Goal: Task Accomplishment & Management: Manage account settings

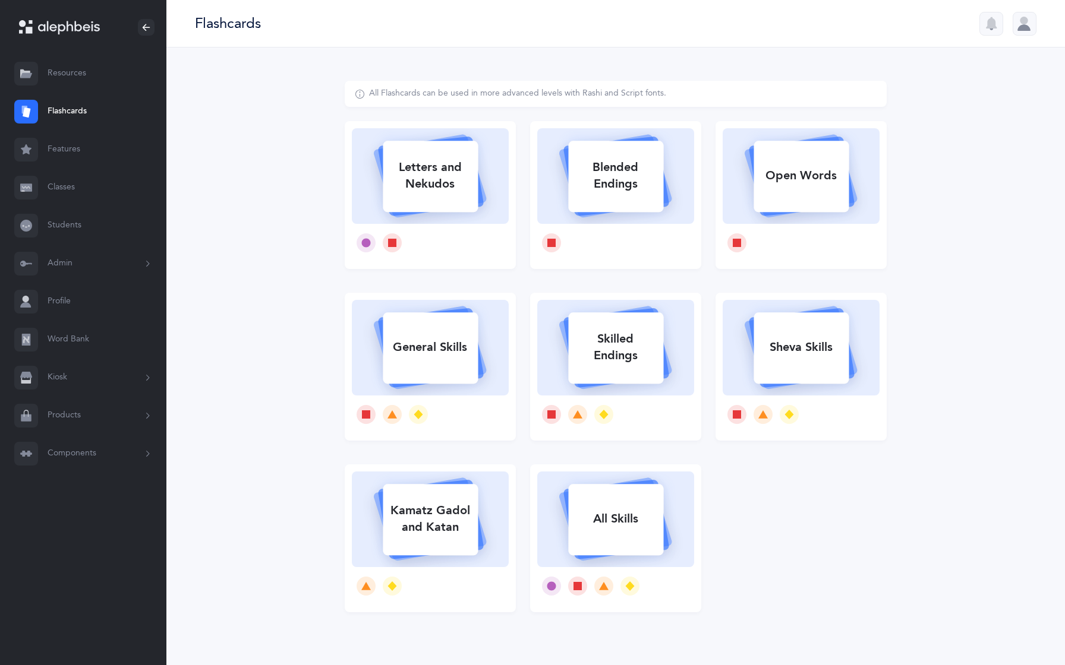
click at [76, 344] on link "Word Bank" at bounding box center [83, 340] width 166 height 38
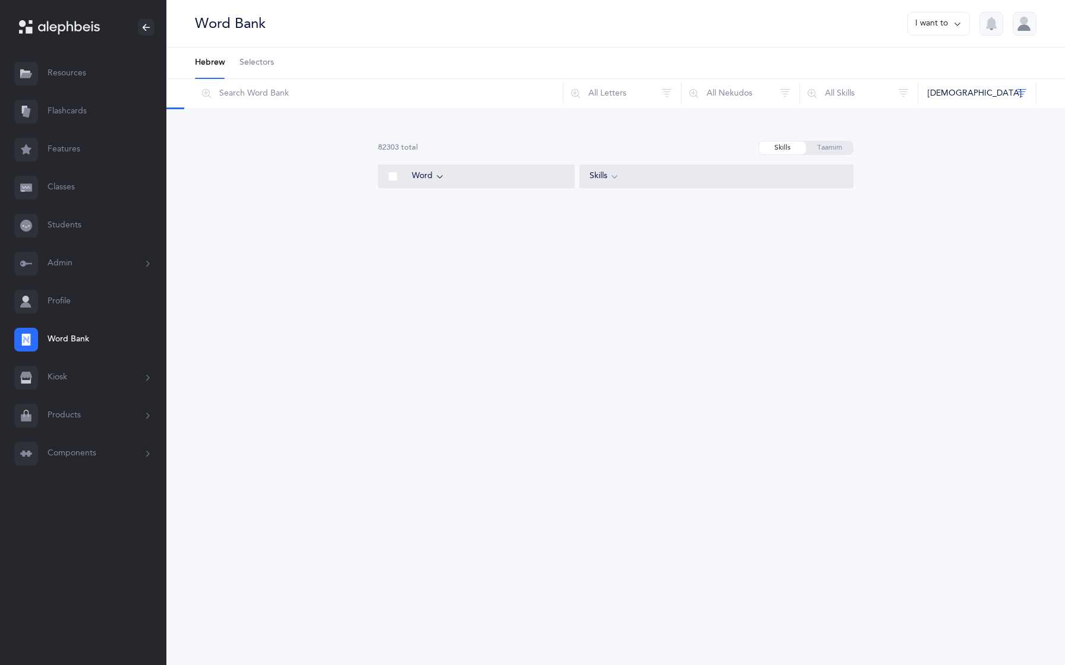
click at [257, 59] on span "Selectors" at bounding box center [256, 63] width 34 height 12
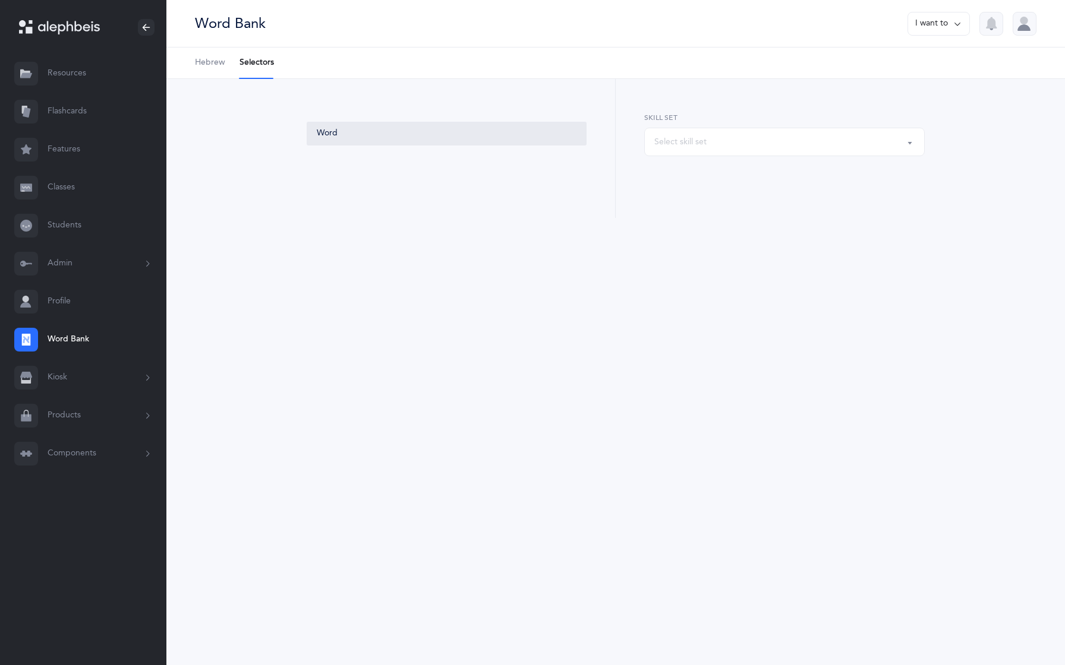
click at [712, 150] on div "Select skill set" at bounding box center [784, 142] width 260 height 20
click at [64, 452] on button "Components" at bounding box center [83, 454] width 166 height 38
click at [64, 550] on link "Skills" at bounding box center [107, 555] width 119 height 26
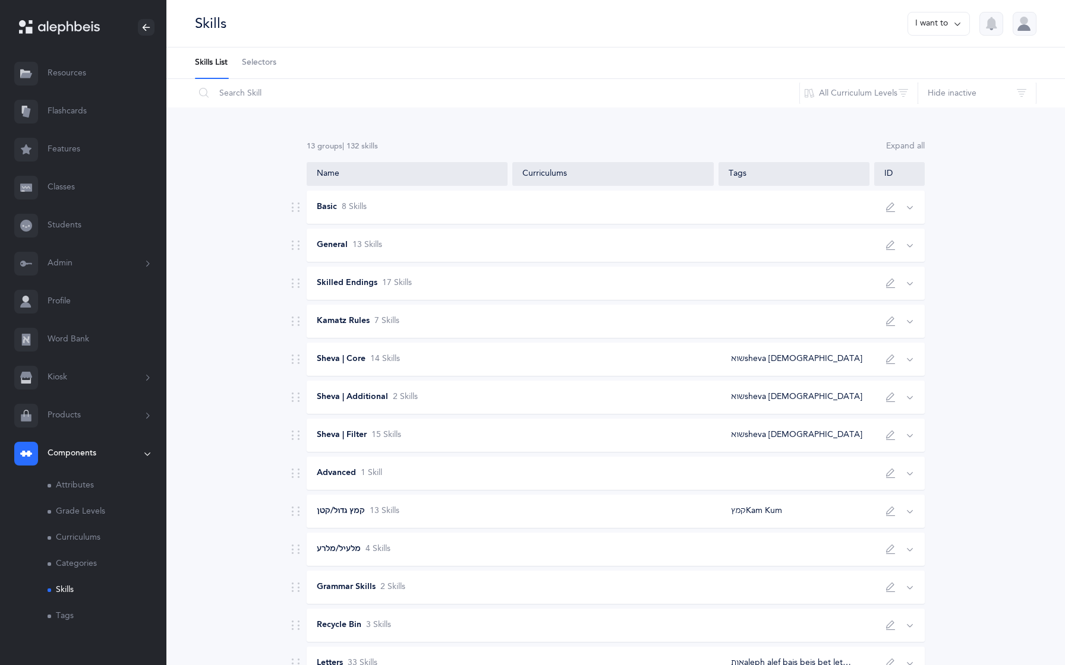
click at [270, 64] on span "Selectors" at bounding box center [259, 63] width 34 height 12
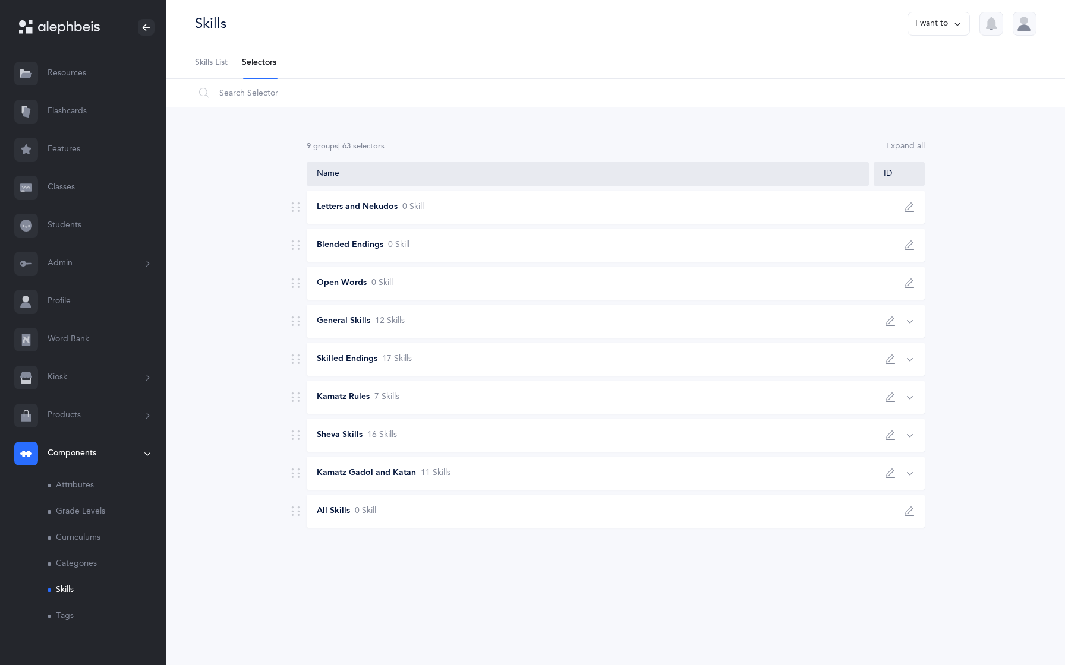
click at [891, 401] on icon "button" at bounding box center [891, 398] width 10 height 10
type input "Kamatz Rules"
type input "כללי קמץ"
select select "3"
type input "5"
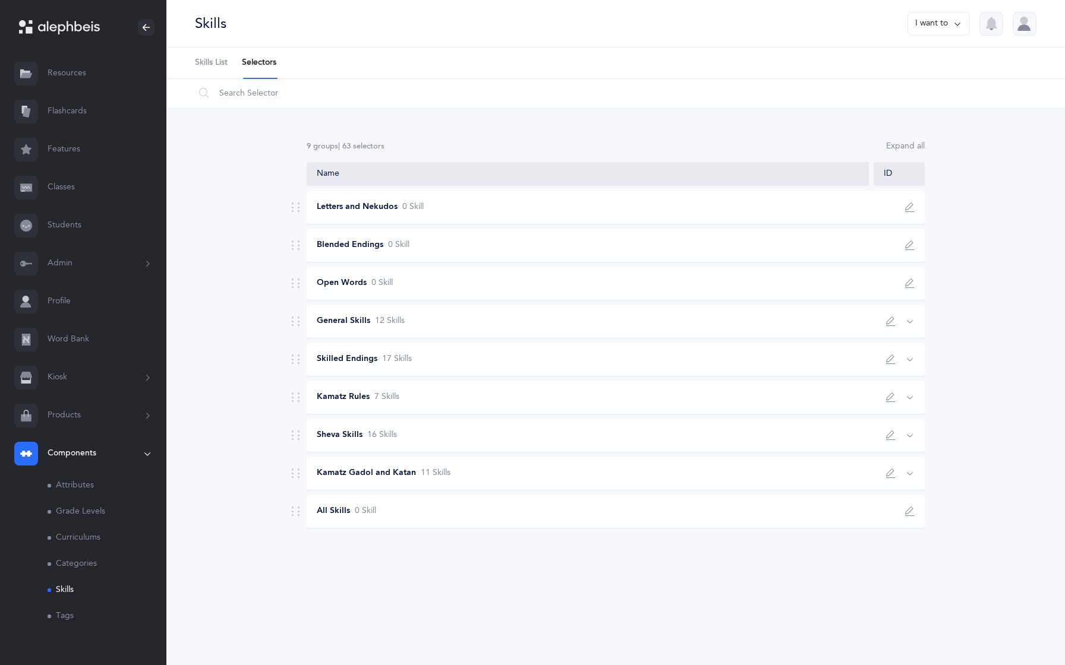
scroll to position [2, 0]
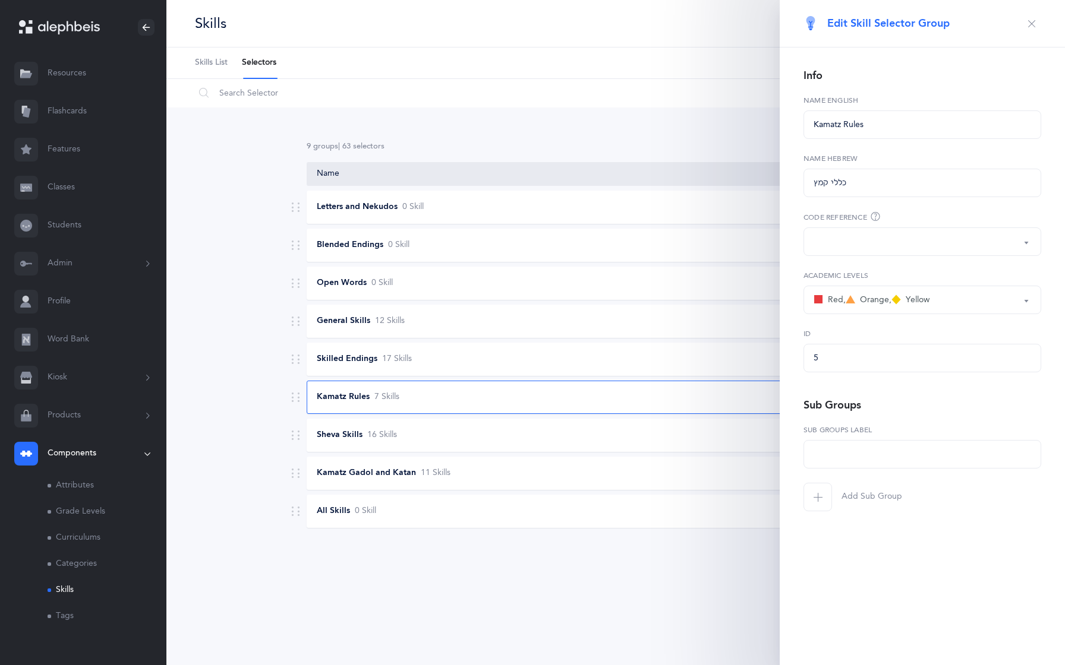
click at [844, 248] on div "button" at bounding box center [921, 242] width 217 height 20
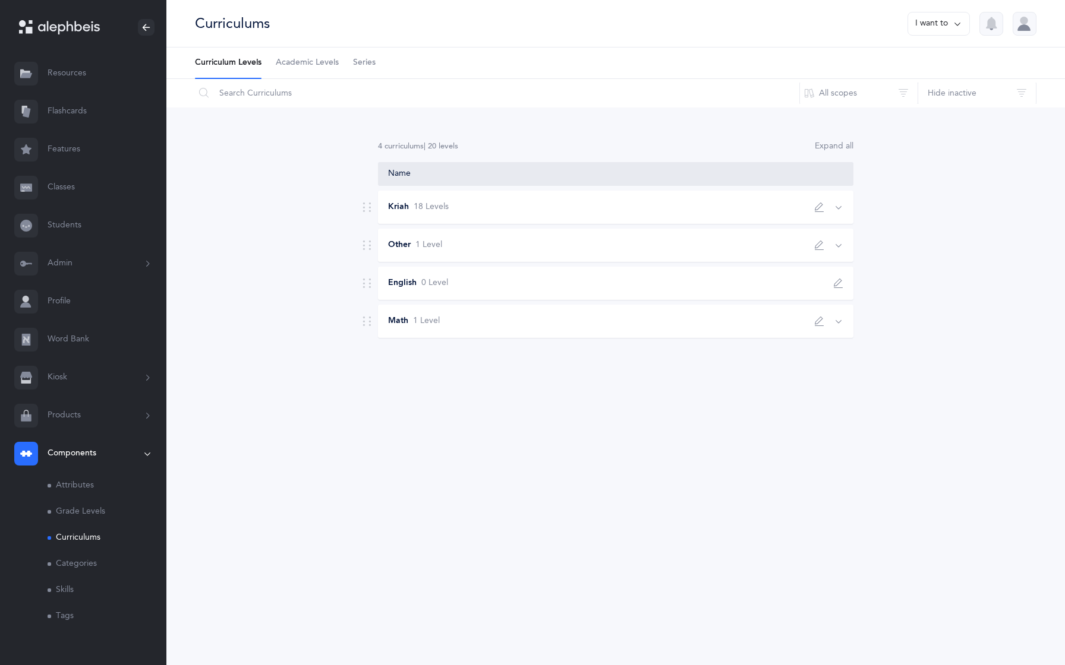
click at [61, 591] on link "Skills" at bounding box center [107, 590] width 119 height 26
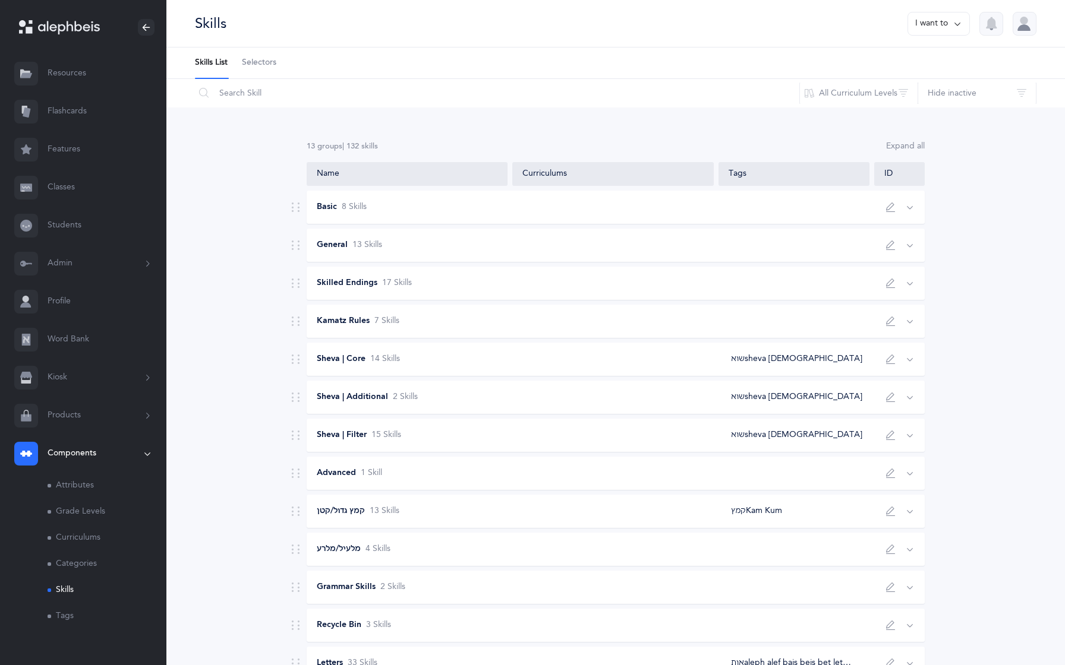
click at [272, 63] on span "Selectors" at bounding box center [259, 63] width 34 height 12
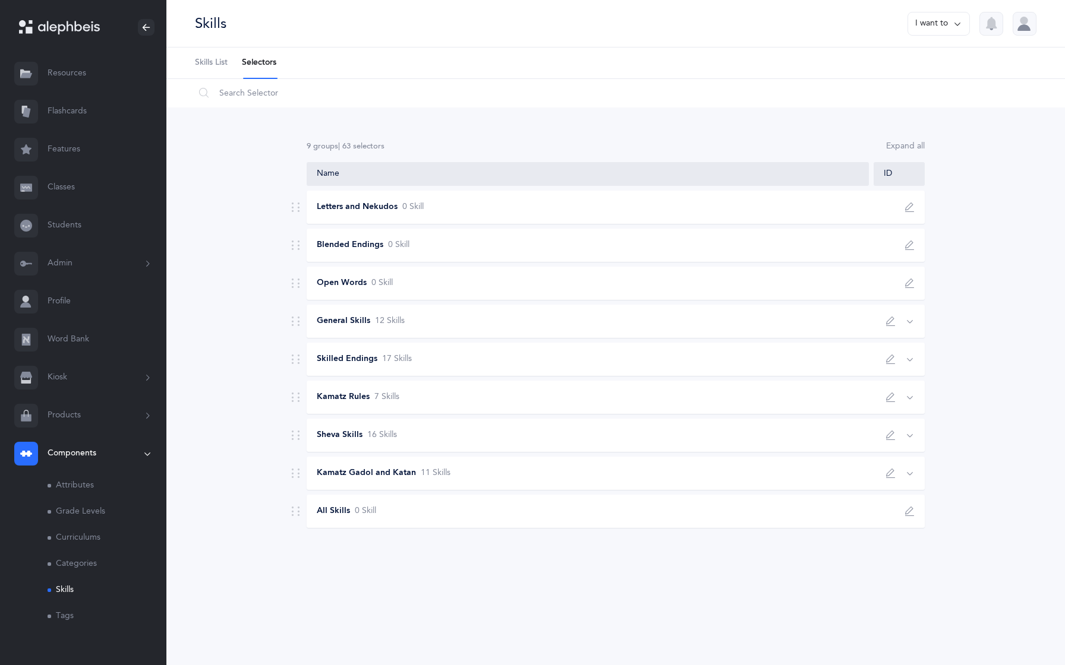
click at [888, 395] on icon "button" at bounding box center [891, 398] width 10 height 10
type input "Kamatz Rules"
type input "כללי קמץ"
select select "3"
type input "5"
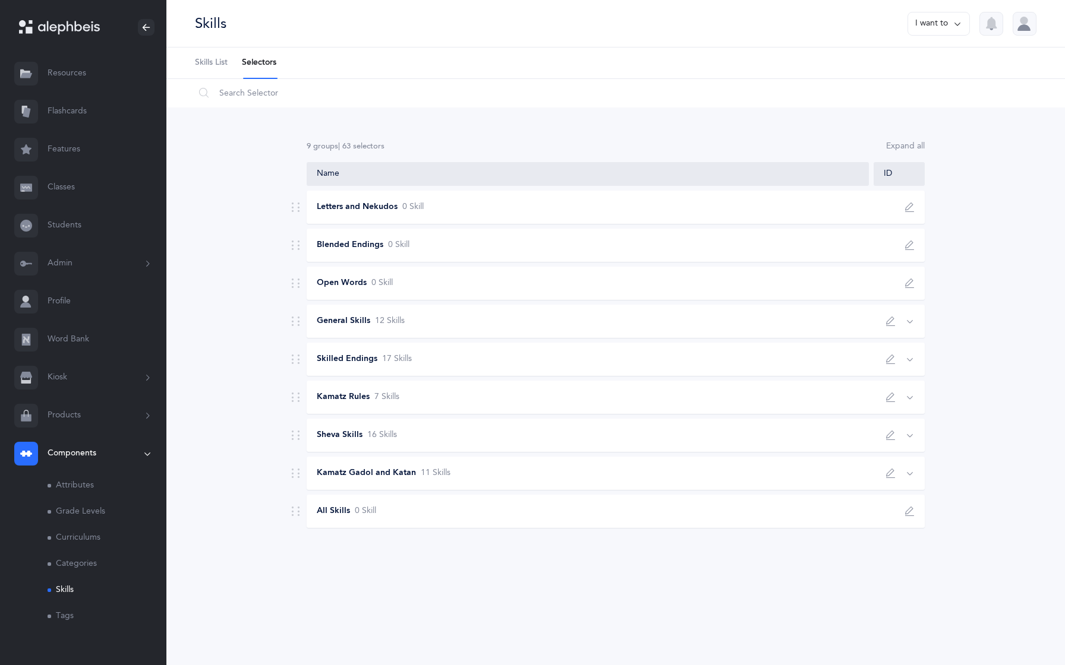
scroll to position [2, 0]
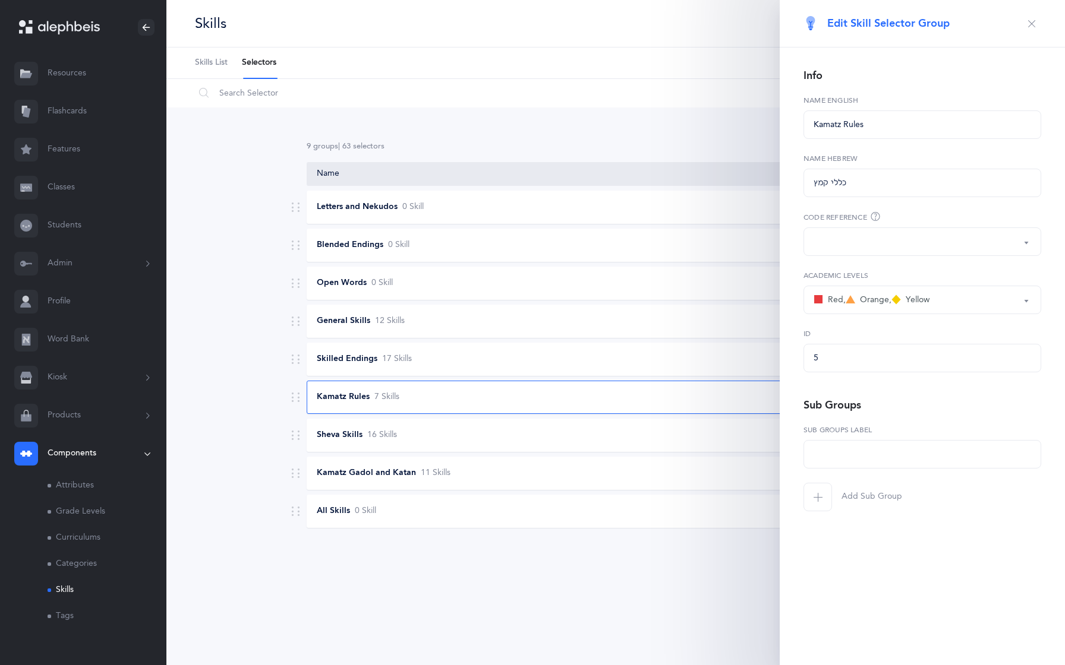
click at [881, 235] on div "button" at bounding box center [921, 242] width 217 height 20
click at [62, 265] on button "Admin" at bounding box center [83, 264] width 166 height 38
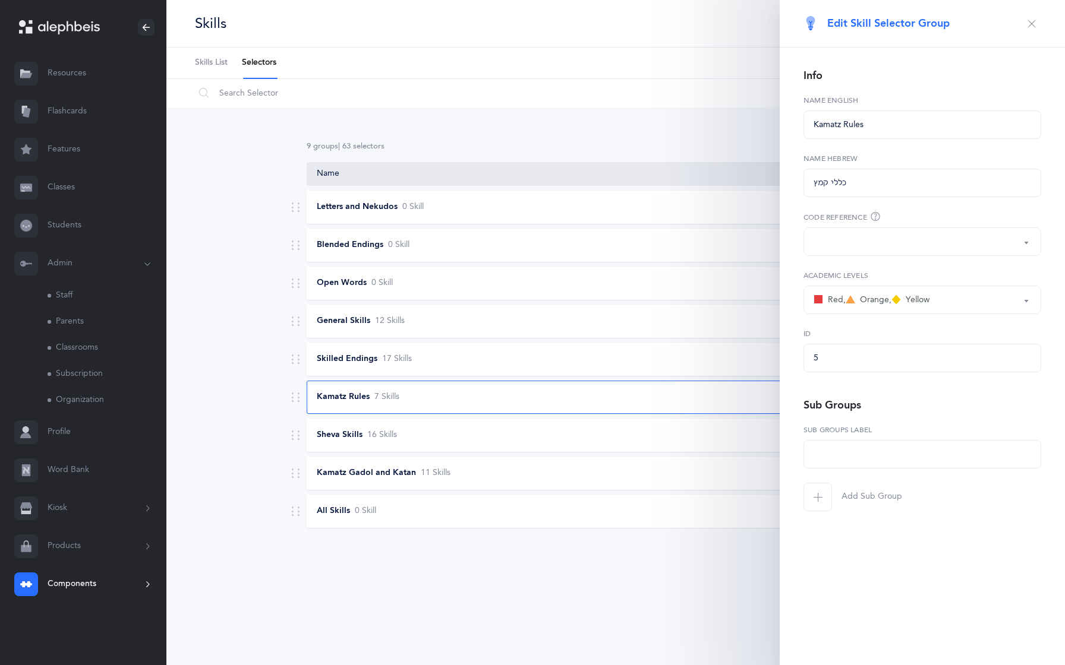
scroll to position [10, 0]
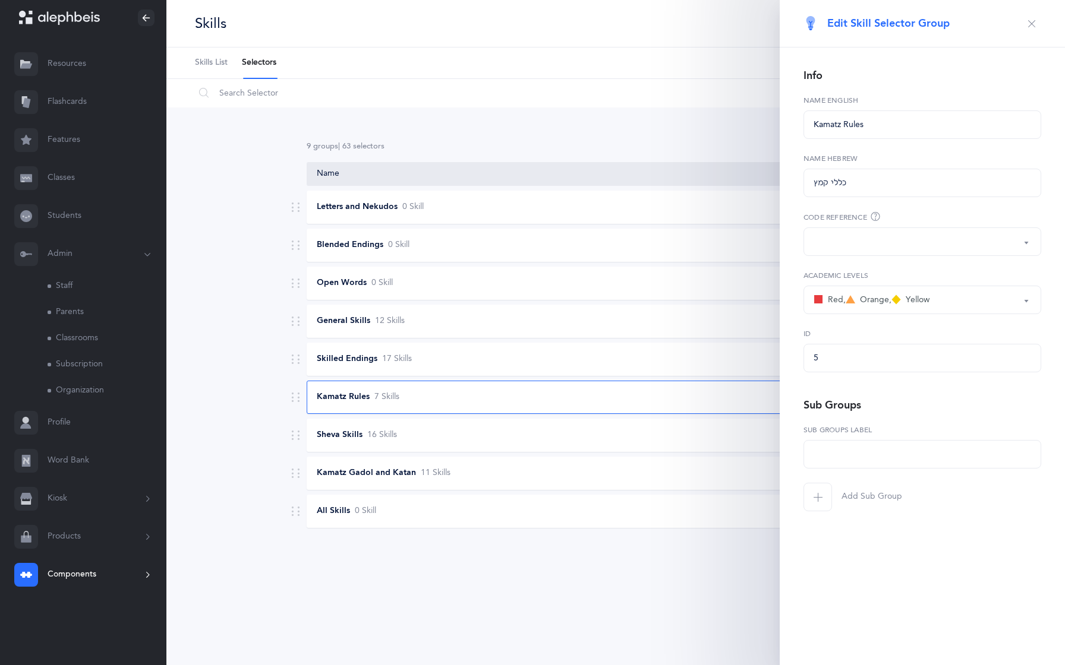
click at [72, 382] on link "Organization" at bounding box center [107, 391] width 119 height 26
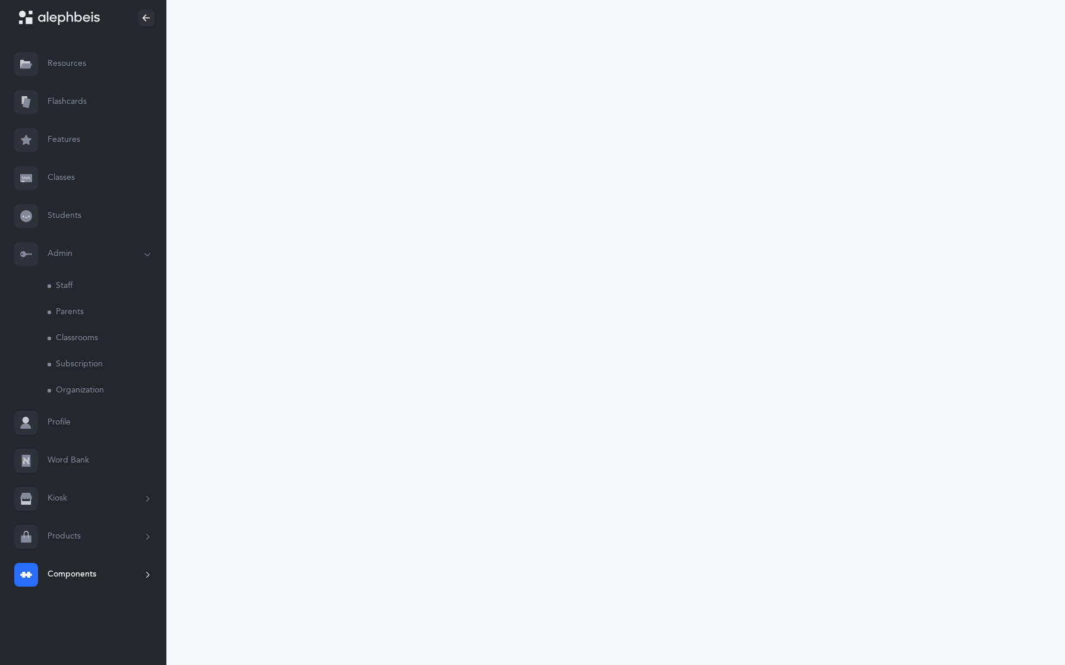
select select "30"
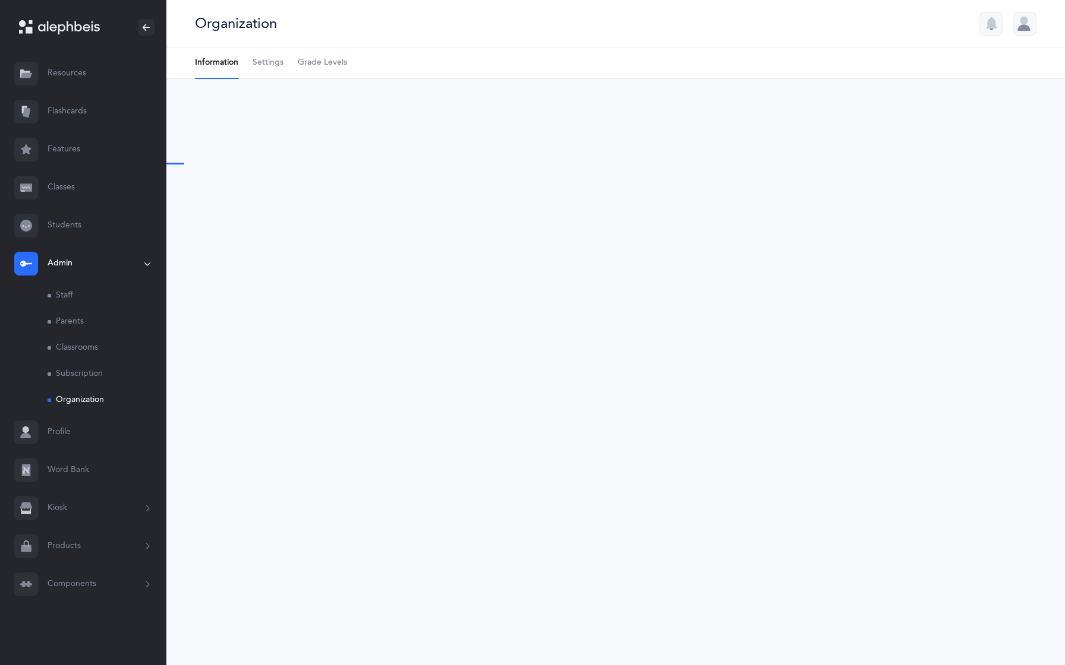
type input "Alephbeis Admin"
type input "info@alephbeis.org"
type input "+1 732-800-2345"
type input "82 Kingsfield Dr"
type input "Lakewood"
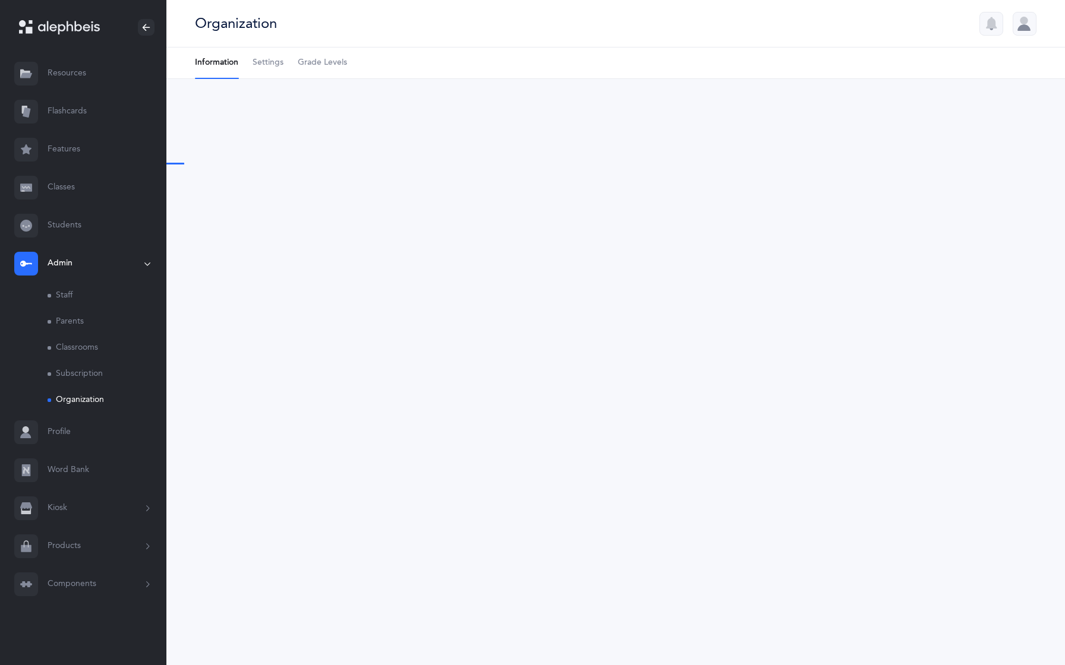
type input "08701"
select select "US"
select select "New Jersey"
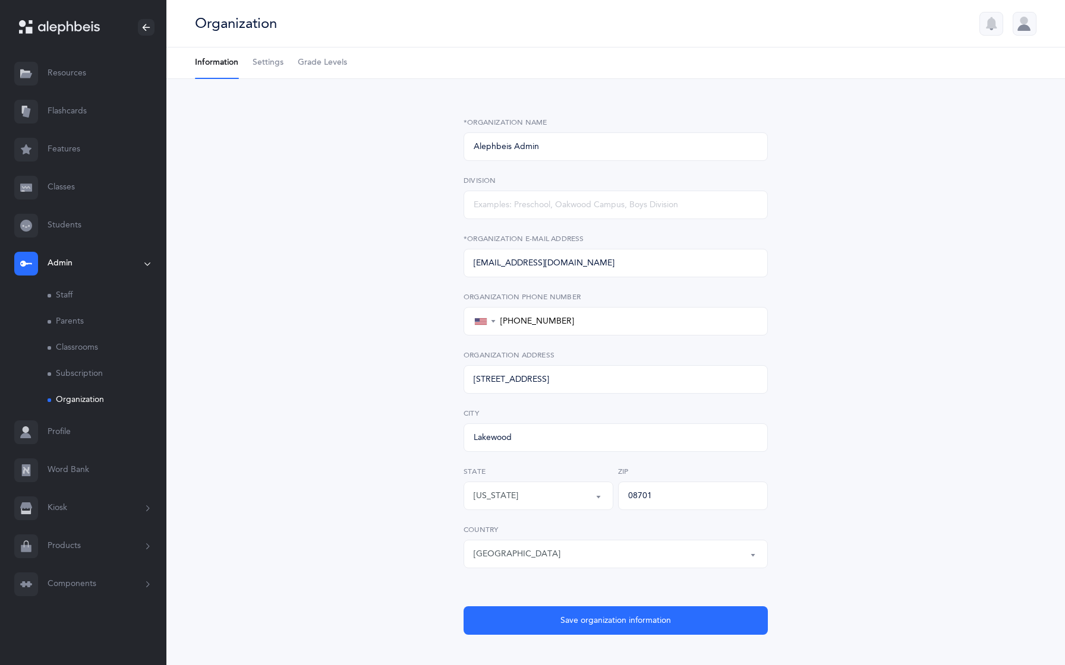
click at [269, 75] on link "Settings" at bounding box center [267, 63] width 31 height 31
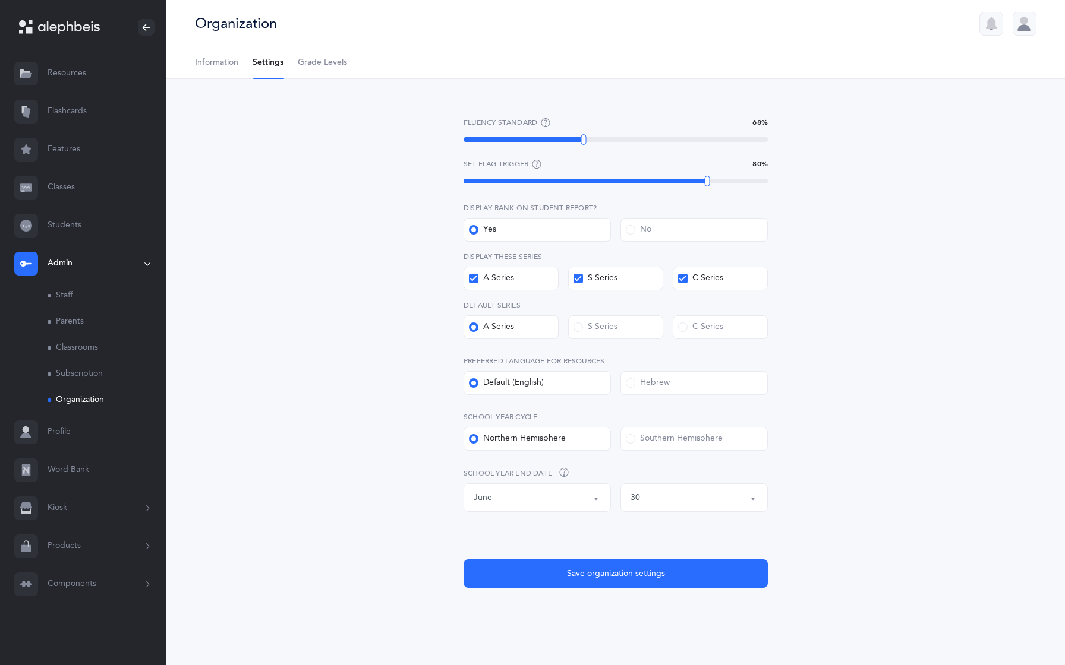
click at [72, 476] on link "Word Bank" at bounding box center [83, 471] width 166 height 38
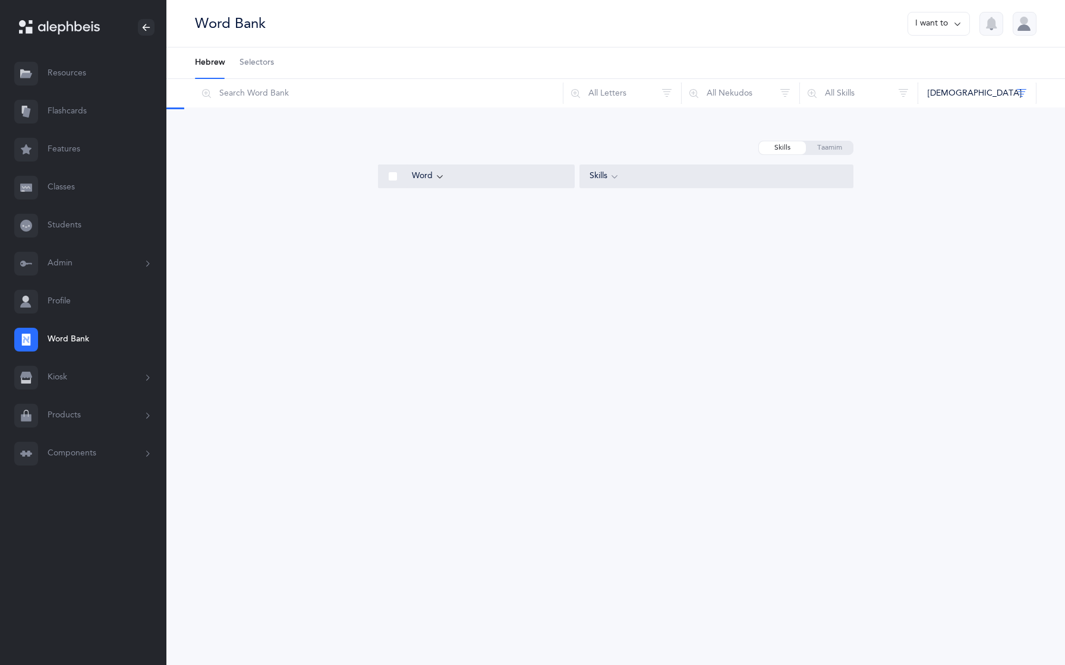
click at [261, 62] on span "Selectors" at bounding box center [256, 63] width 34 height 12
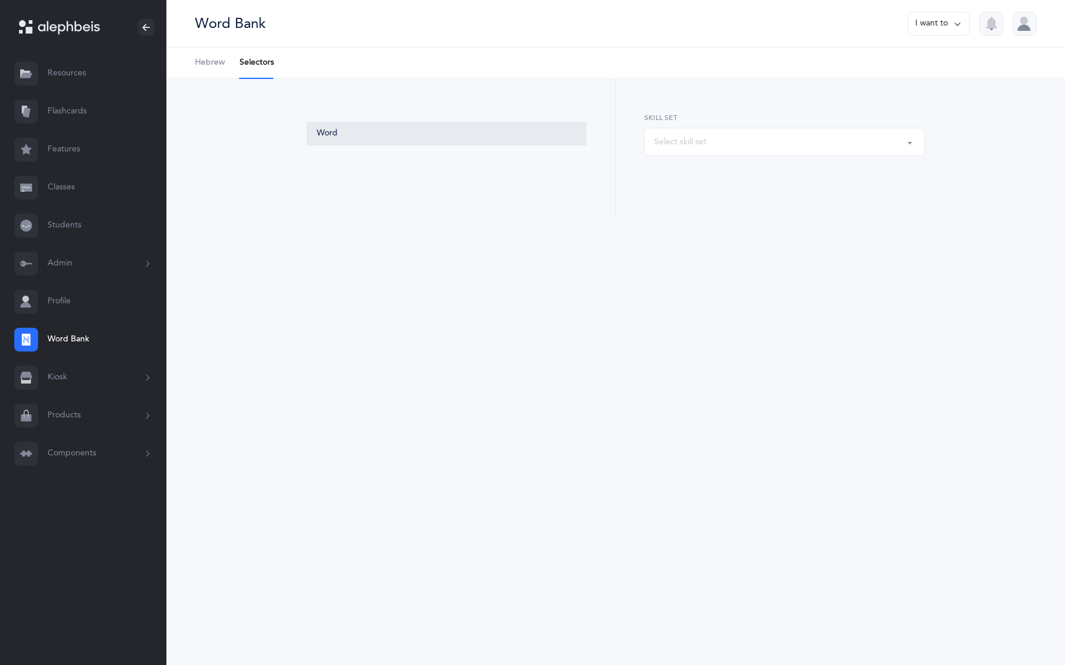
click at [711, 153] on button "Select skill set" at bounding box center [784, 142] width 280 height 29
click at [62, 463] on button "Components" at bounding box center [83, 454] width 166 height 38
click at [64, 550] on link "Skills" at bounding box center [107, 555] width 119 height 26
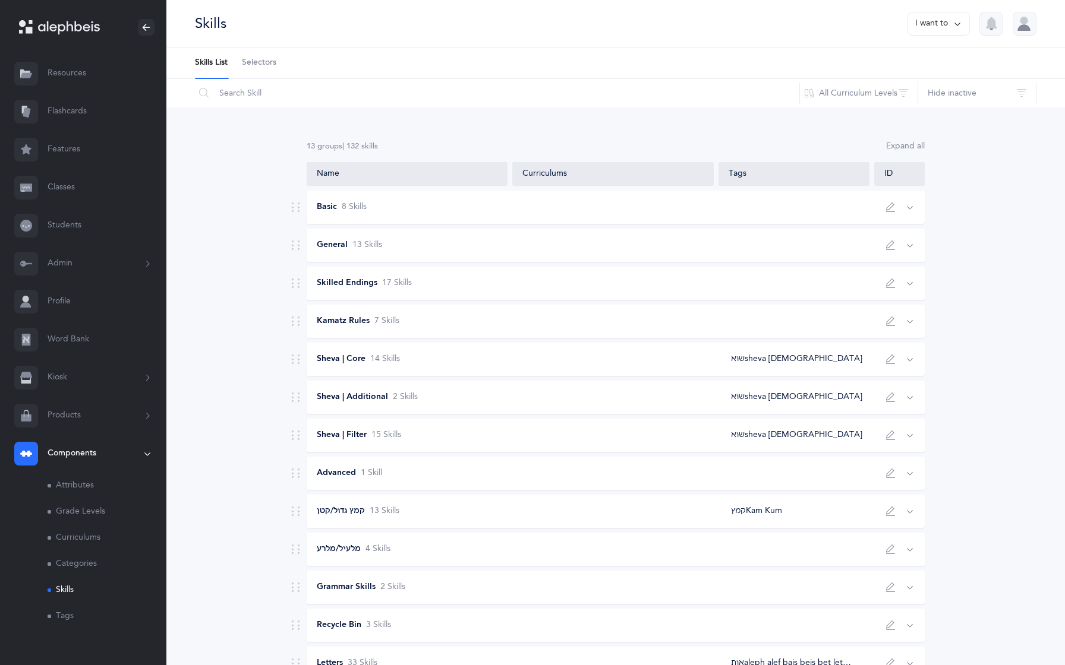
click at [247, 67] on span "Selectors" at bounding box center [259, 63] width 34 height 12
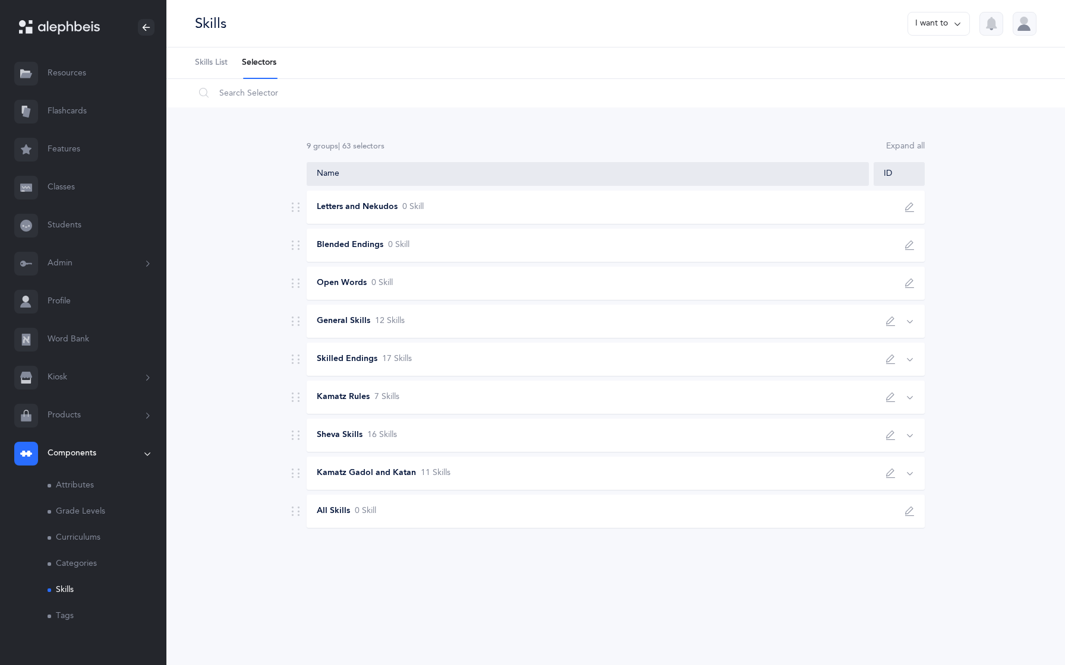
click at [887, 401] on icon "button" at bounding box center [891, 398] width 10 height 10
type input "Kamatz Rules"
type input "כללי קמץ"
select select "3"
type input "5"
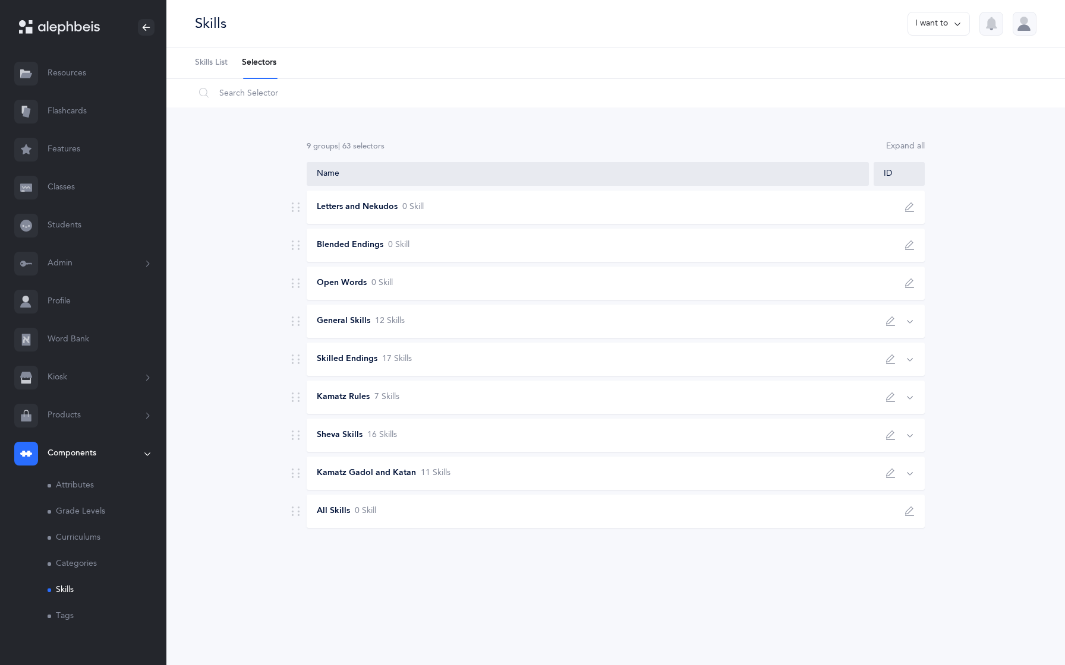
scroll to position [2, 0]
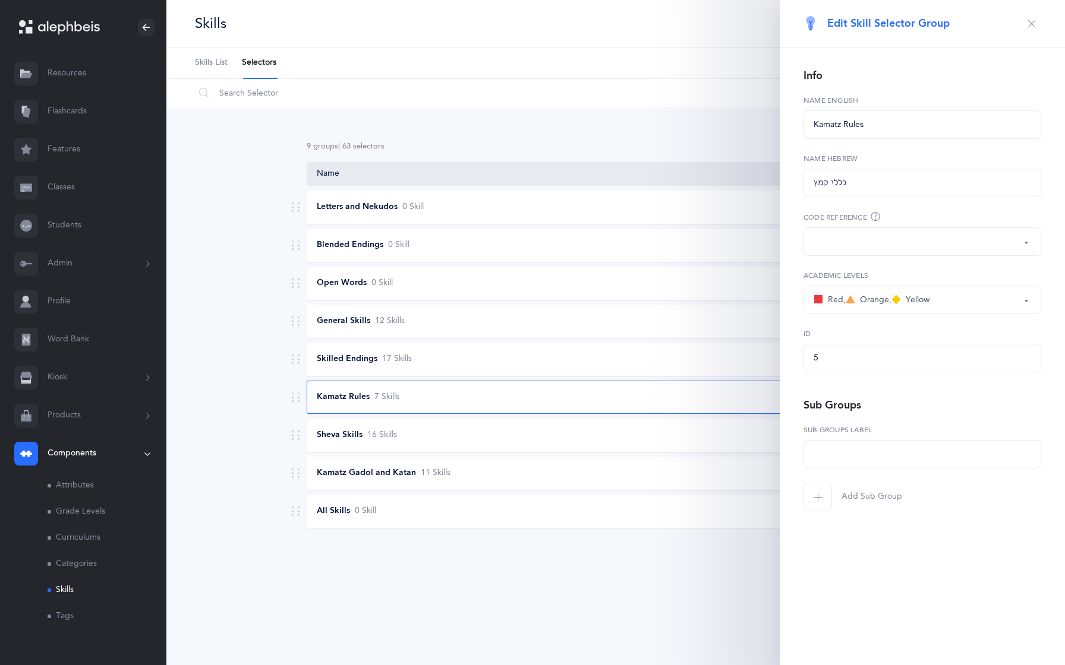
click at [850, 238] on div "button" at bounding box center [921, 242] width 217 height 20
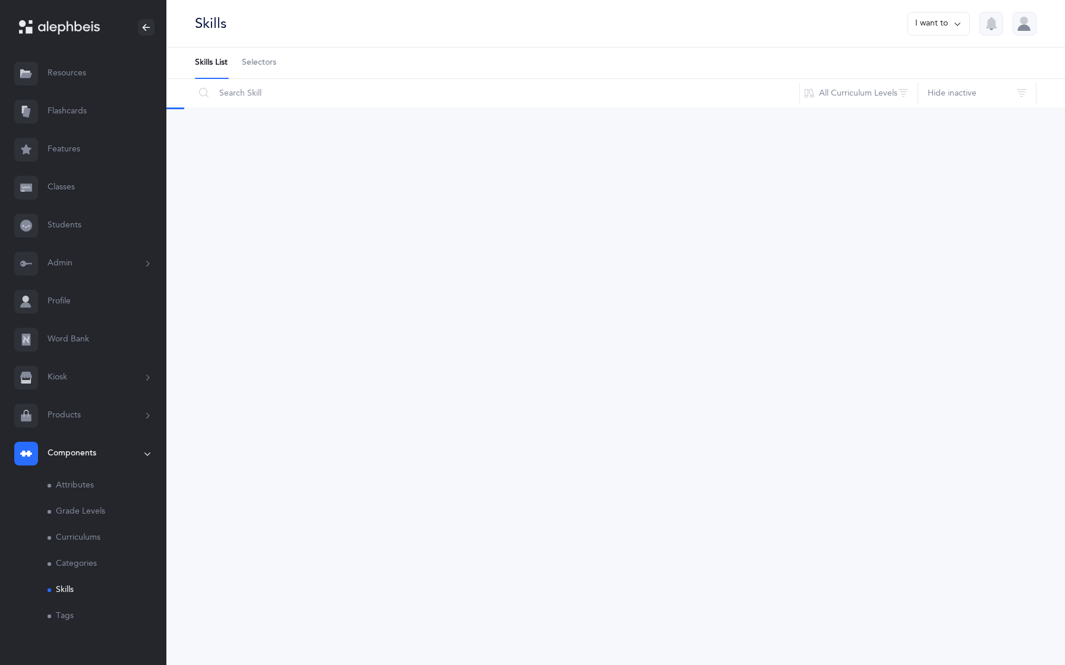
click at [253, 64] on span "Selectors" at bounding box center [259, 63] width 34 height 12
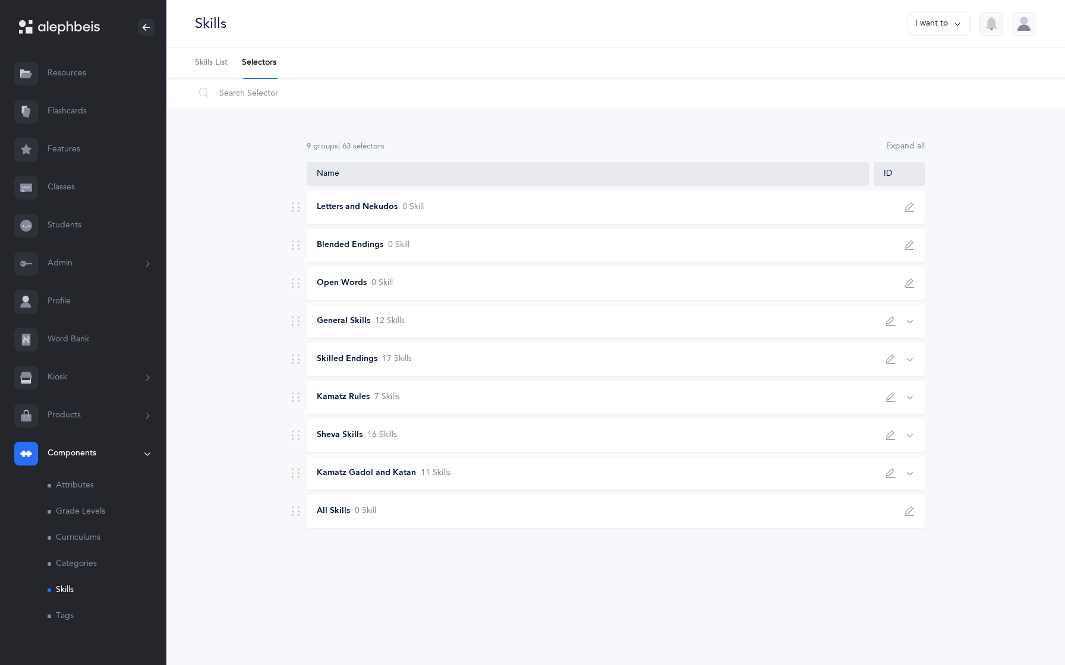
click at [892, 402] on button "button" at bounding box center [890, 397] width 19 height 19
type input "Kamatz Rules"
type input "כללי קמץ"
select select "3"
type input "5"
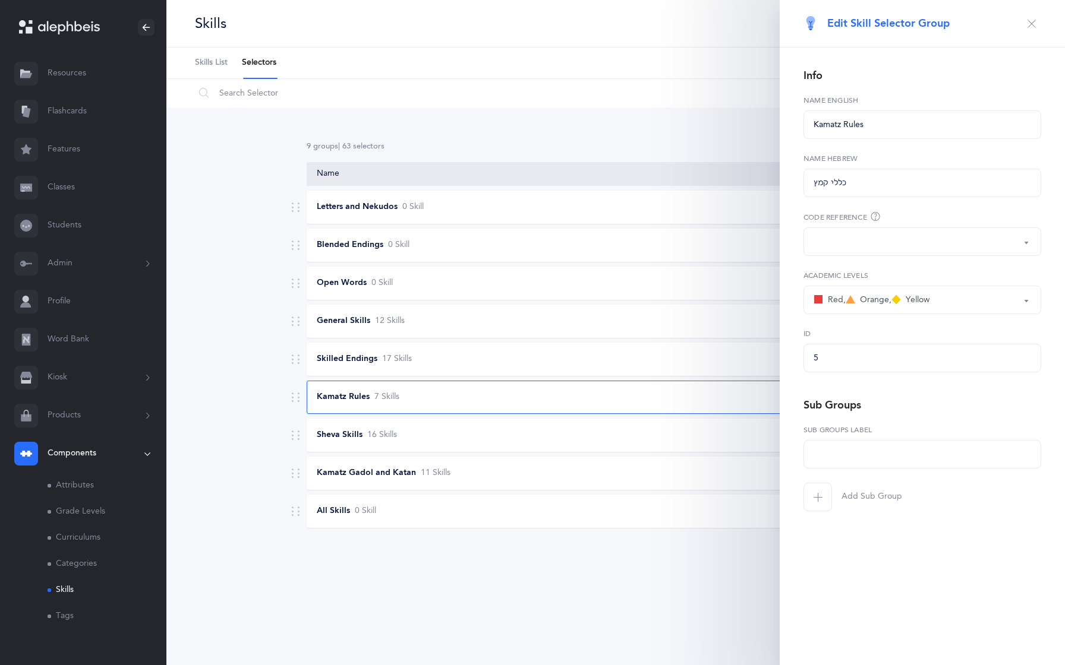
scroll to position [2, 0]
click at [878, 233] on div "button" at bounding box center [921, 242] width 217 height 20
click at [861, 347] on span "kamatz-rules" at bounding box center [845, 346] width 47 height 11
select select "kamatz-rules"
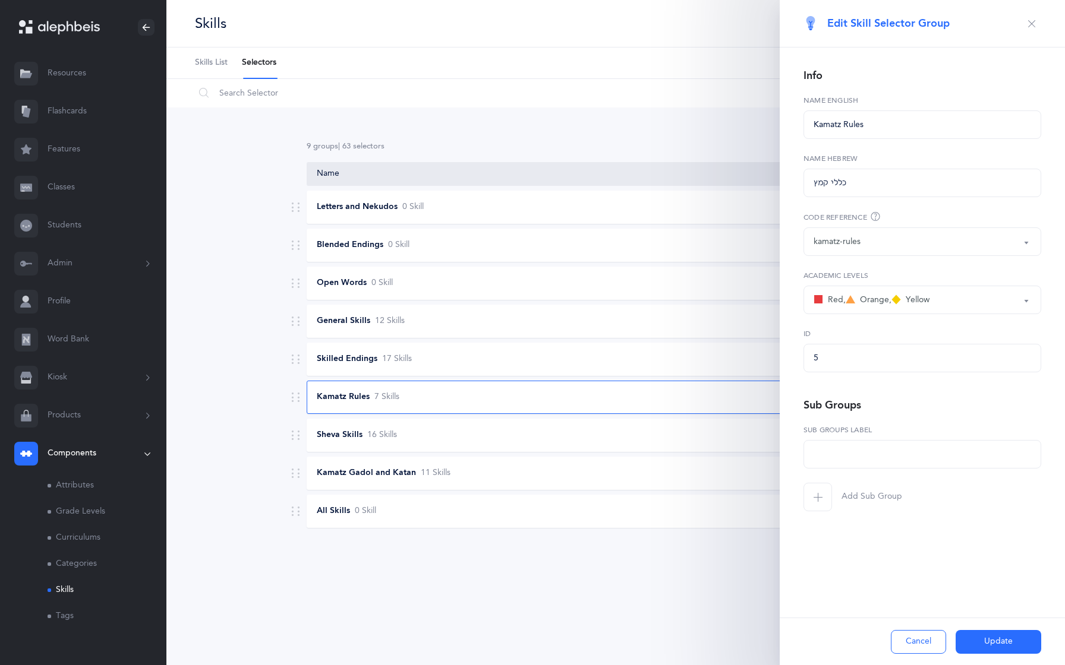
click at [981, 645] on button "Update" at bounding box center [998, 642] width 86 height 24
click at [1030, 25] on icon "button" at bounding box center [1032, 24] width 10 height 10
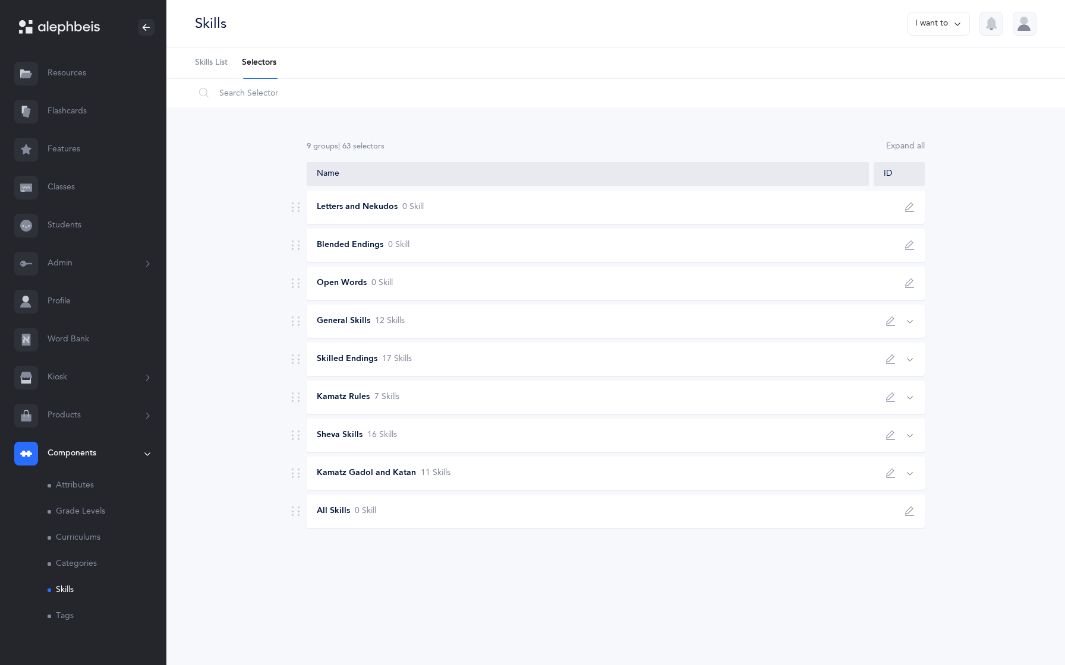
click at [54, 330] on link "Word Bank" at bounding box center [83, 340] width 166 height 38
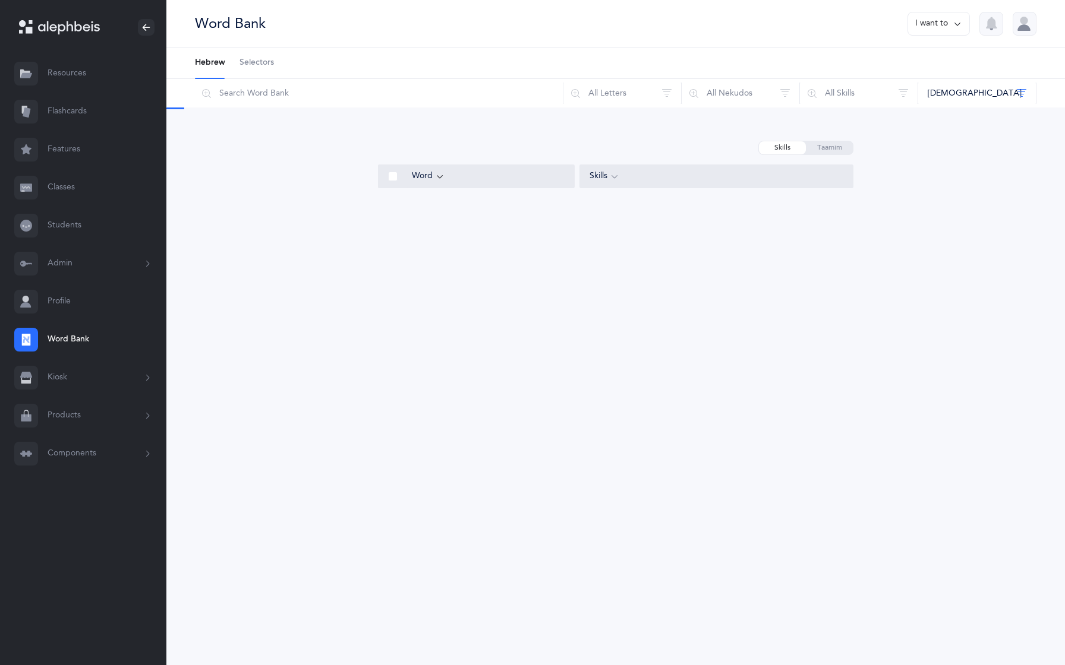
click at [255, 67] on span "Selectors" at bounding box center [256, 63] width 34 height 12
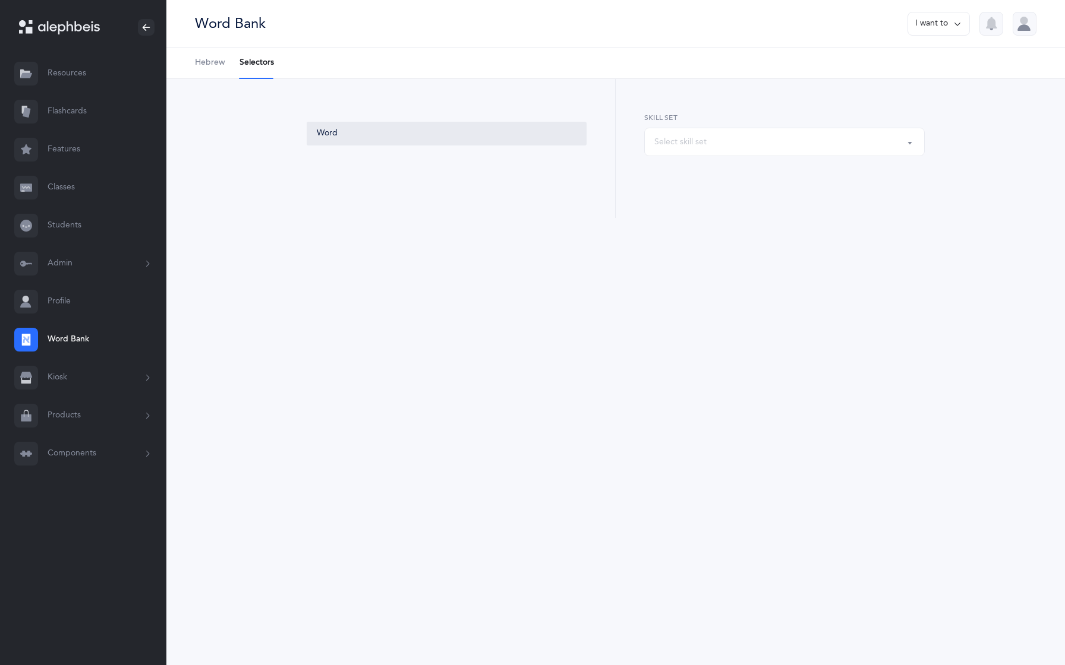
click at [728, 136] on div "Select skill set" at bounding box center [784, 142] width 260 height 20
click at [709, 263] on link "Kamatz Rules" at bounding box center [784, 256] width 260 height 24
select select "kamatz-rules"
click at [705, 256] on div "button" at bounding box center [784, 258] width 260 height 20
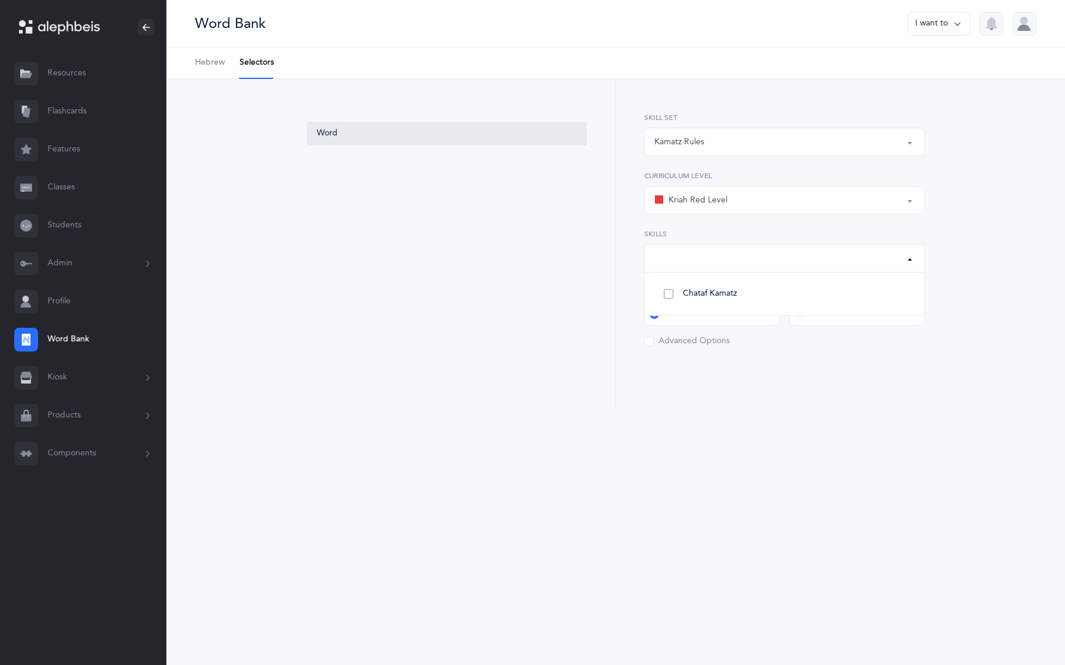
click at [698, 291] on span "Chataf Kamatz" at bounding box center [710, 294] width 54 height 11
select select "138"
click at [697, 264] on div "Chataf Kamatz" at bounding box center [681, 258] width 54 height 12
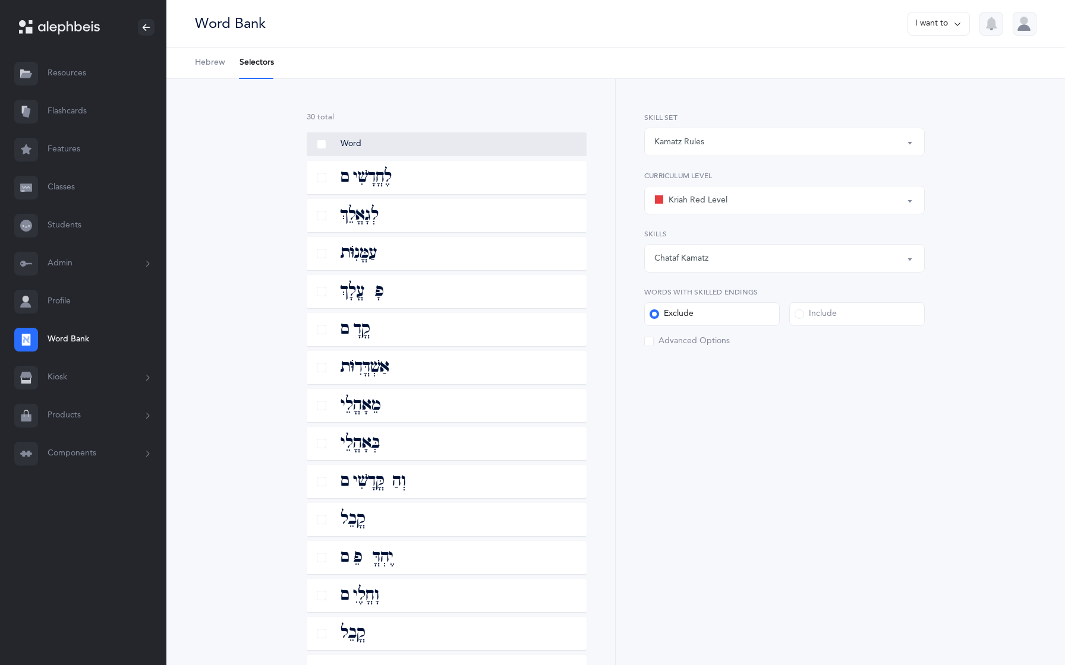
click at [671, 146] on div "Kamatz Rules" at bounding box center [679, 142] width 50 height 12
click at [686, 232] on span "Kamatz Rules" at bounding box center [687, 237] width 50 height 11
click at [667, 141] on div "Kamatz Rules" at bounding box center [679, 142] width 50 height 12
click at [670, 237] on span "Kamatz Rules" at bounding box center [687, 237] width 50 height 11
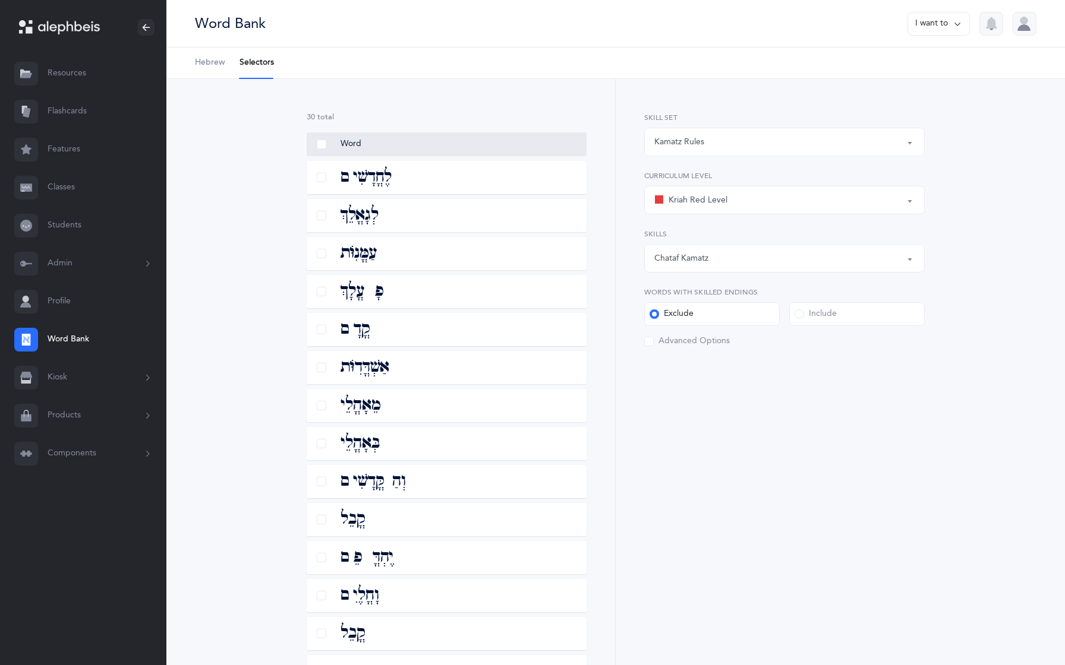
click at [680, 135] on div "Kamatz Rules" at bounding box center [784, 142] width 260 height 20
click at [678, 244] on link "Kamatz Rules" at bounding box center [784, 237] width 260 height 24
select select "kamatz-rules"
click at [676, 144] on div "Kamatz Rules" at bounding box center [679, 142] width 50 height 12
click at [668, 148] on div "Kamatz Rules" at bounding box center [784, 142] width 260 height 20
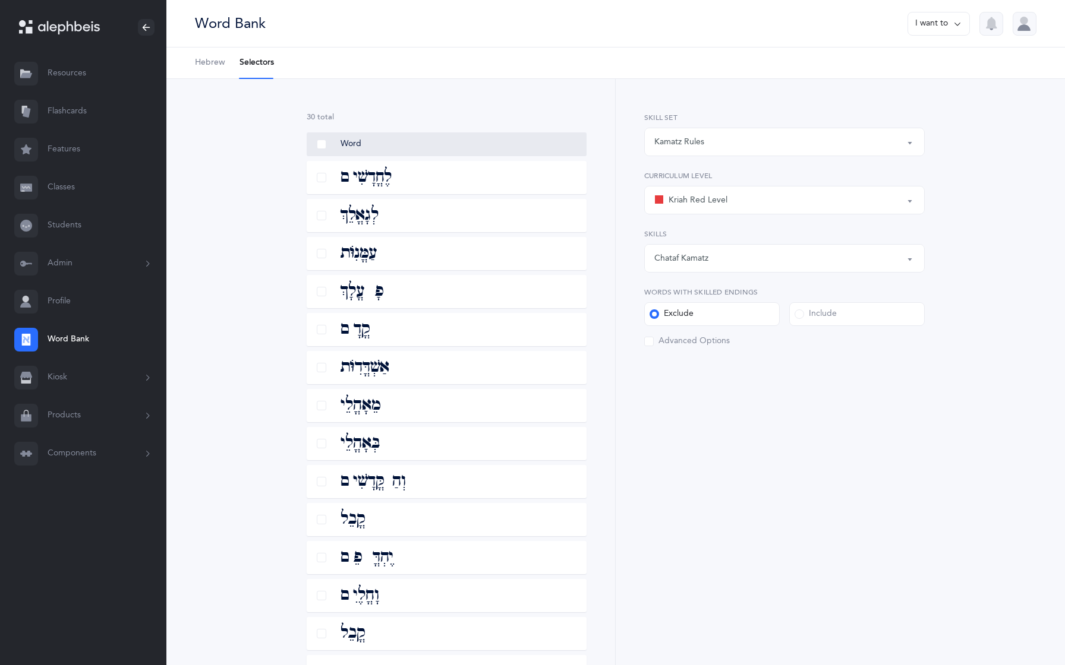
click at [668, 148] on div "Kamatz Rules" at bounding box center [784, 142] width 260 height 20
click at [88, 264] on button "Admin" at bounding box center [83, 264] width 166 height 38
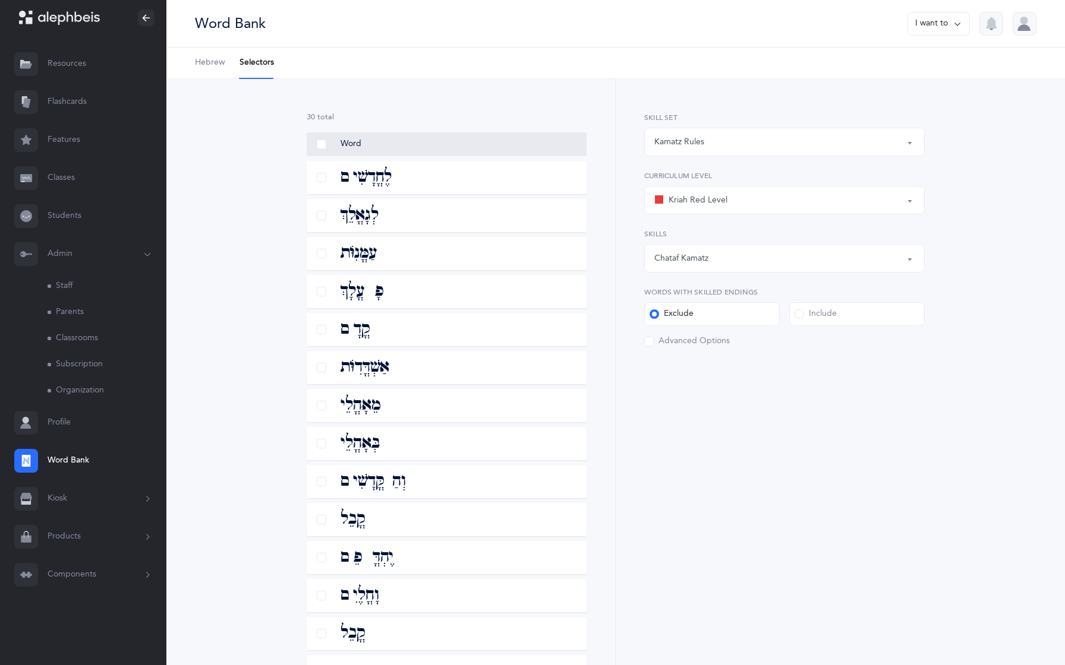
click at [88, 264] on button "Admin" at bounding box center [83, 254] width 166 height 38
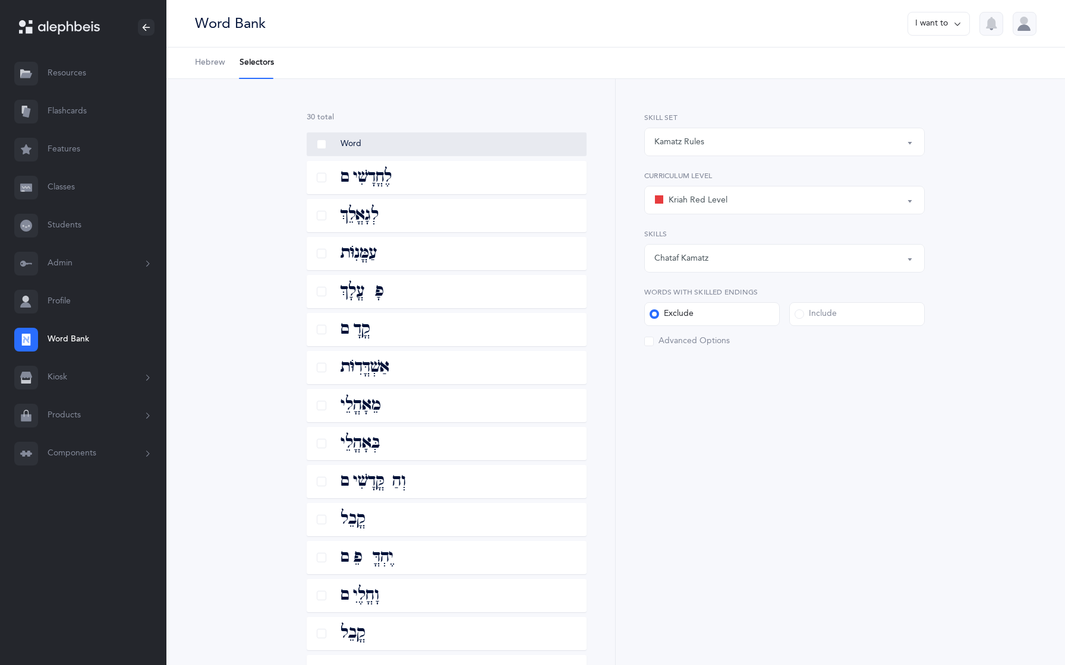
click at [88, 264] on button "Admin" at bounding box center [83, 264] width 166 height 38
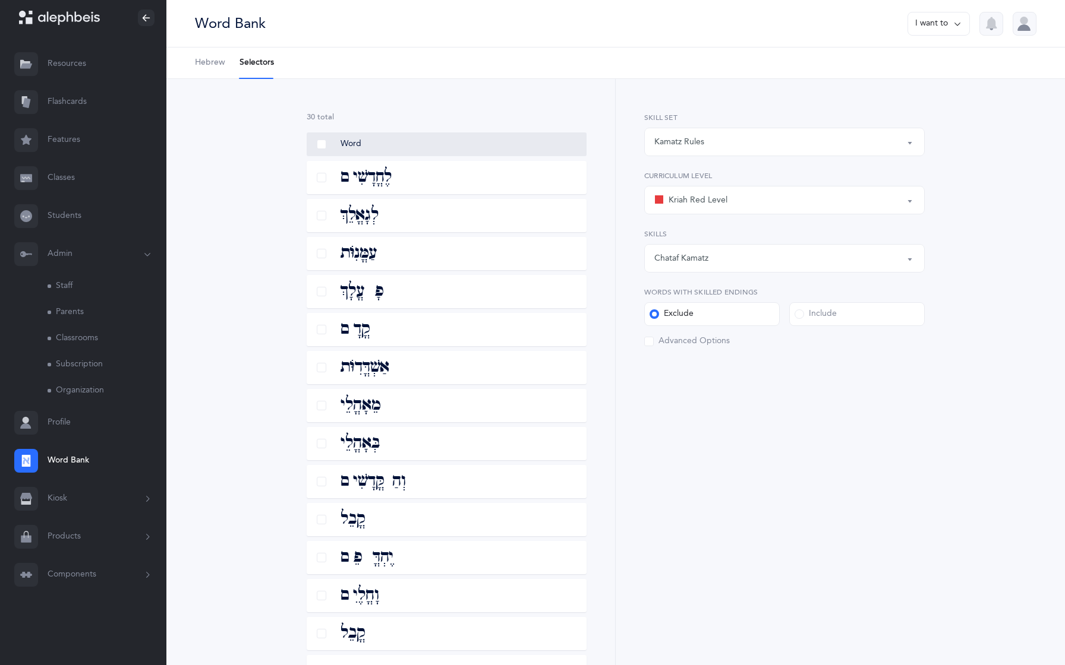
click at [88, 264] on button "Admin" at bounding box center [83, 254] width 166 height 38
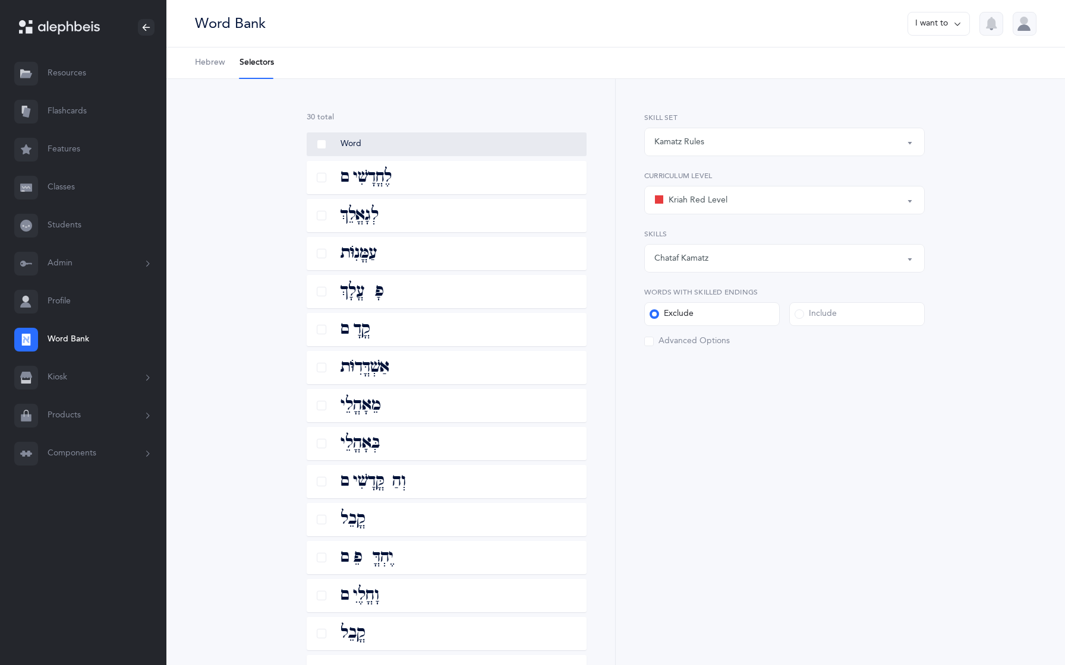
scroll to position [0, 0]
click at [88, 264] on button "Admin" at bounding box center [83, 264] width 166 height 38
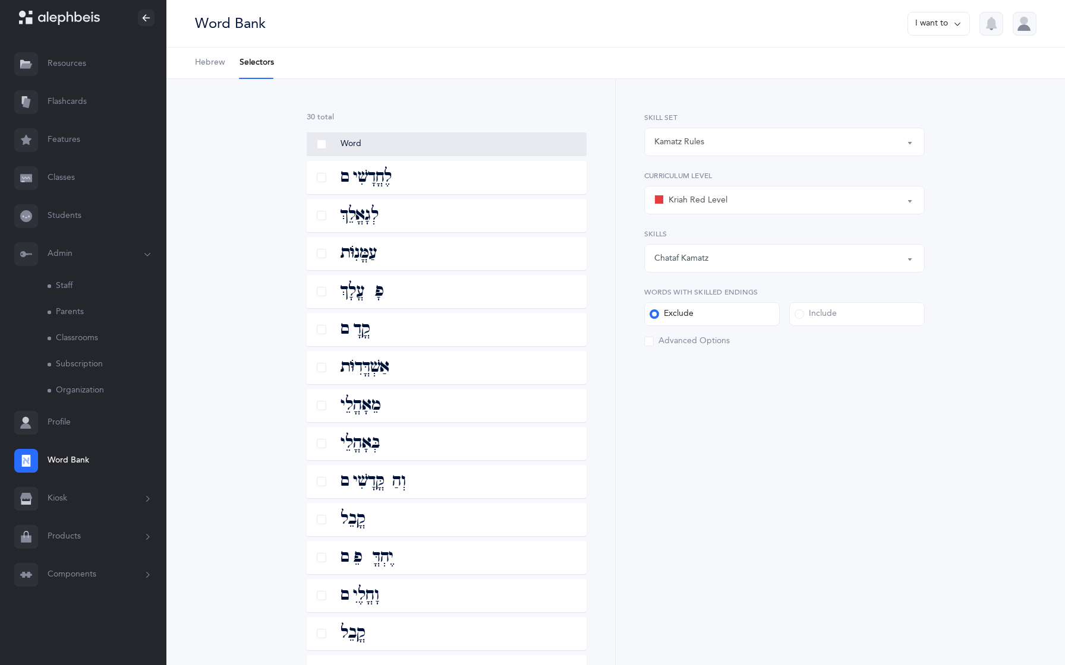
click at [88, 264] on button "Admin" at bounding box center [83, 254] width 166 height 38
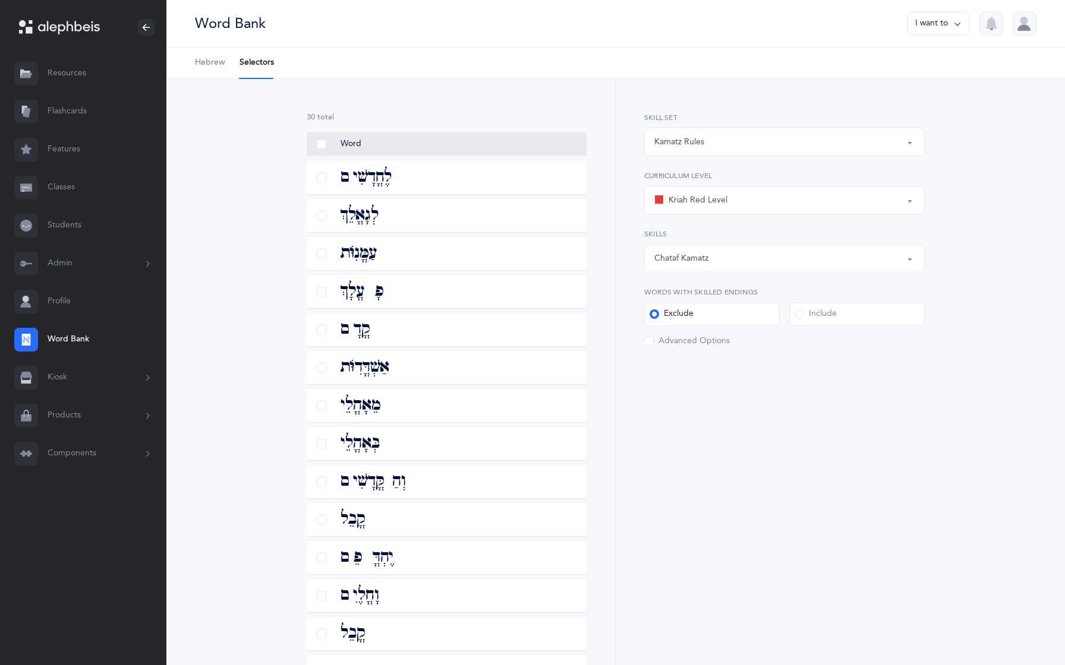
scroll to position [0, 0]
click at [88, 264] on button "Admin" at bounding box center [83, 264] width 166 height 38
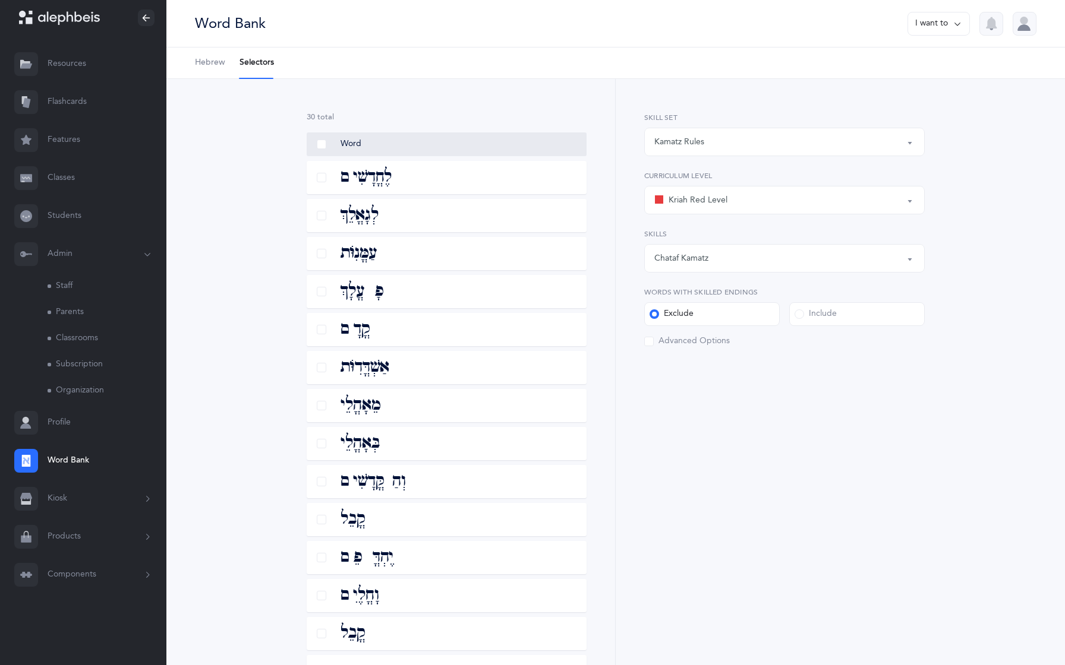
click at [88, 264] on button "Admin" at bounding box center [83, 254] width 166 height 38
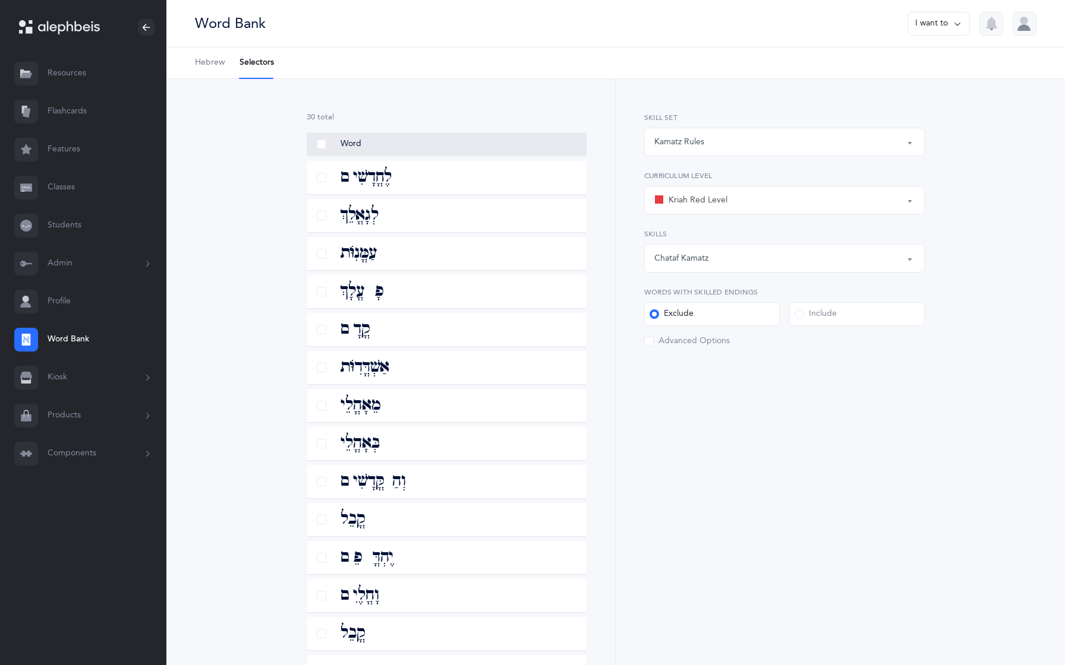
click at [88, 264] on button "Admin" at bounding box center [83, 264] width 166 height 38
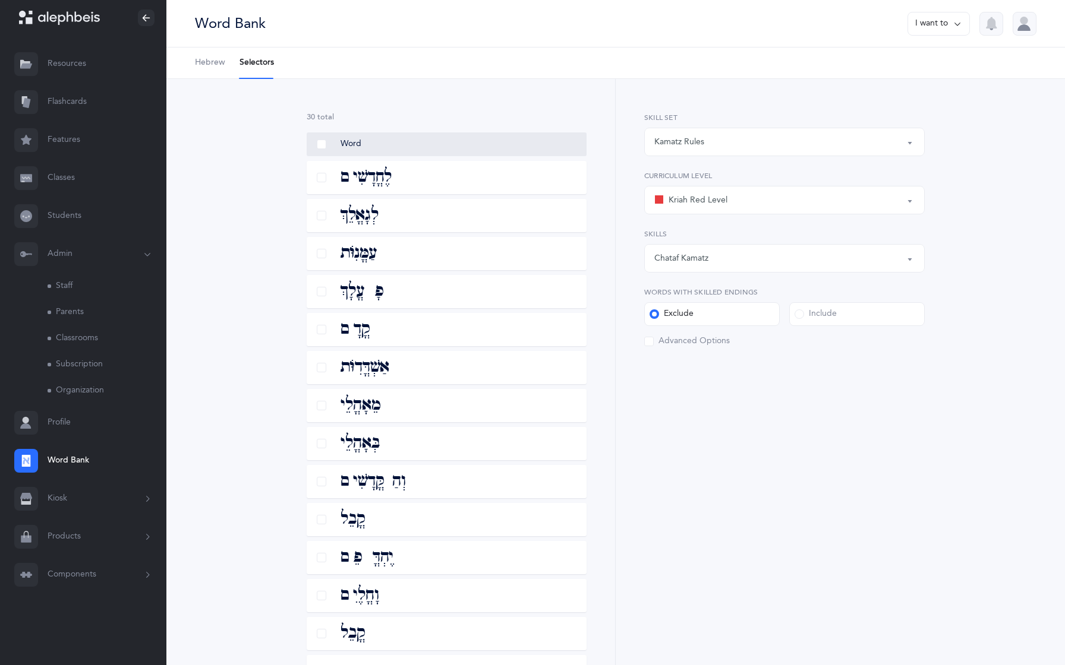
click at [88, 264] on button "Admin" at bounding box center [83, 254] width 166 height 38
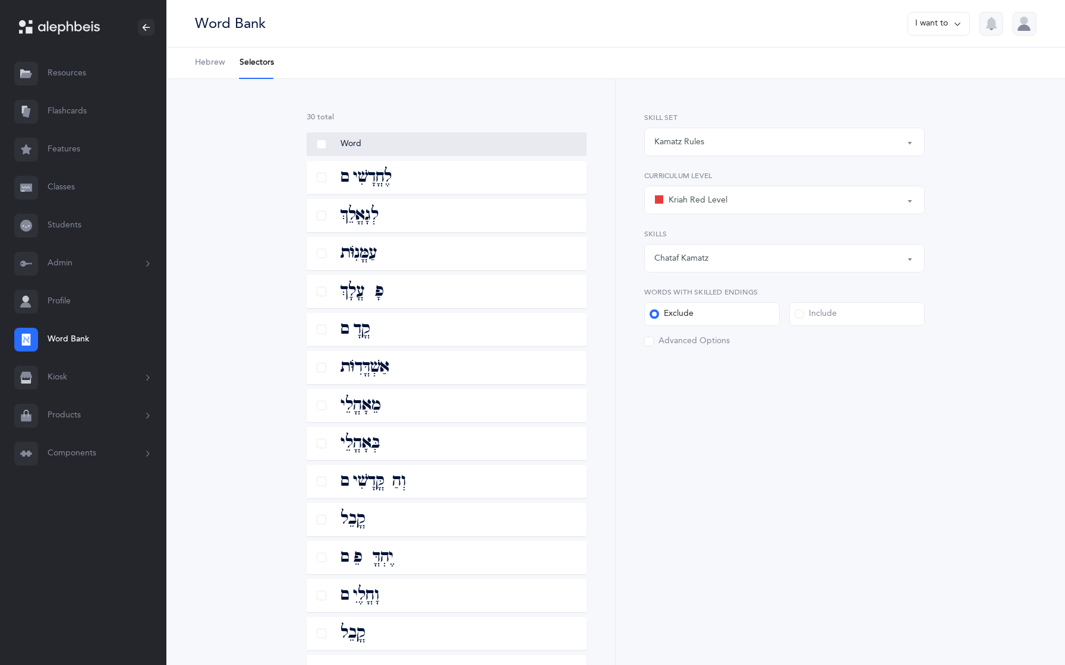
click at [62, 385] on button "Kiosk" at bounding box center [83, 378] width 166 height 38
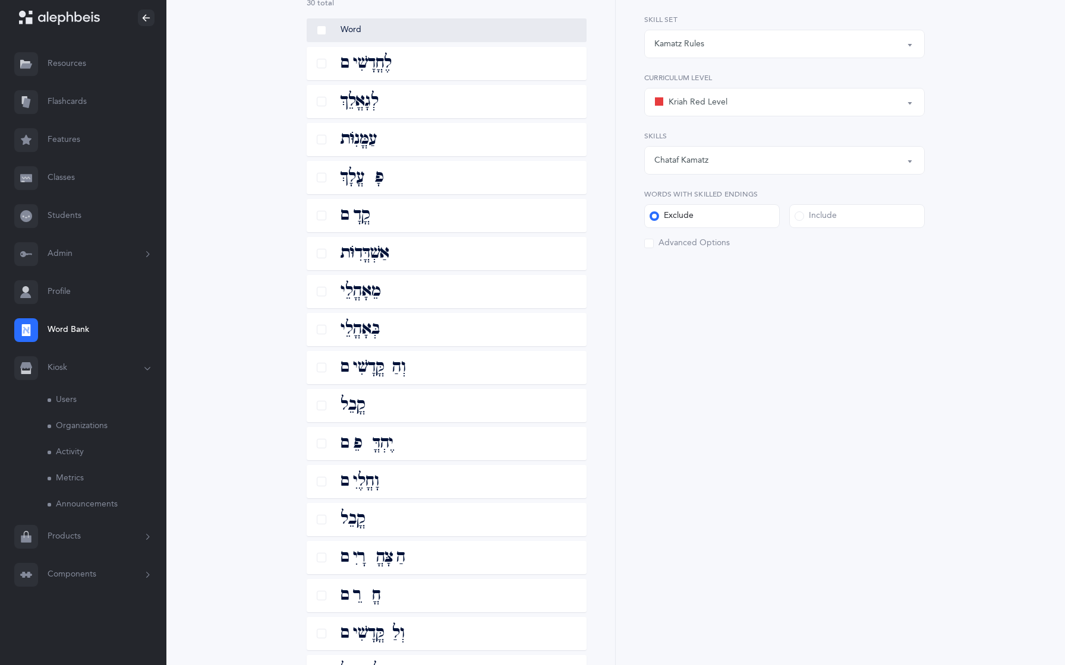
scroll to position [124, 0]
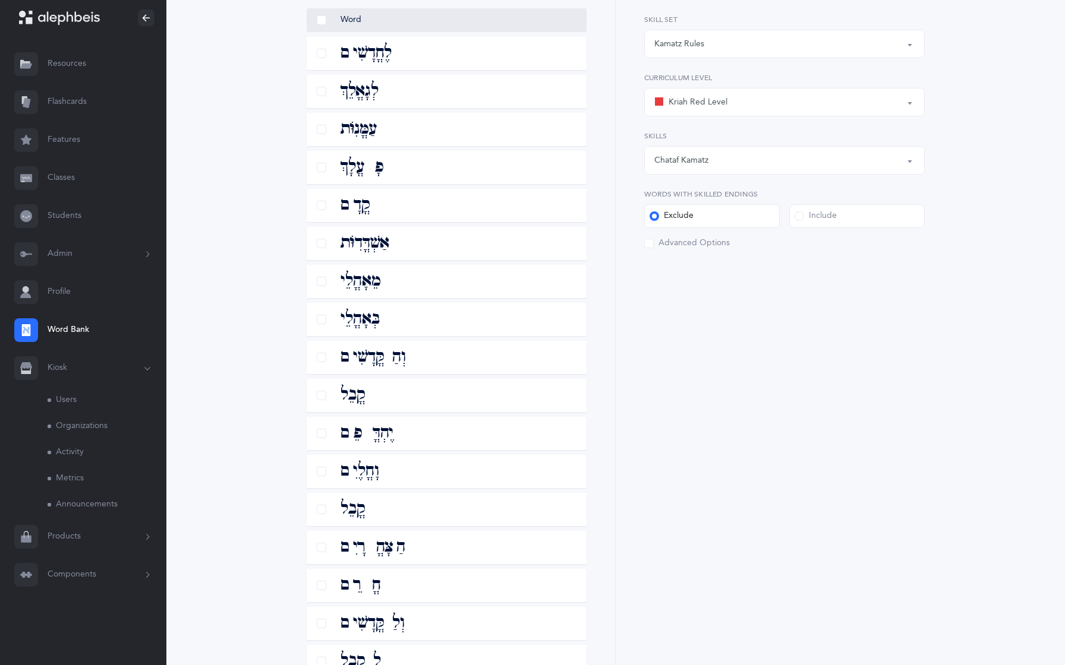
click at [71, 549] on button "Products" at bounding box center [83, 537] width 166 height 38
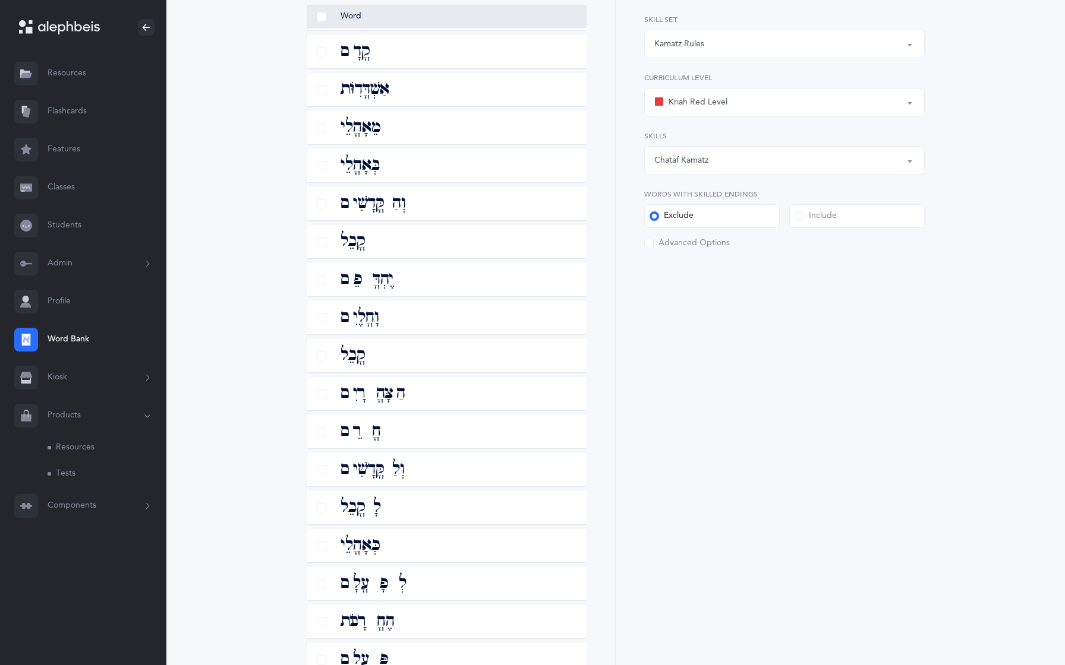
scroll to position [299, 0]
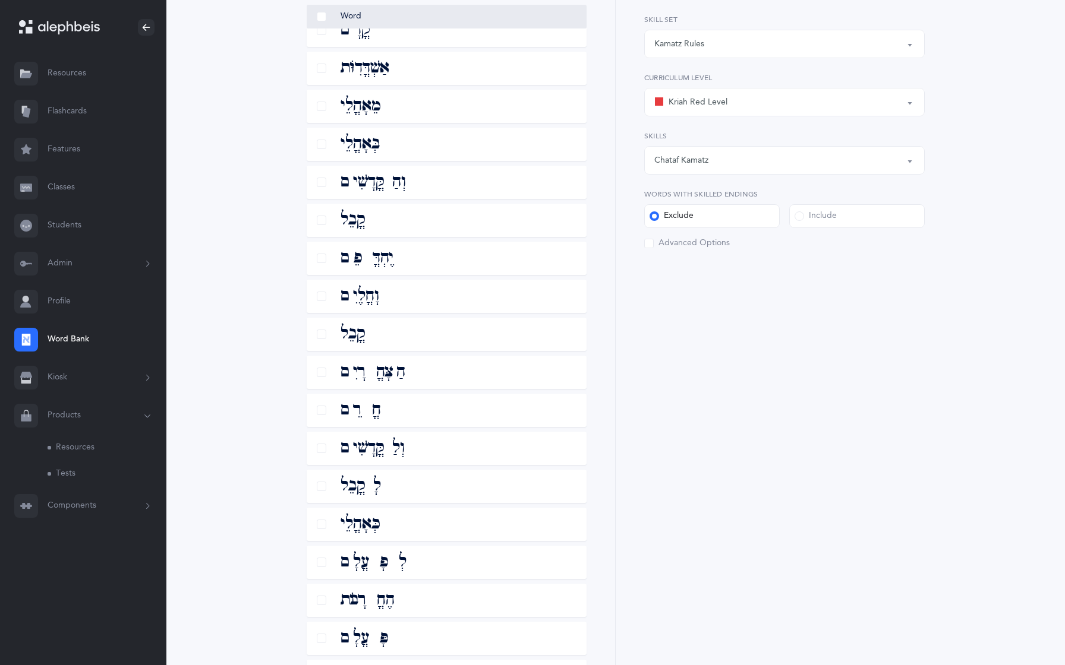
click at [72, 502] on button "Components" at bounding box center [83, 506] width 166 height 38
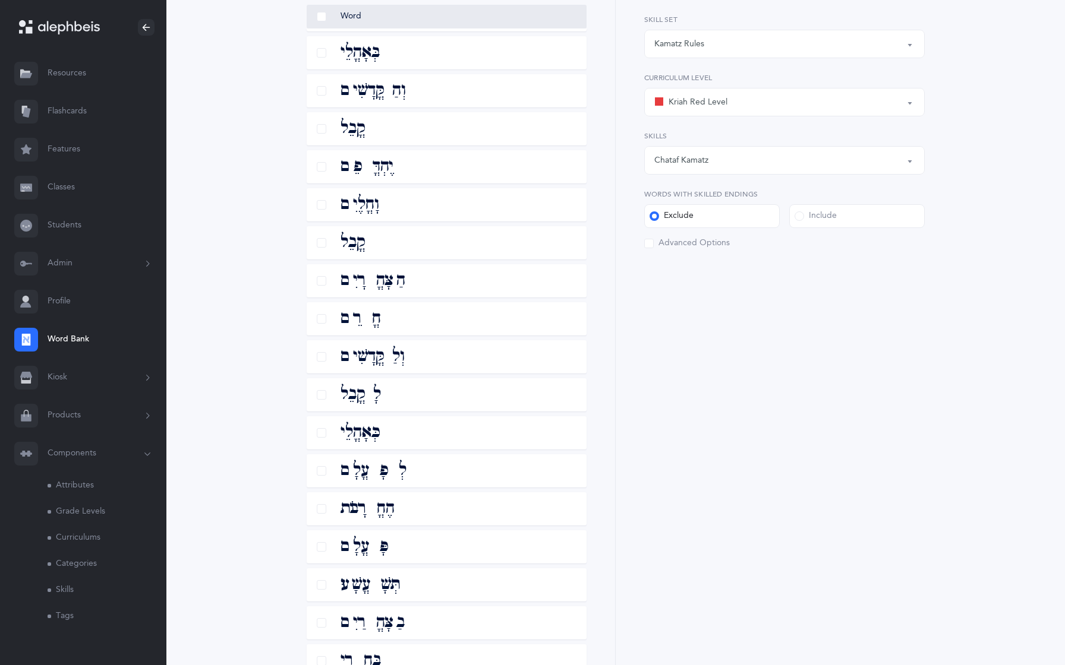
scroll to position [36, 0]
click at [63, 560] on link "Skills" at bounding box center [107, 555] width 119 height 26
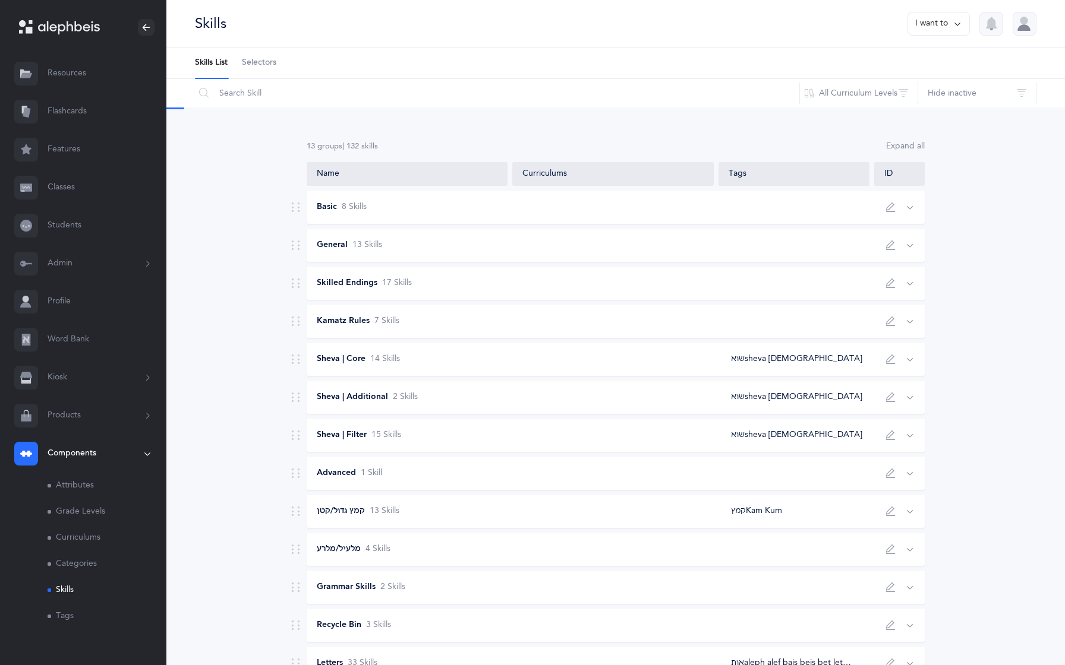
click at [258, 59] on span "Selectors" at bounding box center [259, 63] width 34 height 12
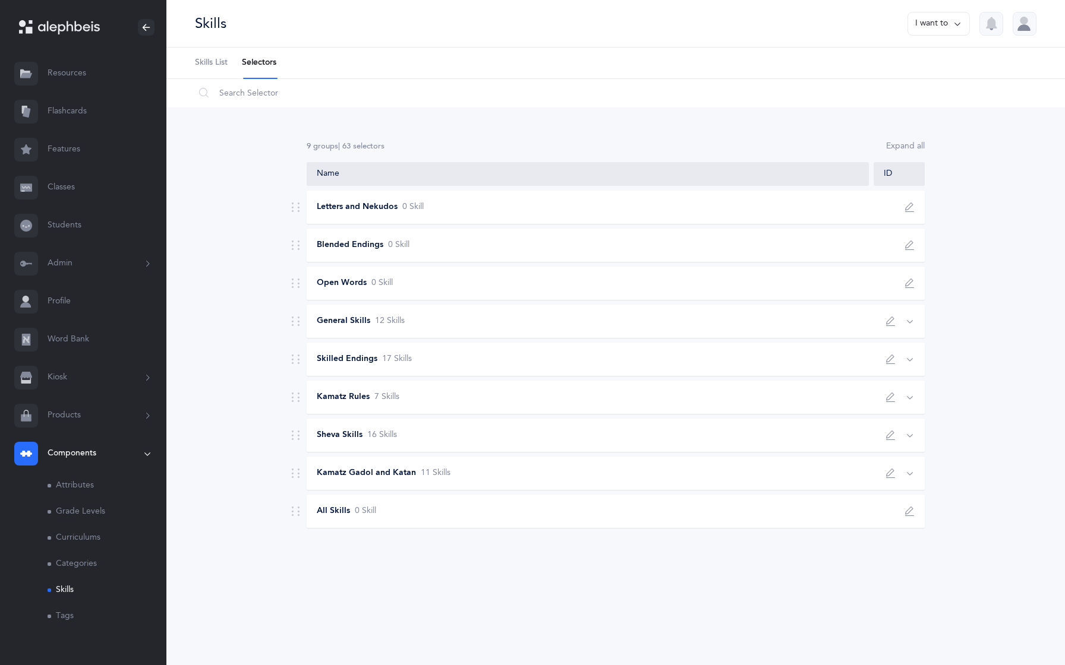
click at [461, 216] on div "Letters and Nekudos 0 Skill" at bounding box center [616, 207] width 618 height 33
click at [459, 239] on div "Blended Endings 0 Skill" at bounding box center [584, 245] width 555 height 12
click at [475, 273] on div "Open Words 0 Skill" at bounding box center [616, 283] width 618 height 33
click at [480, 309] on div "General Skills 12 Skill s" at bounding box center [616, 321] width 618 height 33
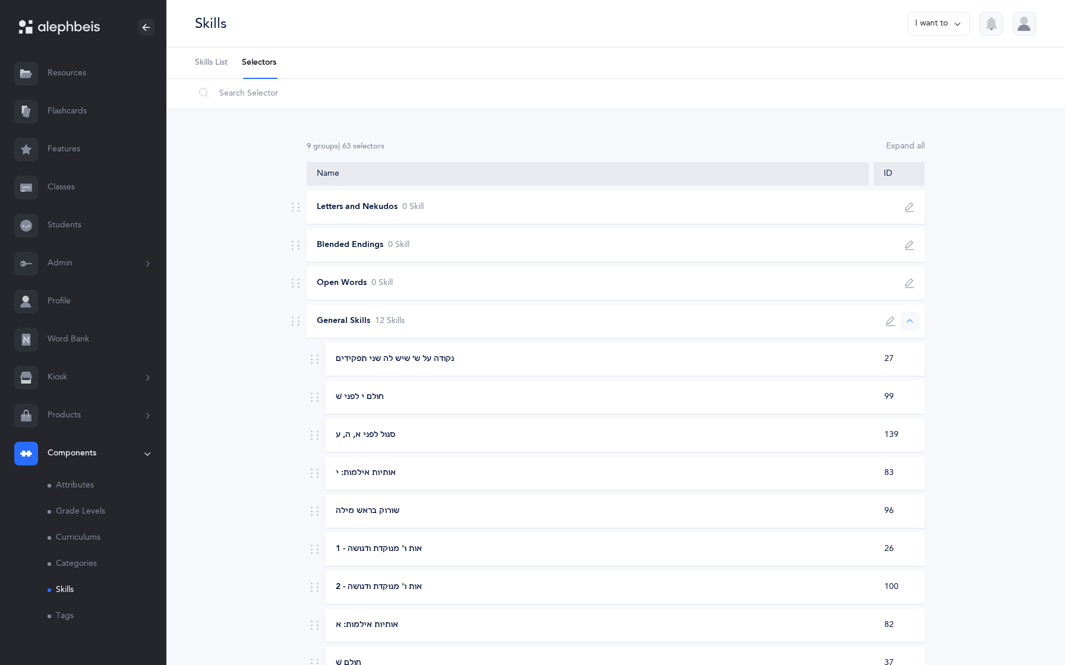
click at [480, 309] on div "General Skills 12 Skill s" at bounding box center [616, 321] width 618 height 33
click at [490, 346] on div "Skilled Endings 17 Skill s" at bounding box center [616, 359] width 618 height 33
click at [442, 356] on div "Skilled Endings 17 Skill s" at bounding box center [584, 359] width 555 height 12
click at [452, 393] on div "Kamatz Rules 7 Skill s" at bounding box center [584, 398] width 555 height 12
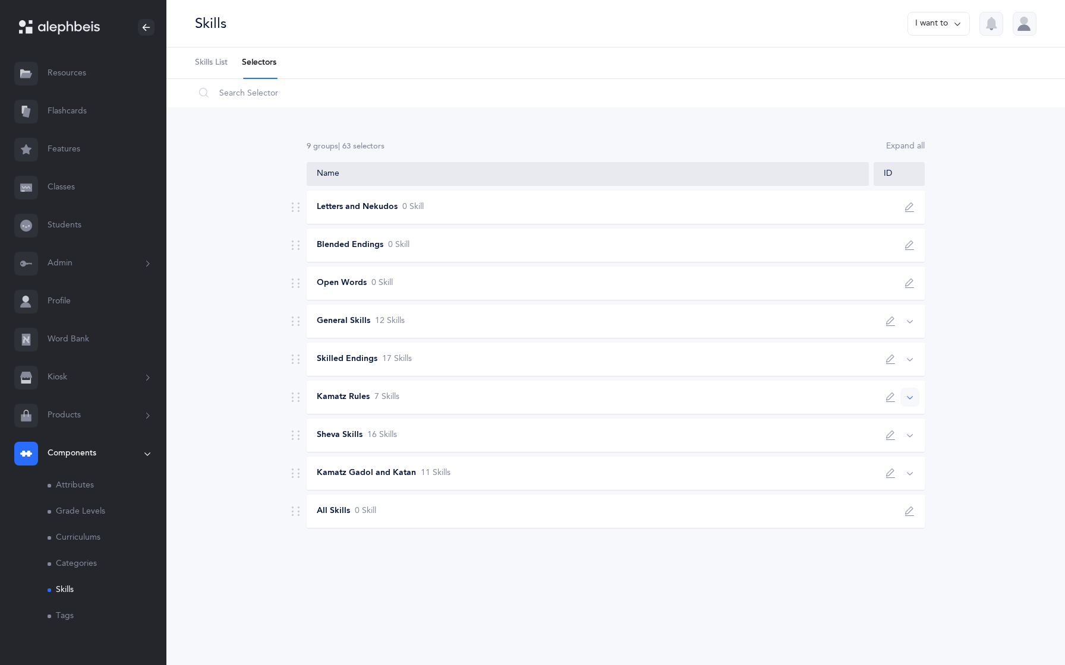
click at [453, 395] on div "Kamatz Rules 7 Skill s" at bounding box center [584, 398] width 555 height 12
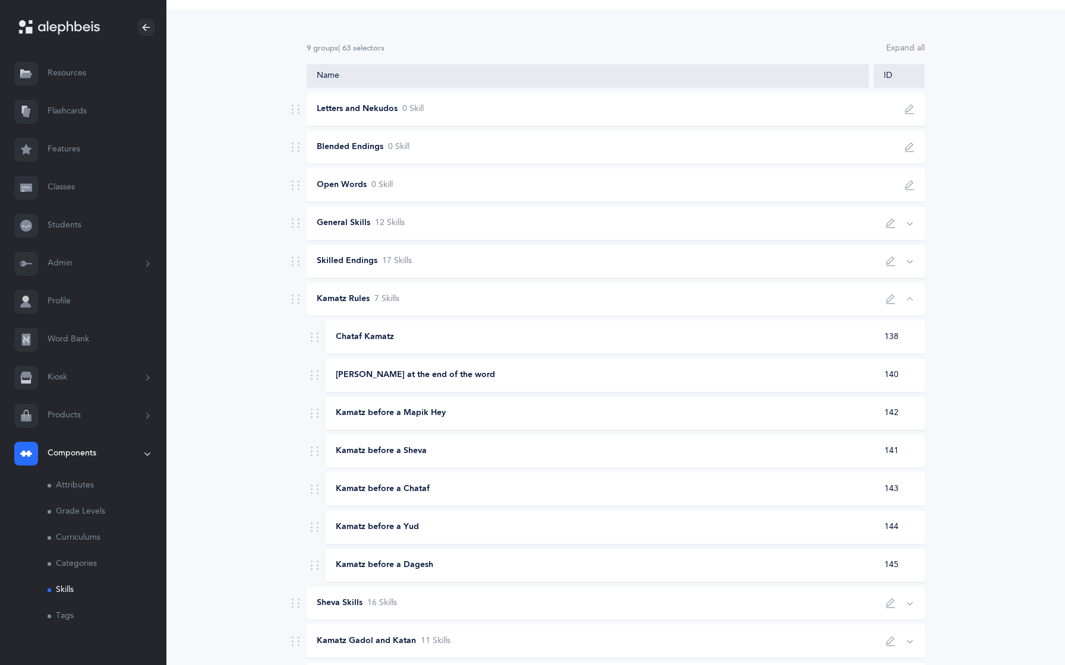
scroll to position [94, 0]
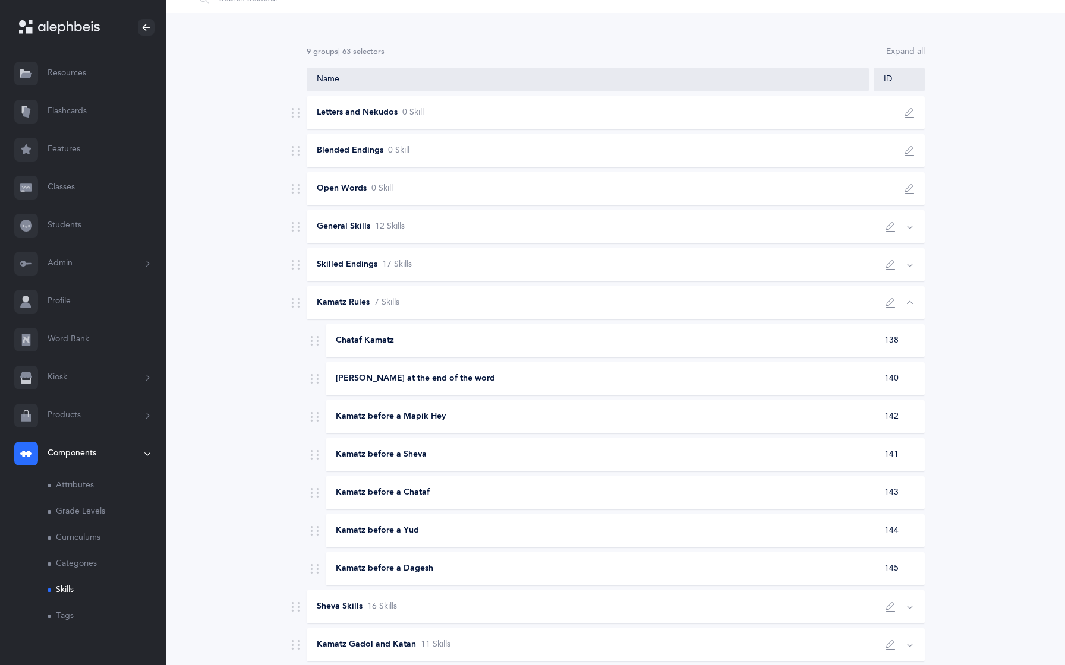
click at [454, 349] on div "Chataf Kamatz 138" at bounding box center [625, 340] width 599 height 33
select select "5"
select select
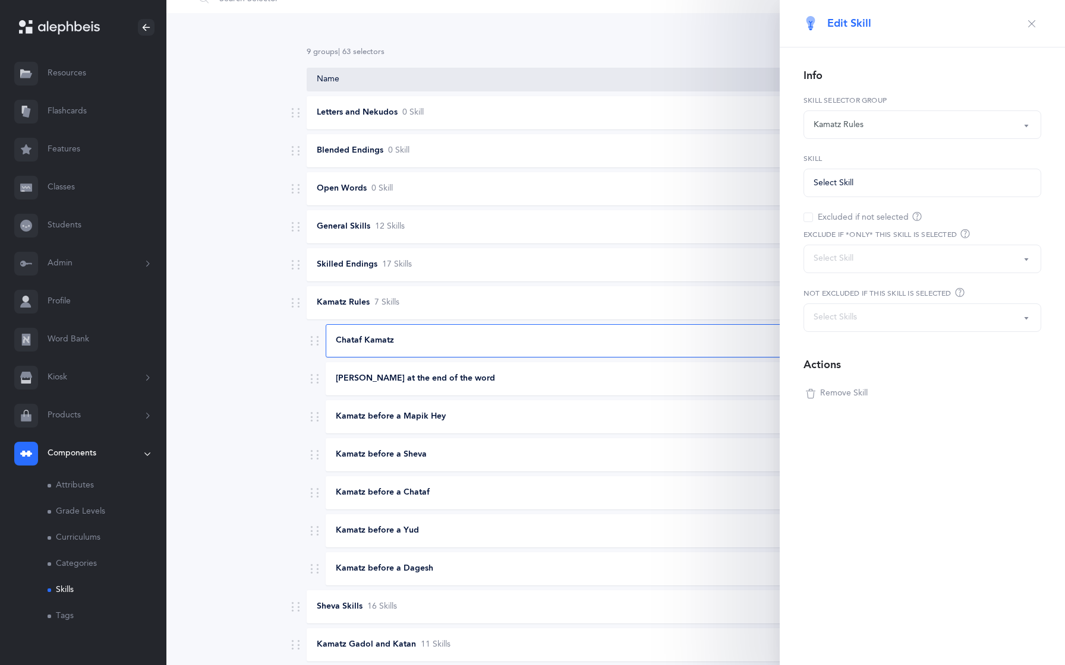
select select "138"
select select
click at [1033, 29] on button "button" at bounding box center [1031, 23] width 19 height 19
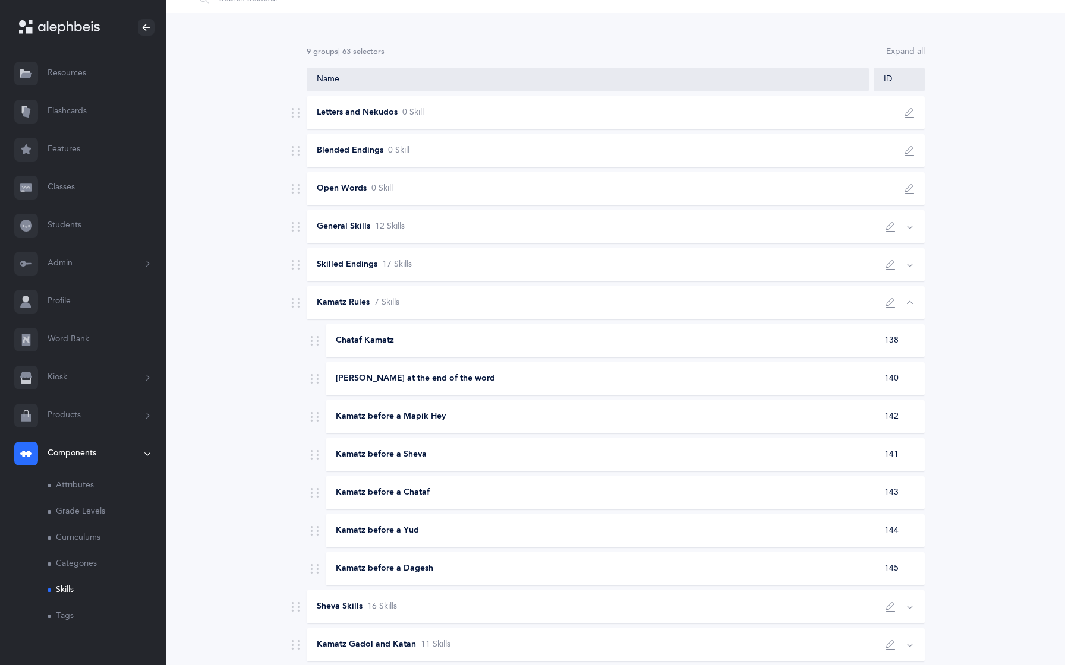
click at [891, 304] on icon "button" at bounding box center [891, 303] width 10 height 10
select select "kamatz-rules"
select select "3"
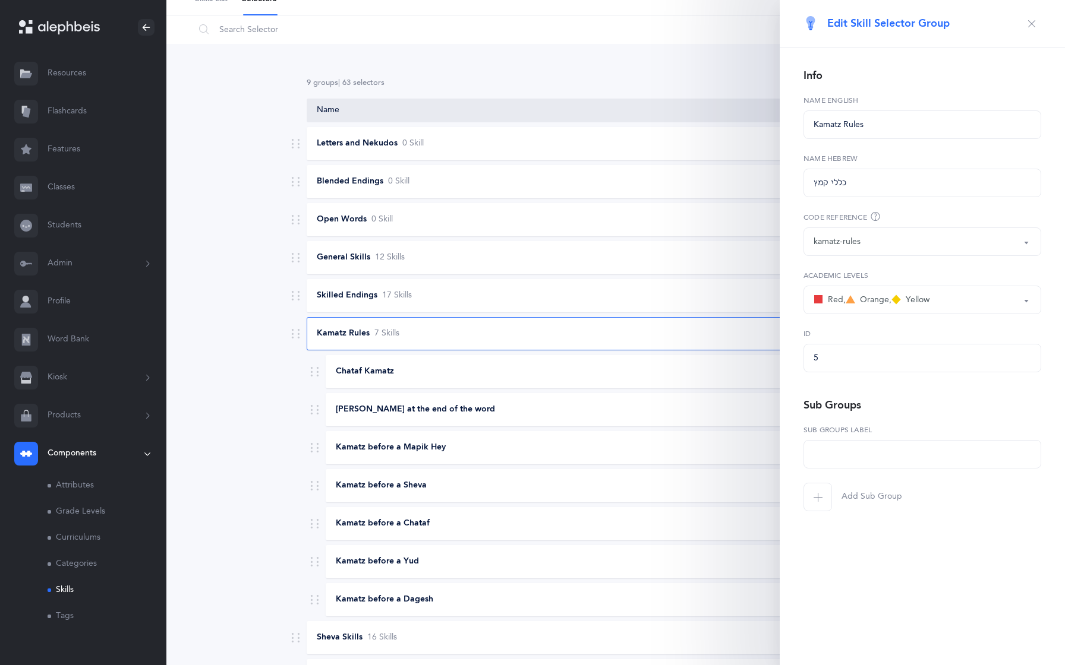
scroll to position [63, 0]
click at [1033, 25] on icon "button" at bounding box center [1032, 24] width 10 height 10
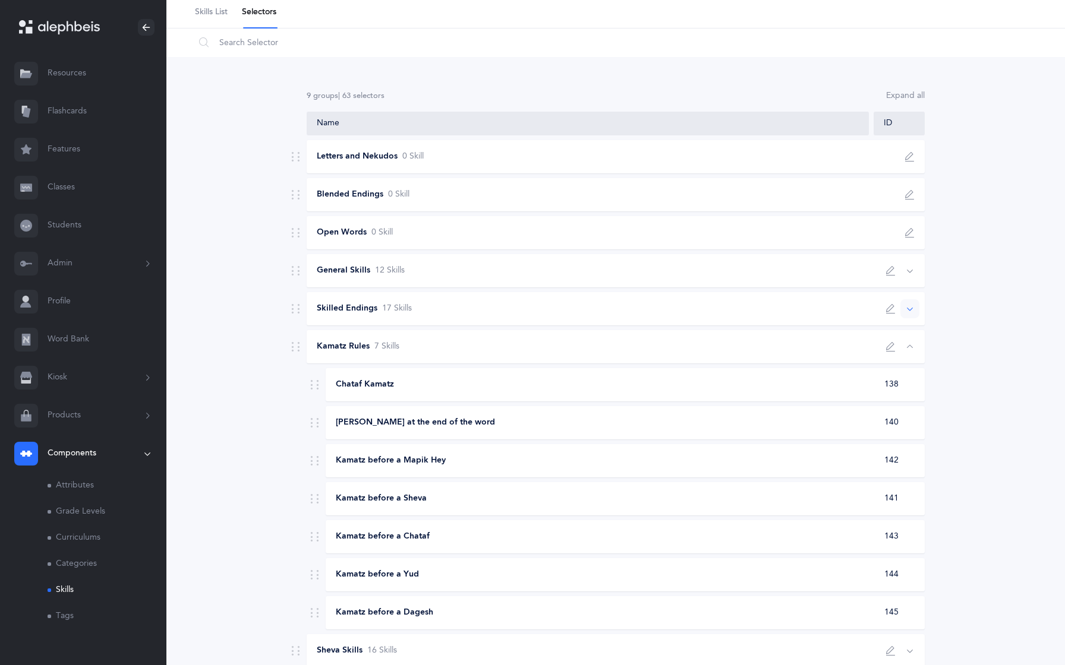
scroll to position [47, 0]
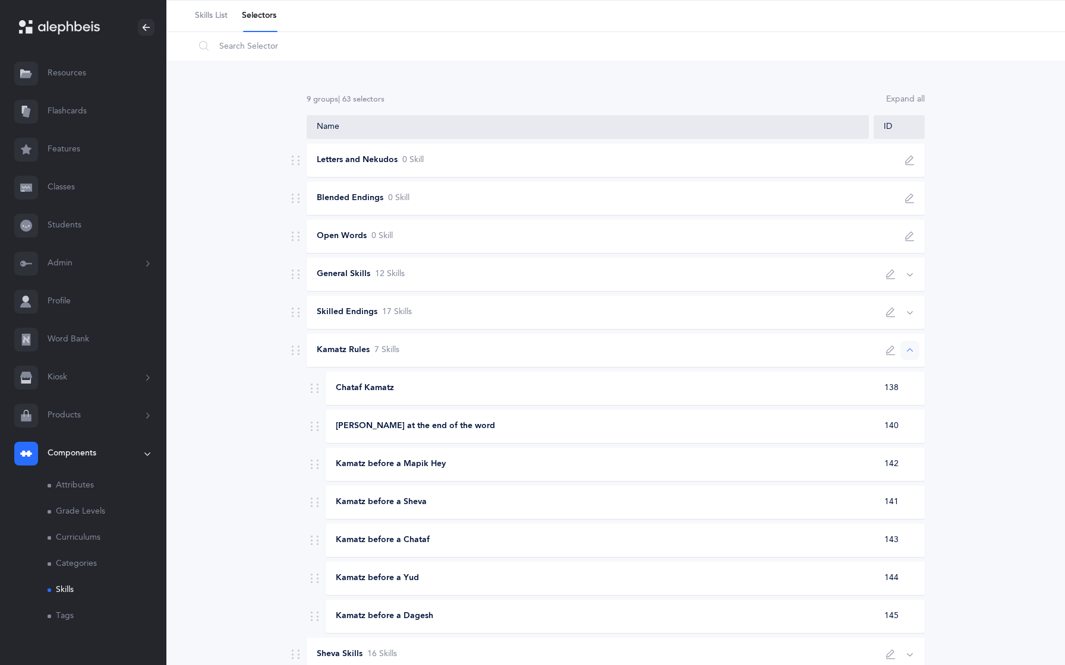
click at [566, 340] on div "Kamatz Rules 7 Skill s" at bounding box center [616, 350] width 618 height 33
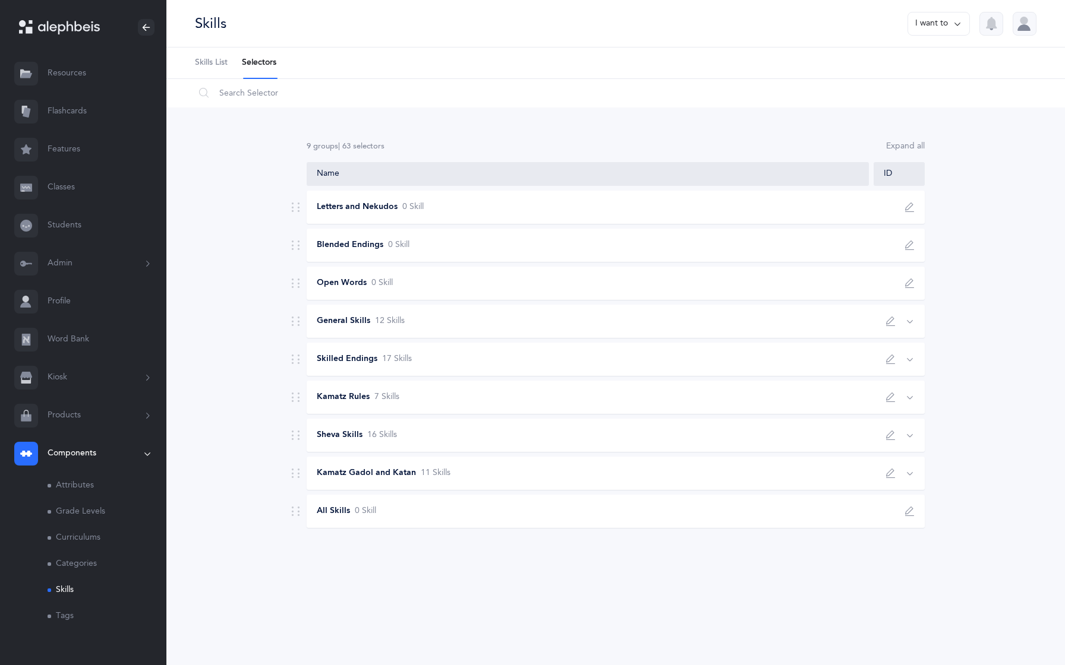
click at [66, 257] on button "Admin" at bounding box center [83, 264] width 166 height 38
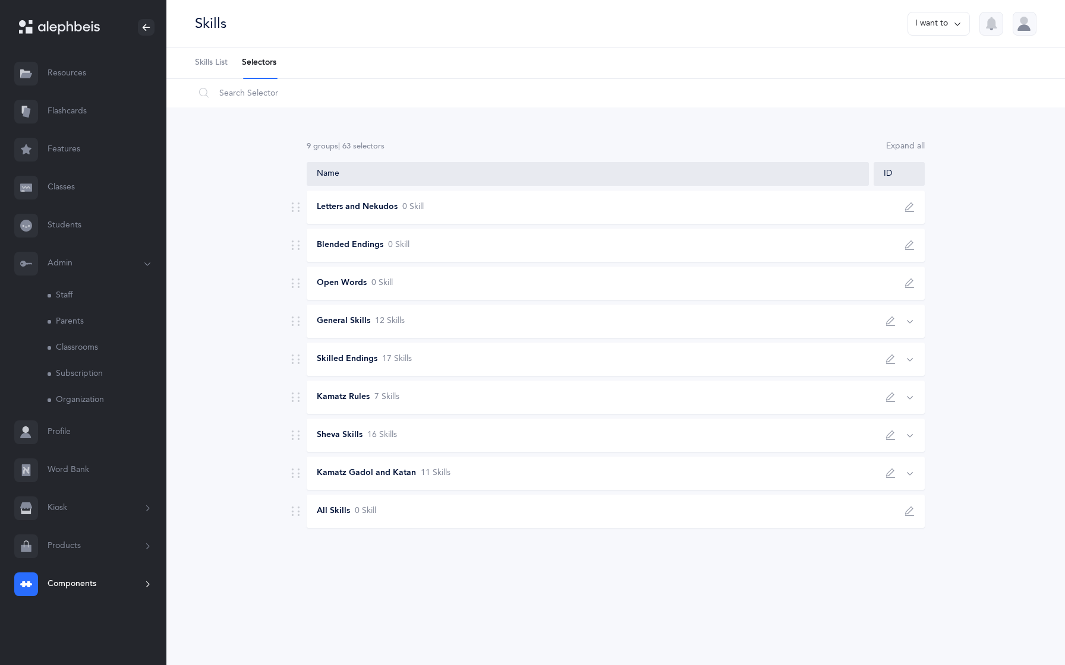
scroll to position [10, 0]
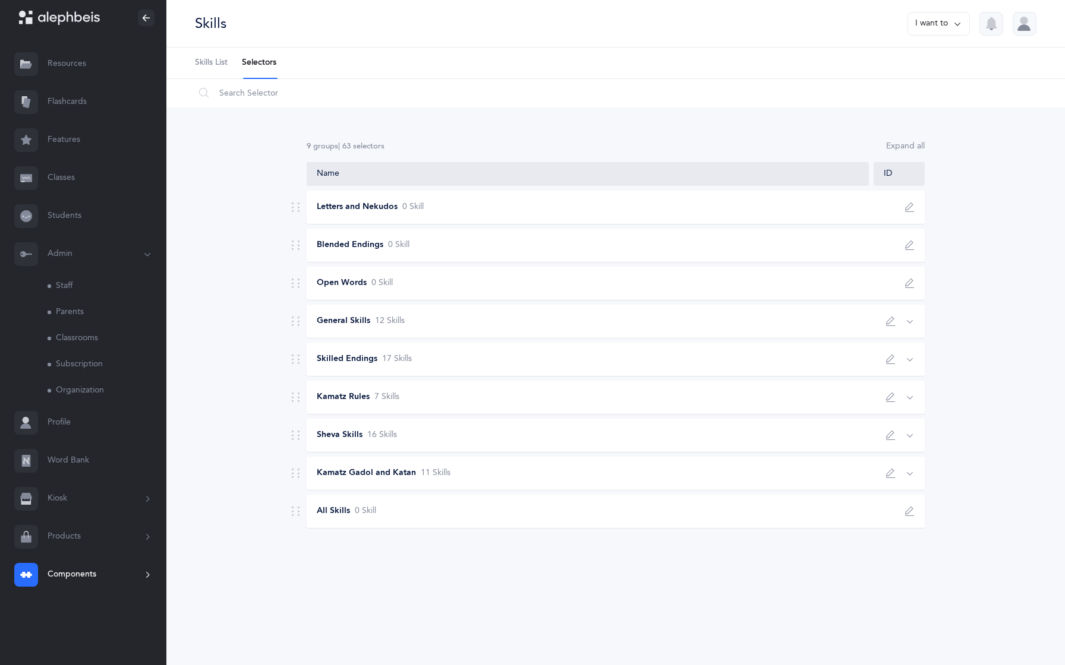
click at [67, 256] on button "Admin" at bounding box center [83, 254] width 166 height 38
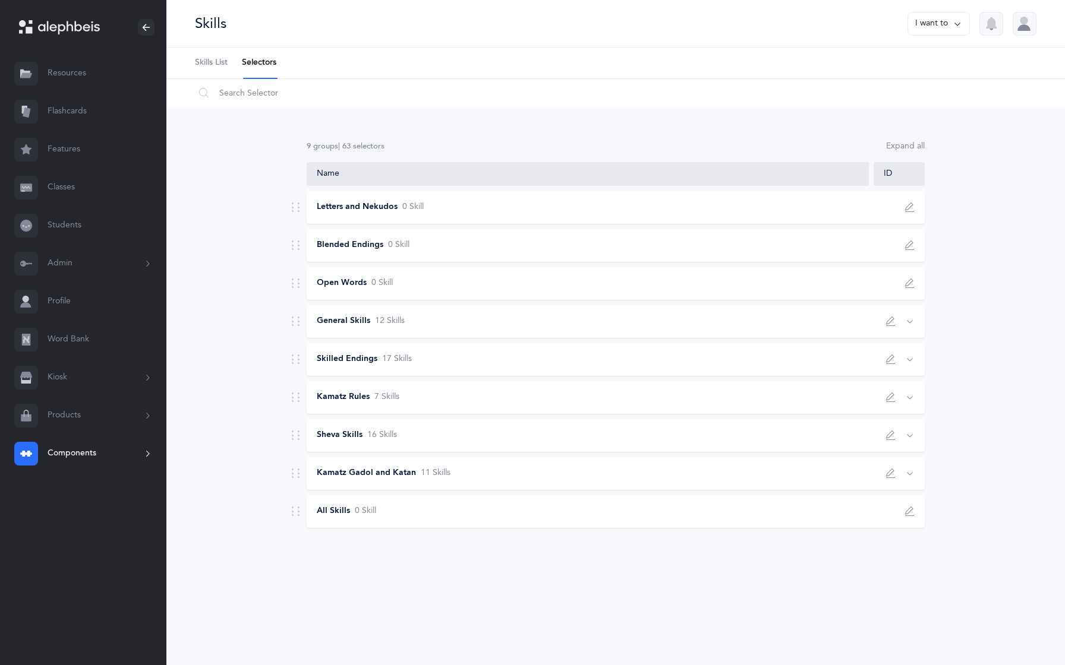
scroll to position [0, 0]
click at [216, 55] on link "Skills List" at bounding box center [211, 63] width 33 height 31
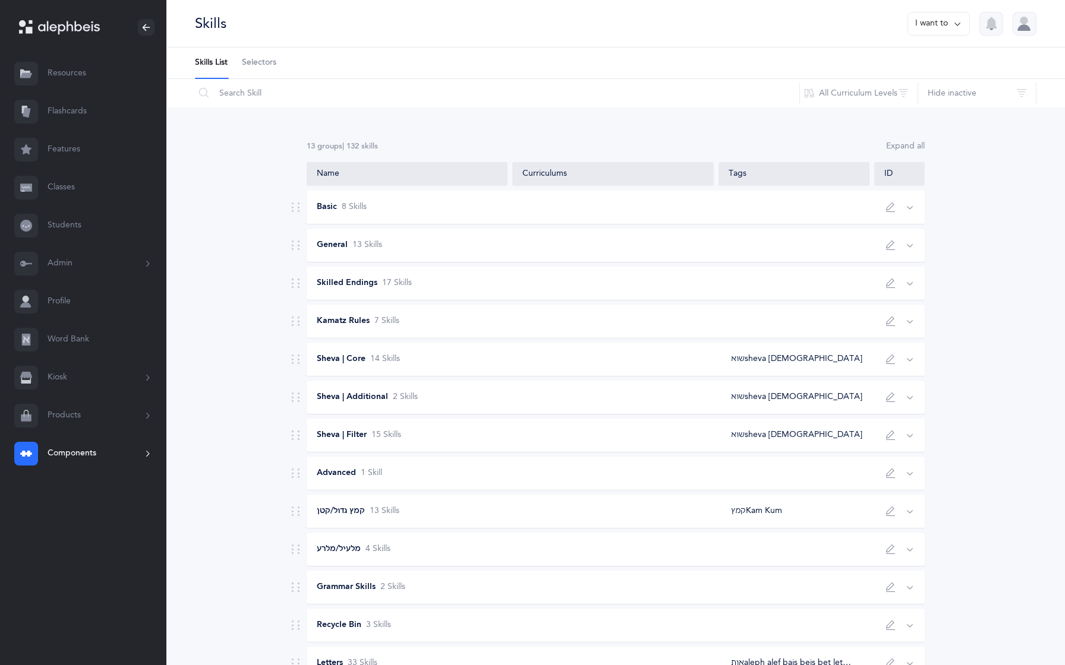
click at [258, 65] on span "Selectors" at bounding box center [259, 63] width 34 height 12
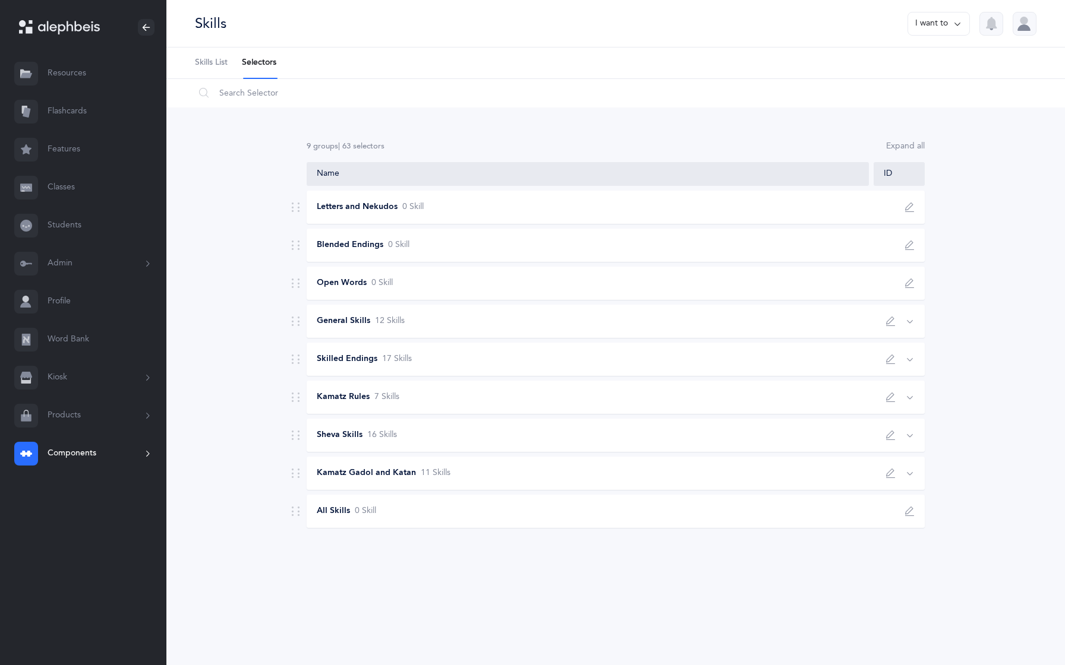
click at [908, 204] on icon "button" at bounding box center [910, 208] width 10 height 10
type input "Letters and Nekudos"
select select "letters-nekudos"
select select "1"
type input "6"
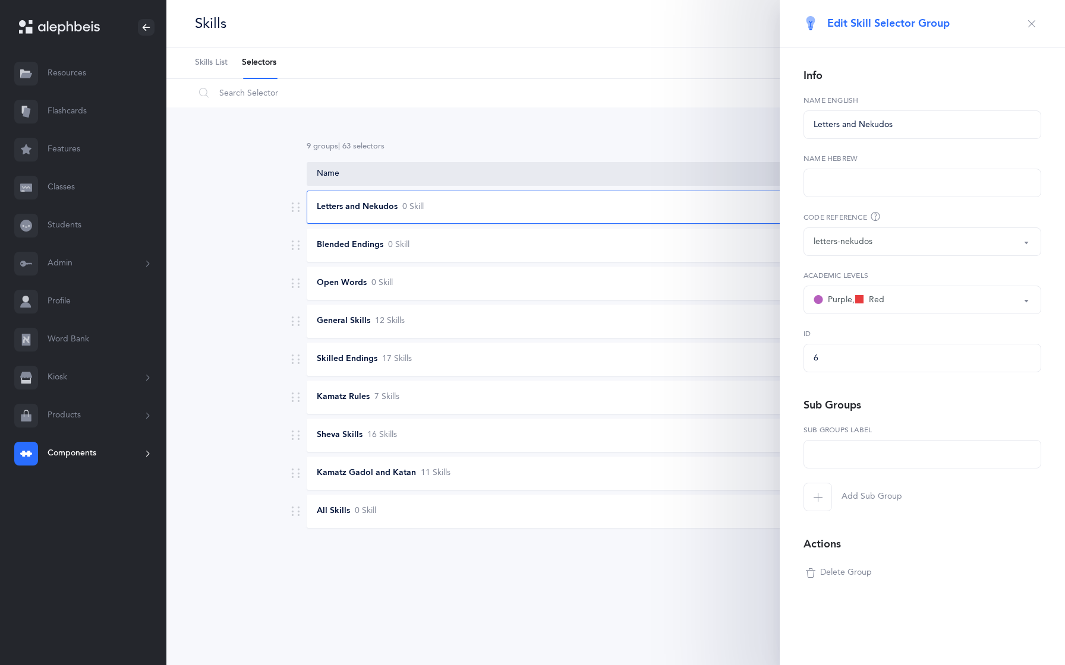
click at [1032, 30] on button "button" at bounding box center [1031, 23] width 19 height 19
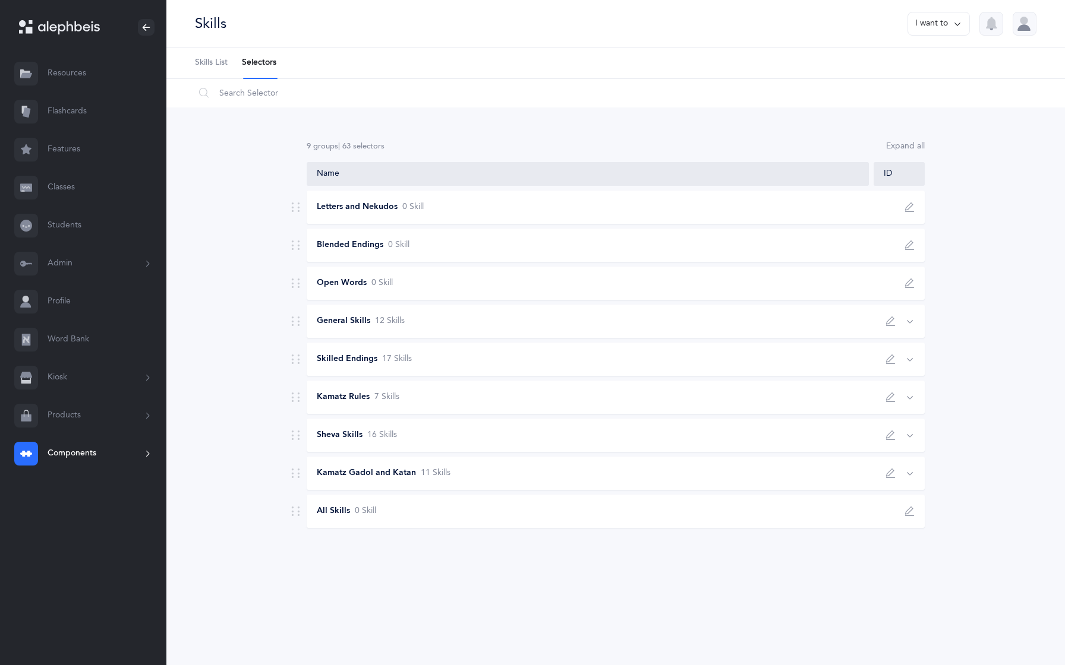
click at [899, 252] on div at bounding box center [895, 245] width 57 height 19
click at [907, 252] on button "button" at bounding box center [909, 245] width 19 height 19
type input "Blended Endings"
select select "blended-endings"
select select "3"
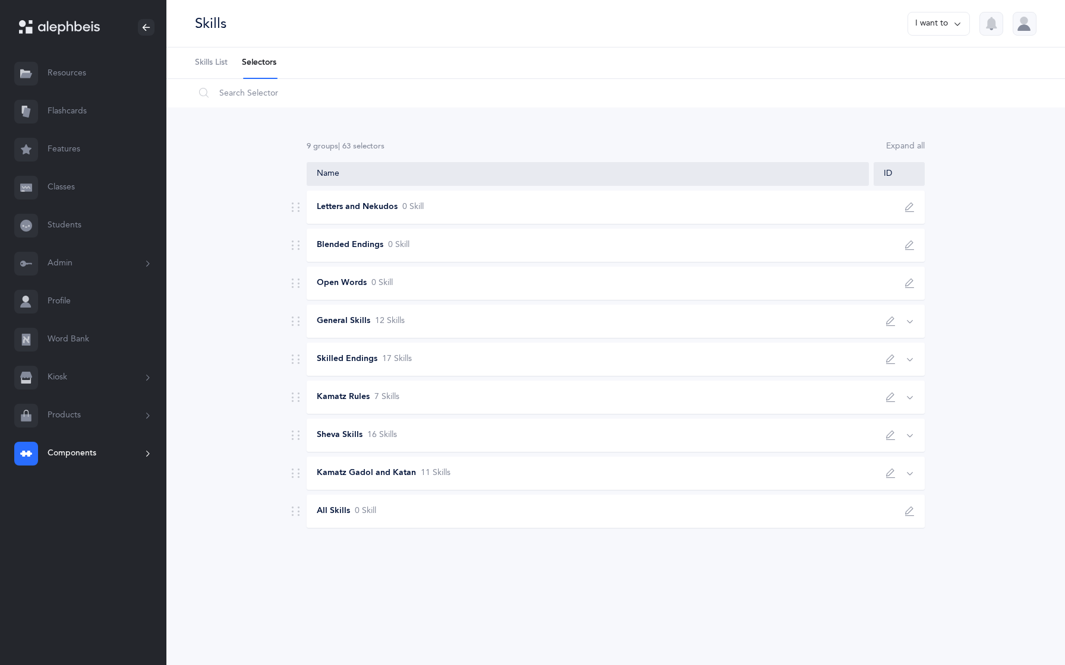
type input "8"
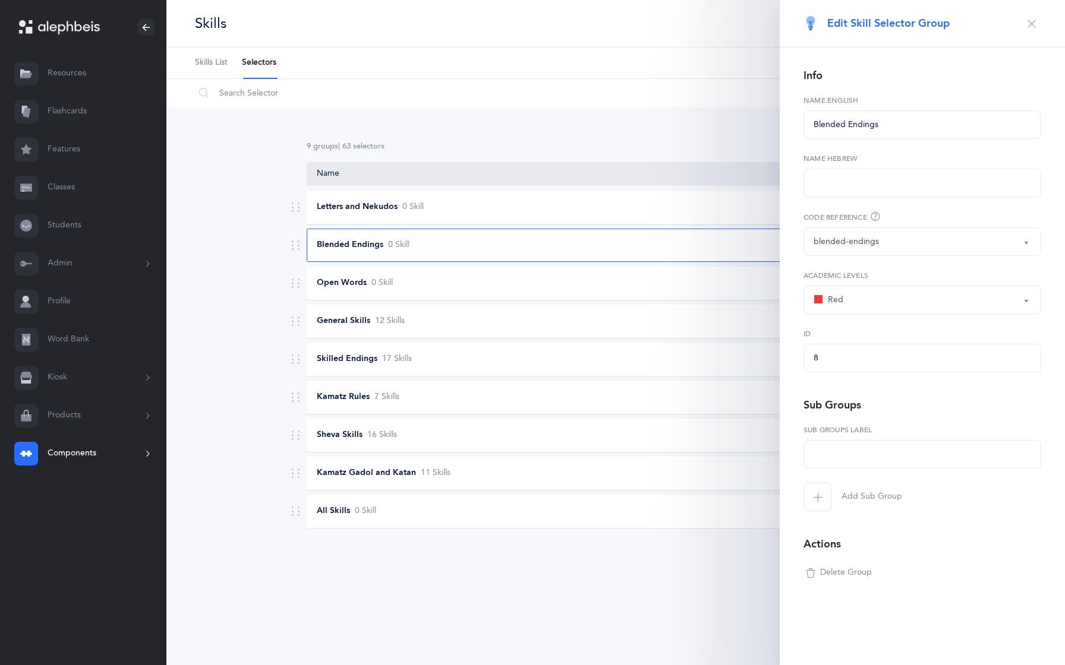
click at [1034, 24] on icon "button" at bounding box center [1032, 24] width 10 height 10
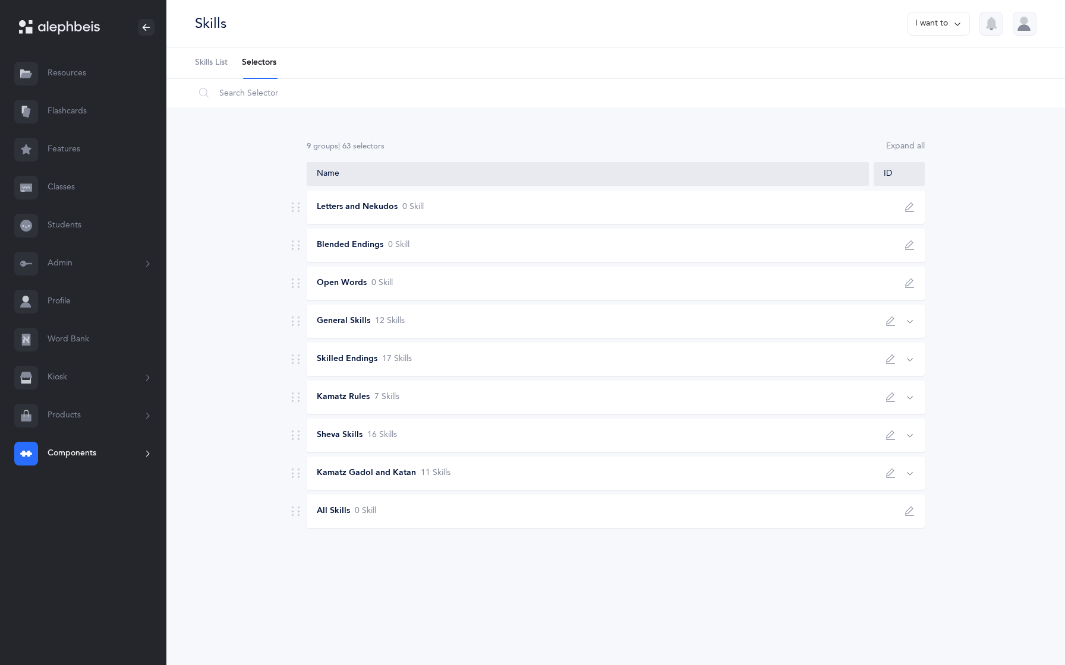
click at [906, 289] on button "button" at bounding box center [909, 283] width 19 height 19
type input "Open Words"
select select "open-words"
select select "3"
type input "7"
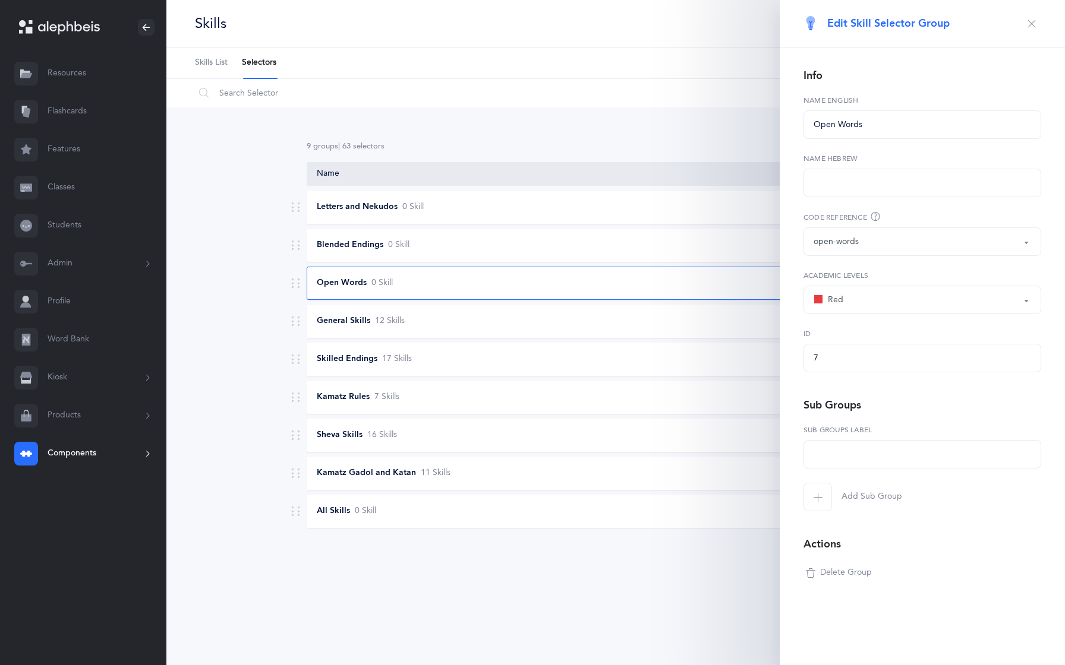
click at [1031, 23] on icon "button" at bounding box center [1032, 24] width 10 height 10
select select
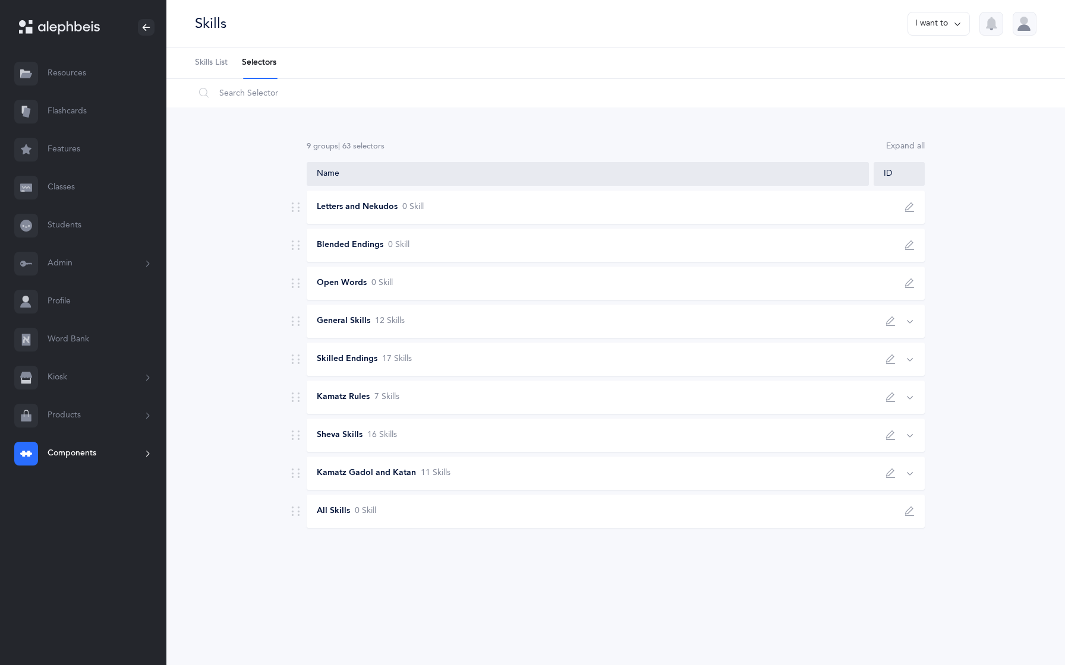
click at [889, 324] on icon "button" at bounding box center [891, 322] width 10 height 10
type input "General Skills"
select select "general-skills"
select select "3"
type input "General Skills"
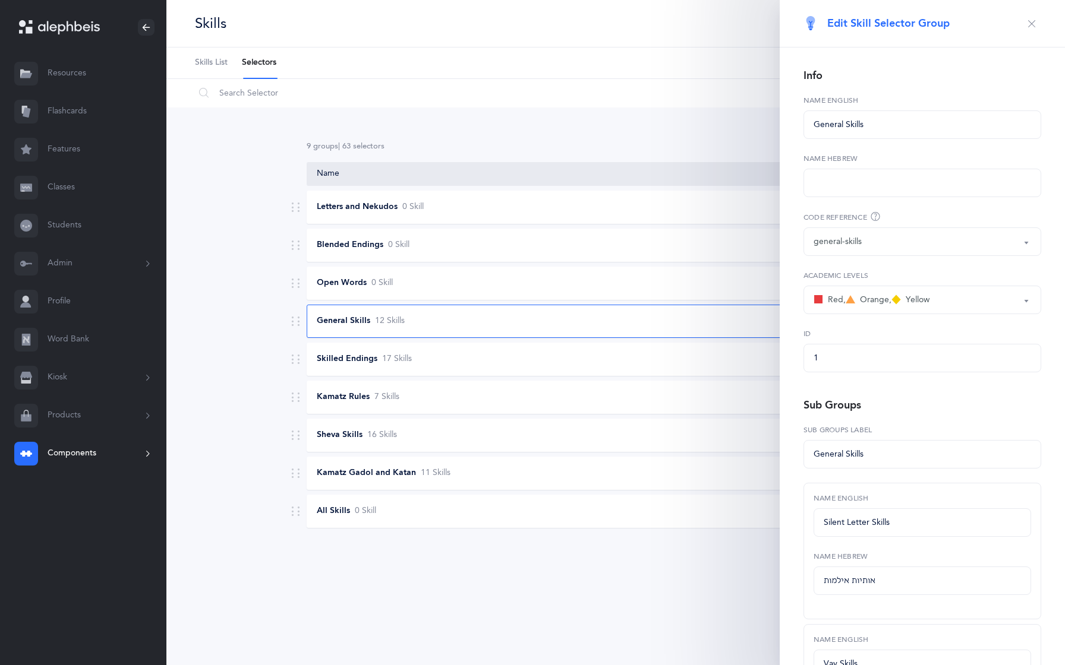
click at [1028, 26] on icon "button" at bounding box center [1032, 24] width 10 height 10
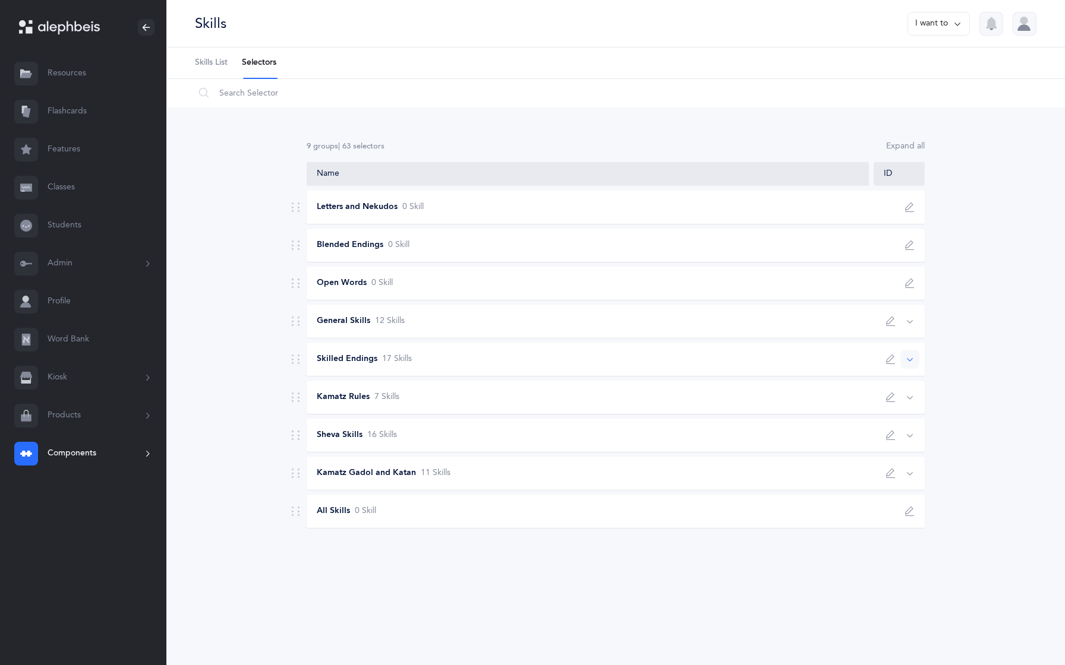
click at [775, 360] on div "Skilled Endings 17 Skill s" at bounding box center [584, 359] width 555 height 12
click at [886, 358] on icon "button" at bounding box center [891, 360] width 10 height 10
type input "Skilled Endings"
select select "skilled-endings"
select select "3"
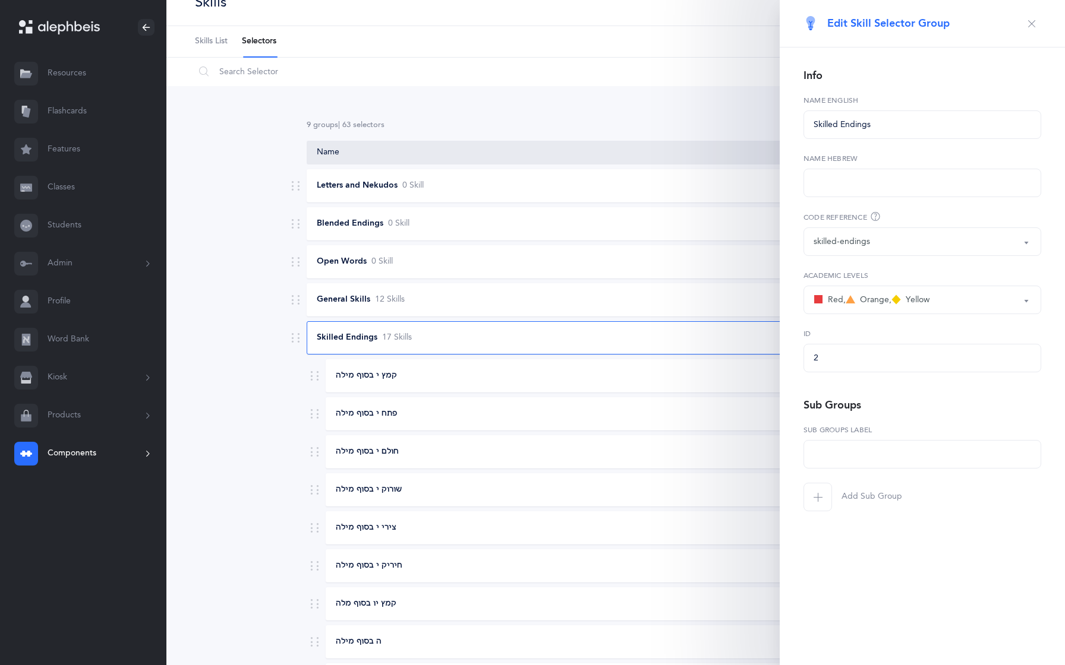
scroll to position [31, 0]
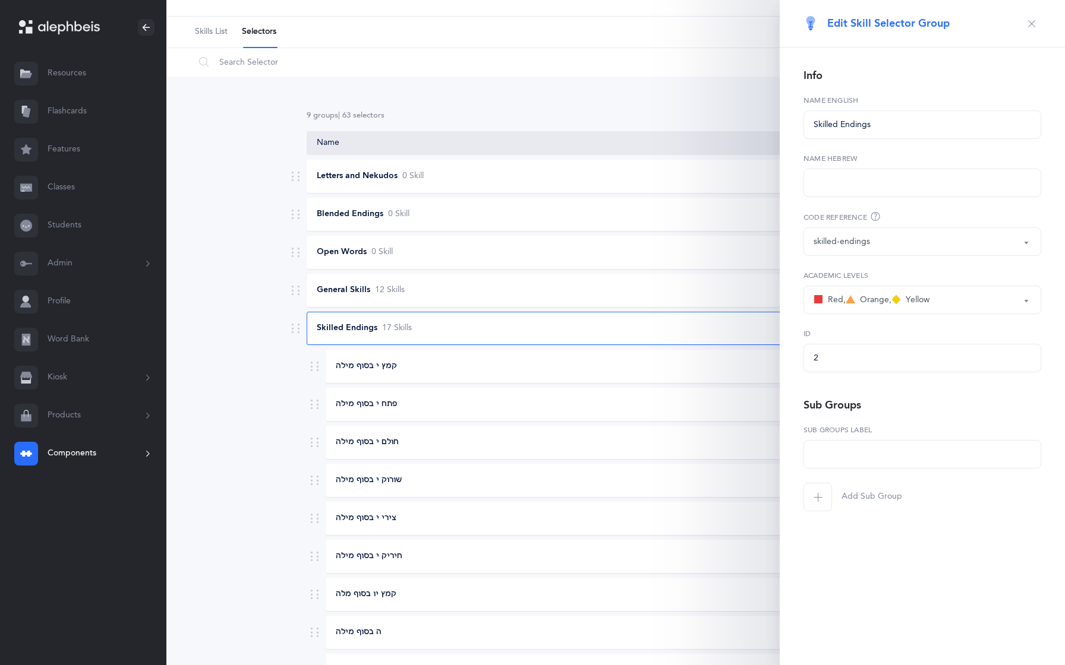
click at [1036, 26] on button "button" at bounding box center [1031, 23] width 19 height 19
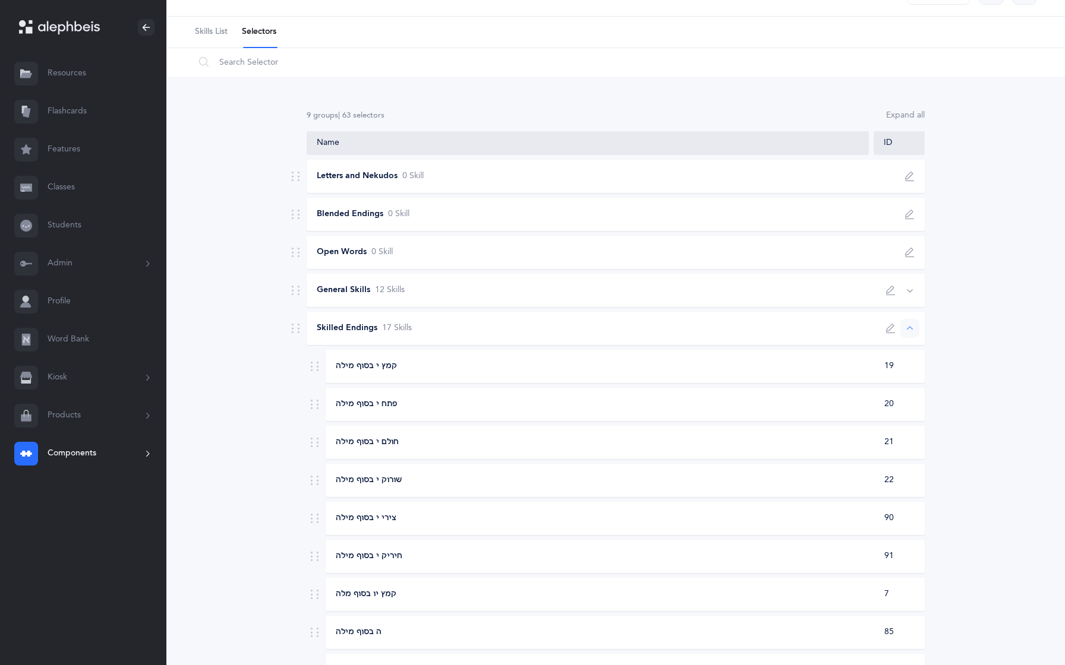
click at [916, 330] on button "button" at bounding box center [909, 328] width 19 height 19
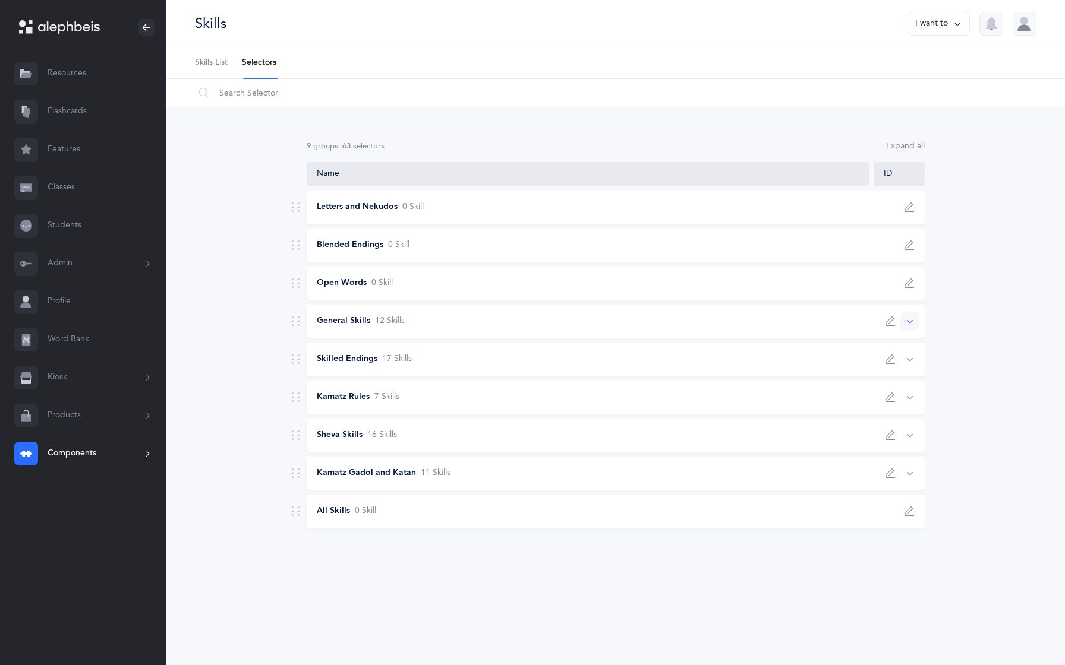
scroll to position [0, 0]
click at [853, 441] on div "Sheva Skills 16 Skill s" at bounding box center [616, 435] width 618 height 33
click at [893, 435] on icon "button" at bounding box center [891, 436] width 10 height 10
type input "Sheva Skills"
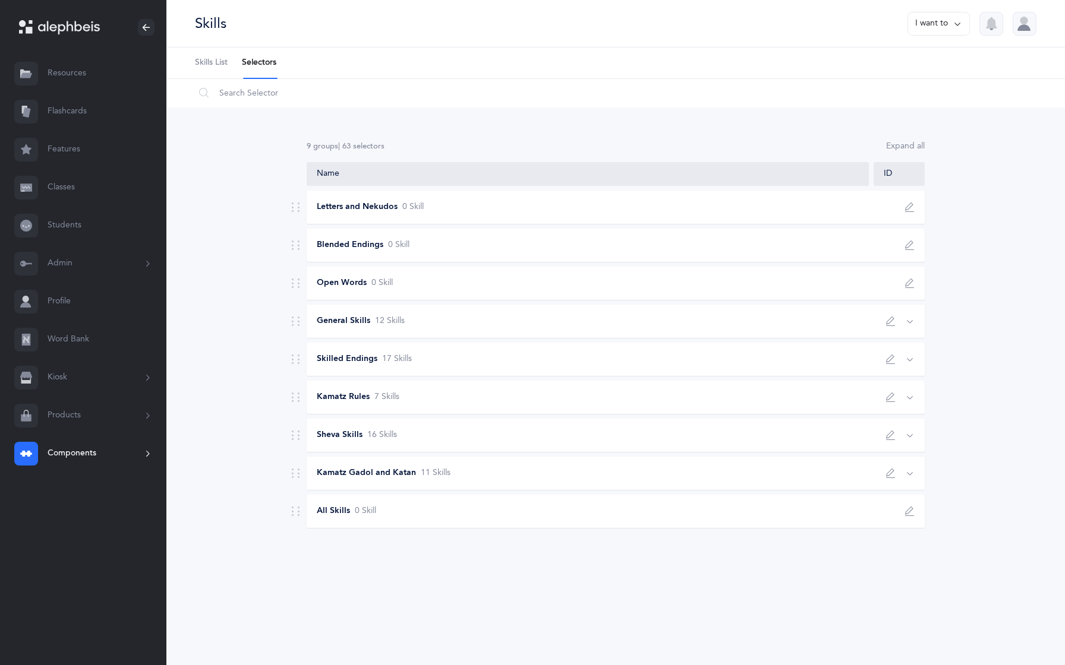
type input "כללי שבא"
select select "sheva-rules"
select select "3"
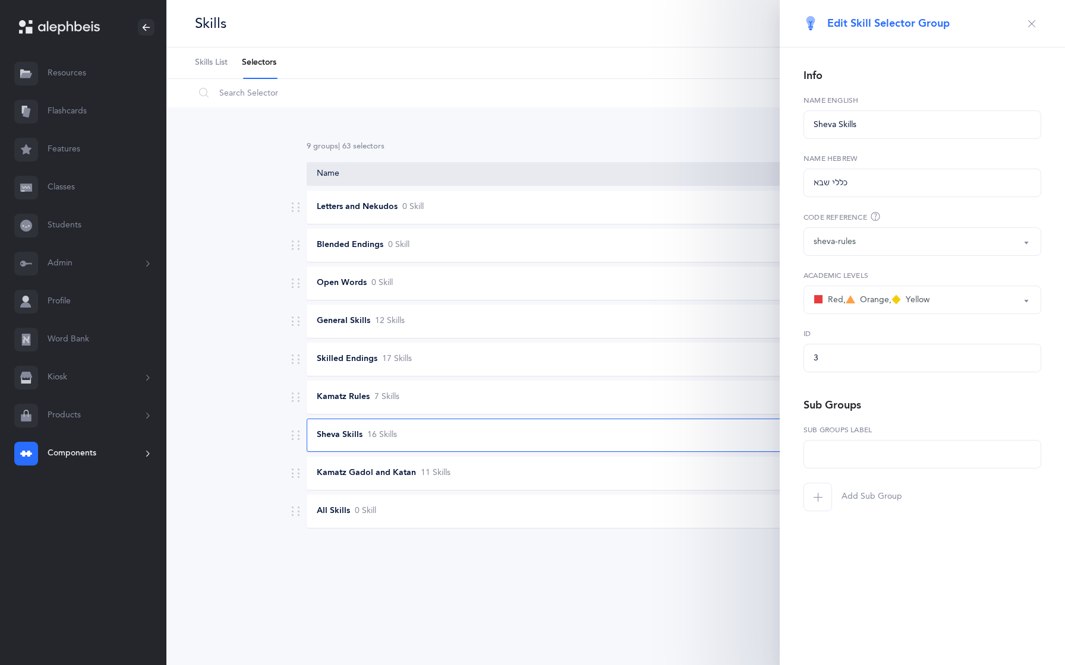
click at [1031, 30] on button "button" at bounding box center [1031, 23] width 19 height 19
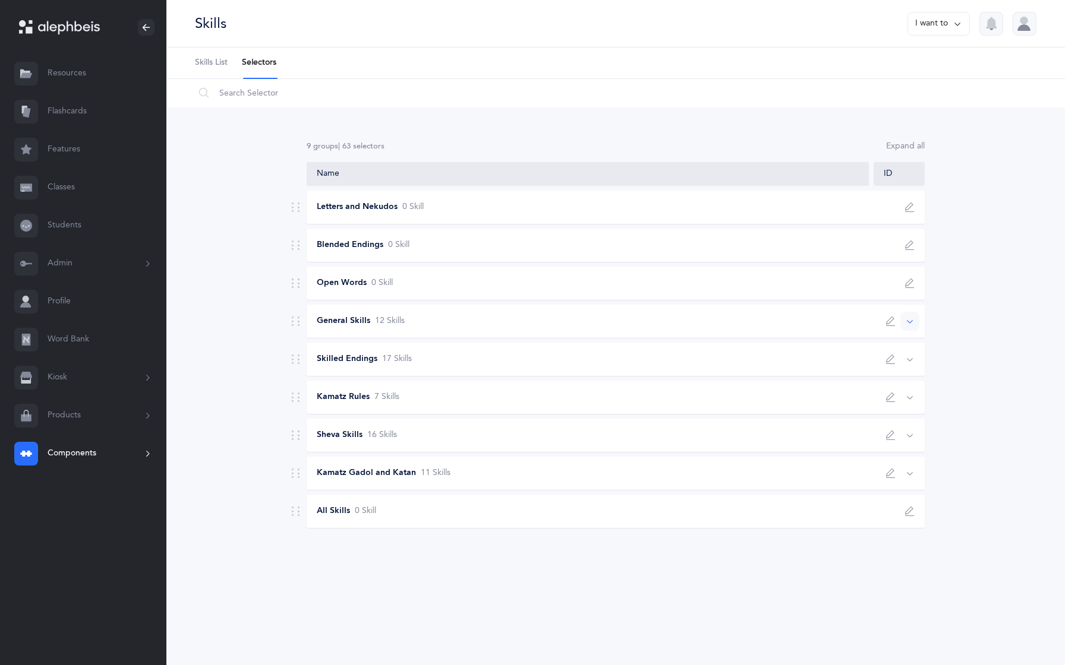
click at [520, 313] on div "General Skills 12 Skill s" at bounding box center [616, 321] width 618 height 33
click at [887, 320] on icon "button" at bounding box center [891, 322] width 10 height 10
type input "General Skills"
select select "general-skills"
select select "3"
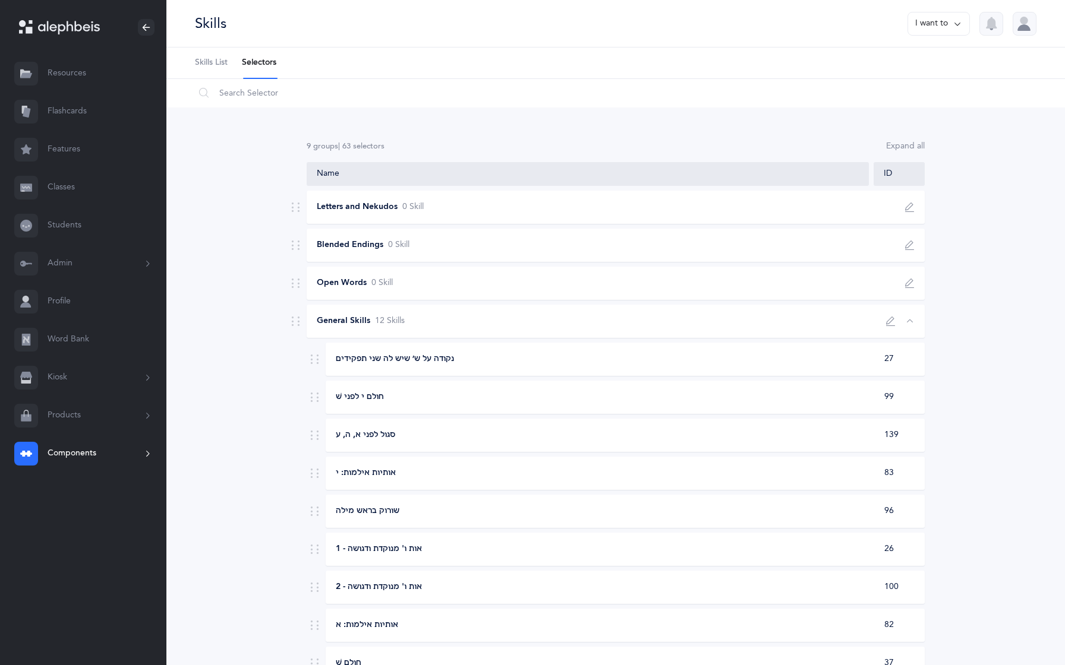
type input "General Skills"
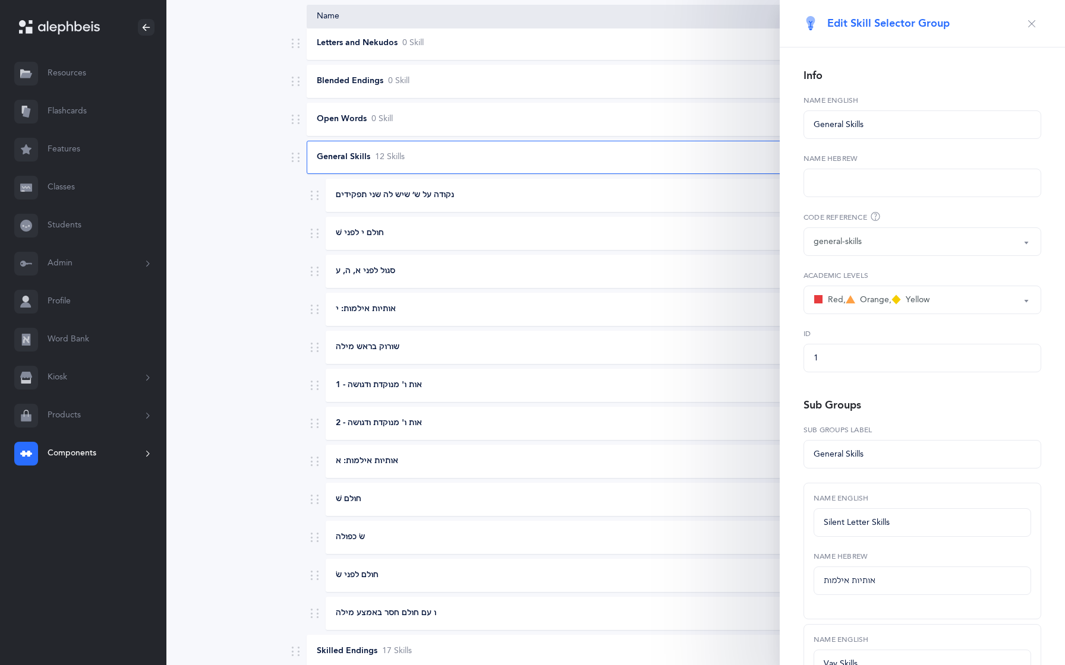
click at [819, 400] on div "Sub Groups" at bounding box center [832, 405] width 58 height 15
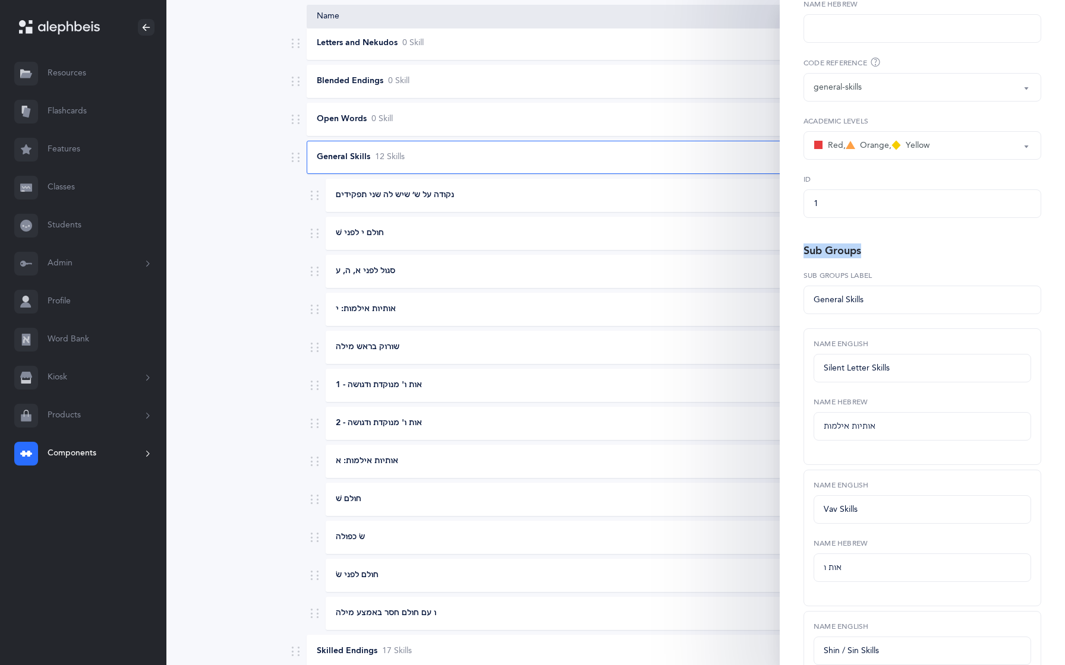
scroll to position [176, 0]
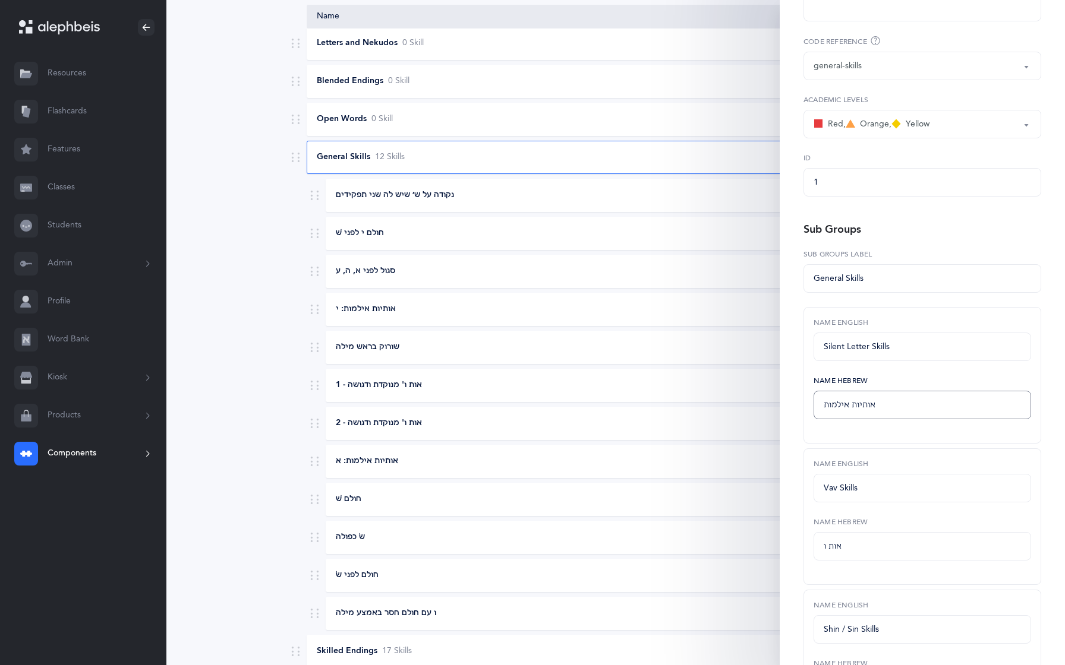
click at [826, 406] on input "אותיות אילמות" at bounding box center [921, 405] width 217 height 29
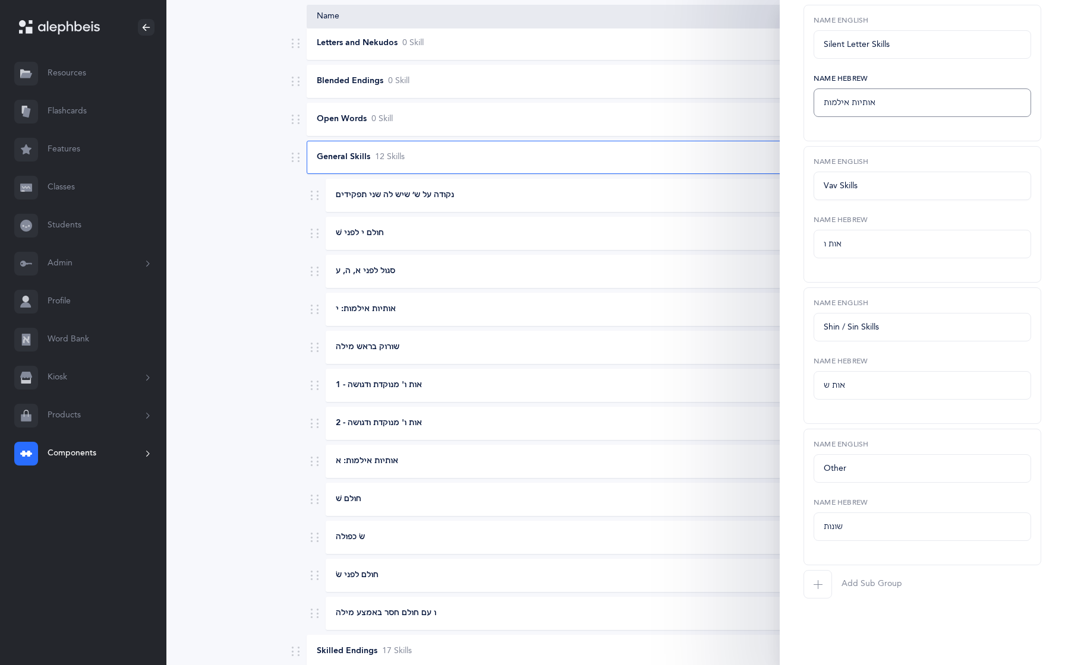
scroll to position [0, 0]
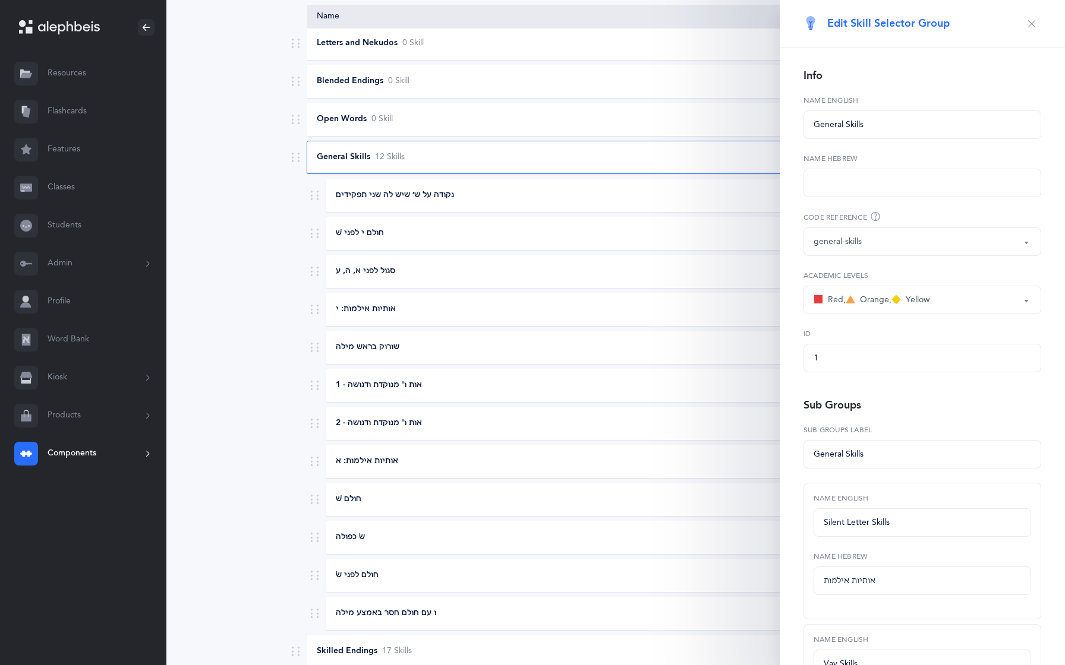
click at [1035, 23] on icon "button" at bounding box center [1032, 24] width 10 height 10
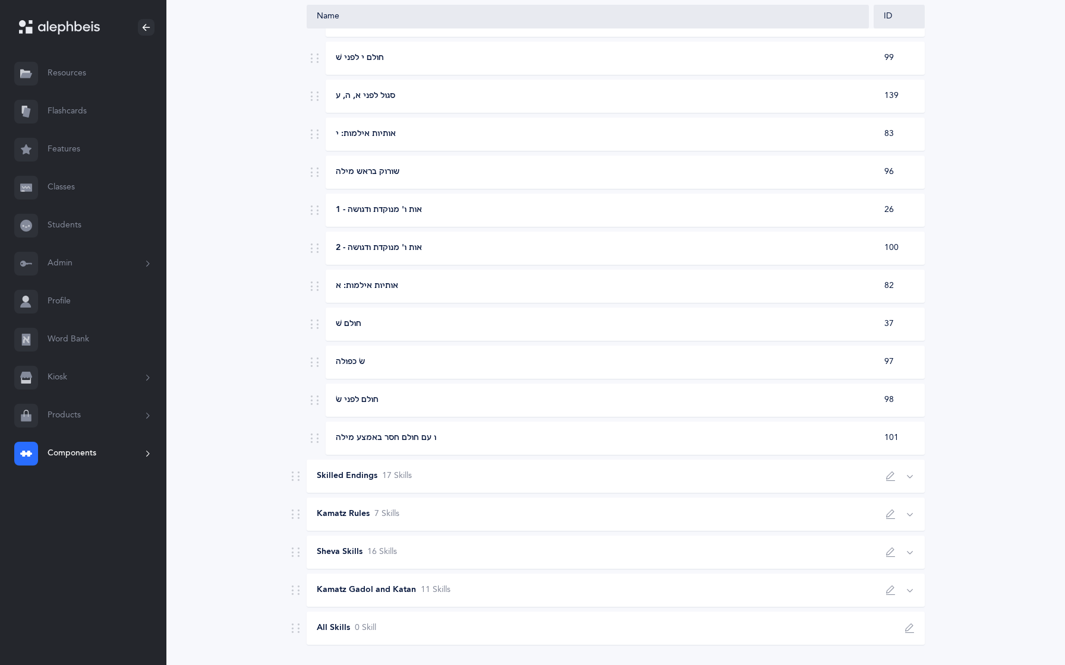
scroll to position [371, 0]
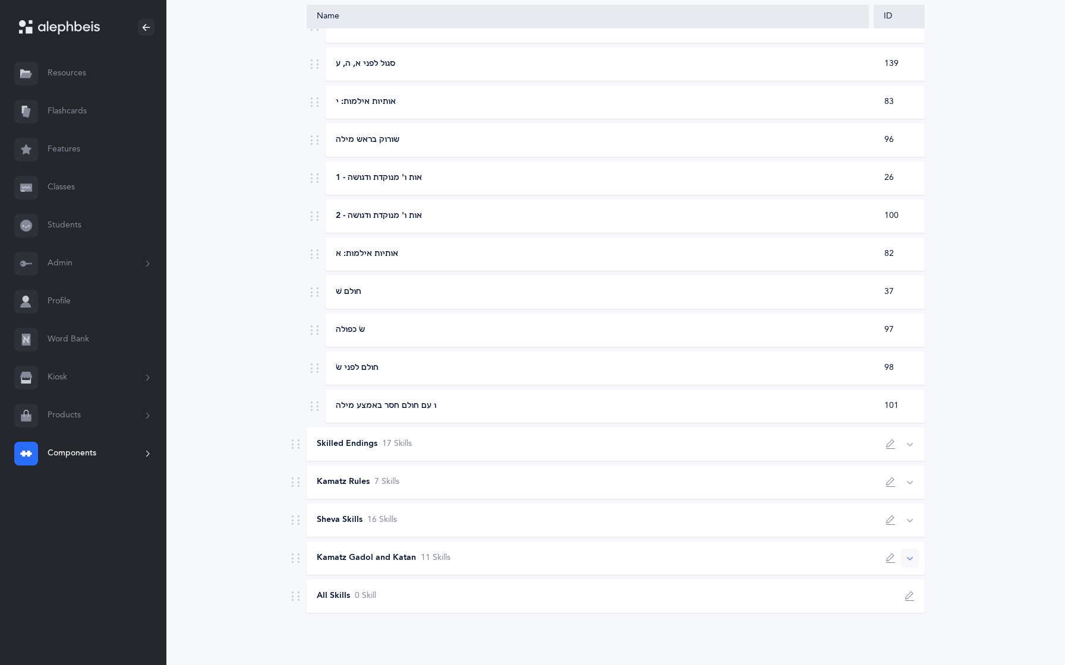
click at [763, 555] on div "Kamatz Gadol and Katan 11 Skill s" at bounding box center [584, 559] width 555 height 12
click at [763, 556] on div "Kamatz Gadol and Katan 11 Skill s" at bounding box center [584, 559] width 555 height 12
click at [758, 528] on div "Sheva Skills 16 Skill s" at bounding box center [616, 520] width 618 height 33
click at [757, 528] on div "Sheva Skills 16 Skill s" at bounding box center [616, 520] width 618 height 33
click at [753, 483] on div "Kamatz Rules 7 Skill s" at bounding box center [584, 482] width 555 height 12
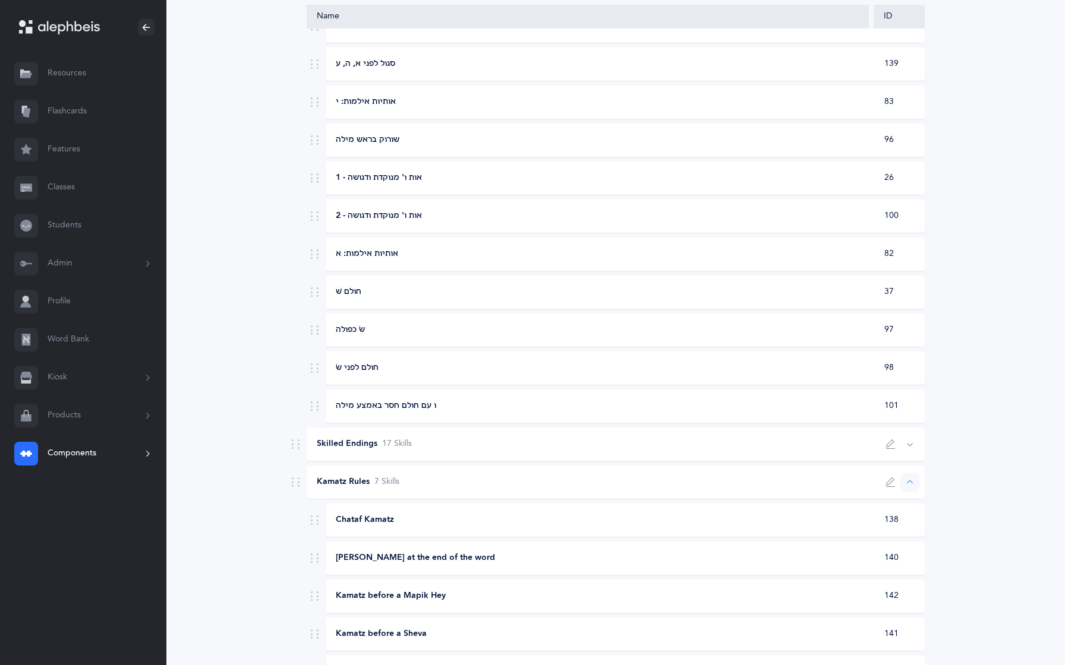
click at [753, 483] on div "Kamatz Rules 7 Skill s" at bounding box center [584, 482] width 555 height 12
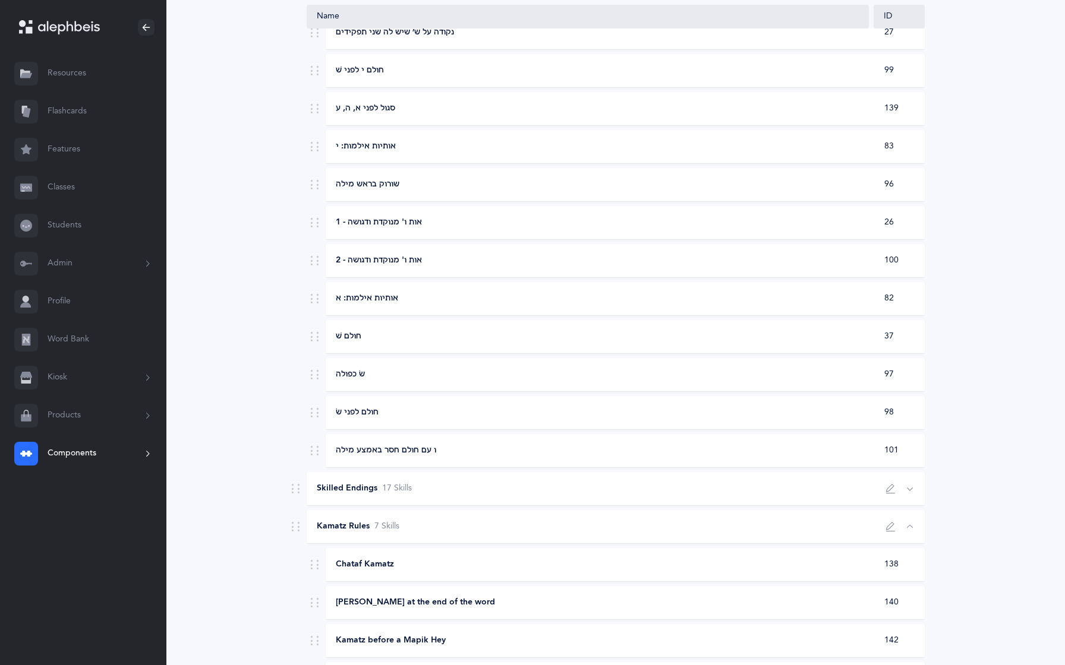
scroll to position [267, 0]
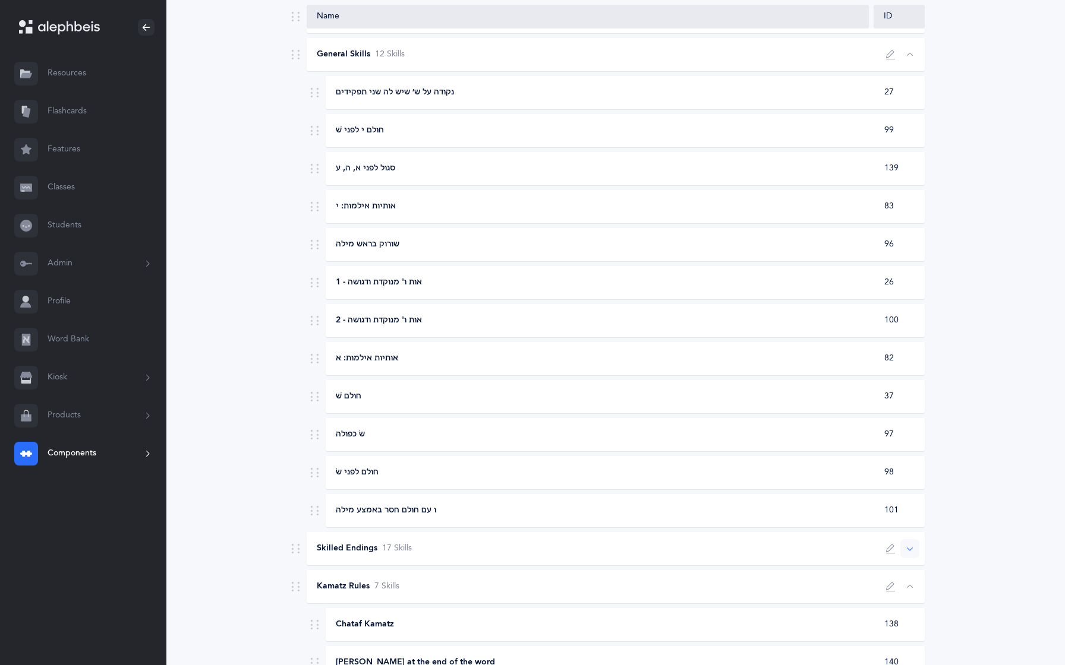
click at [774, 545] on div "Skilled Endings 17 Skill s" at bounding box center [584, 549] width 555 height 12
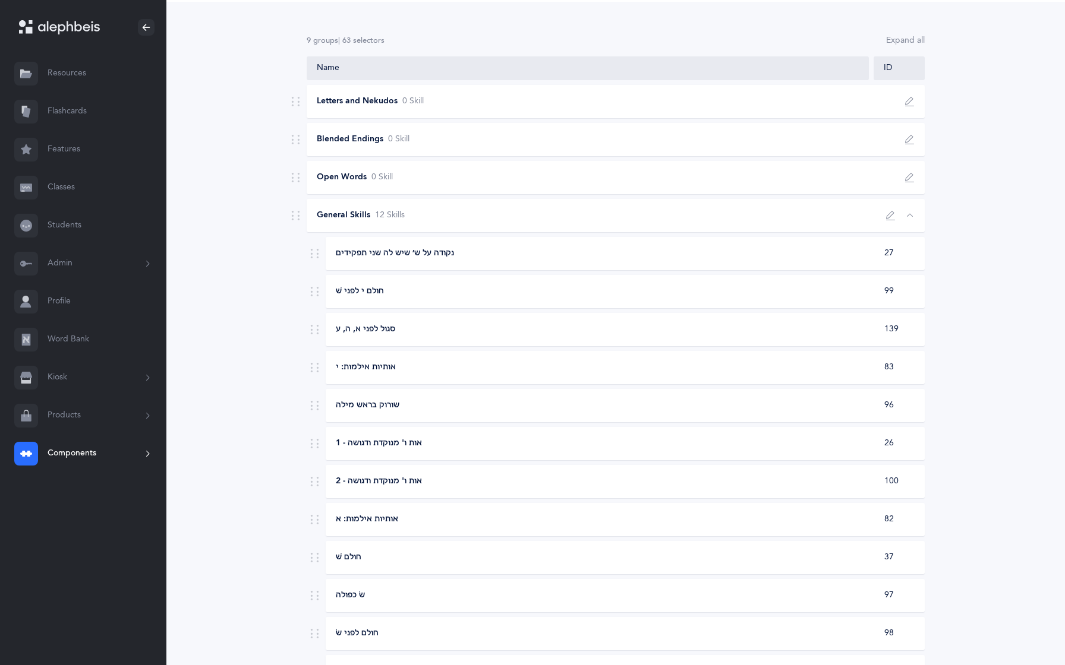
scroll to position [0, 0]
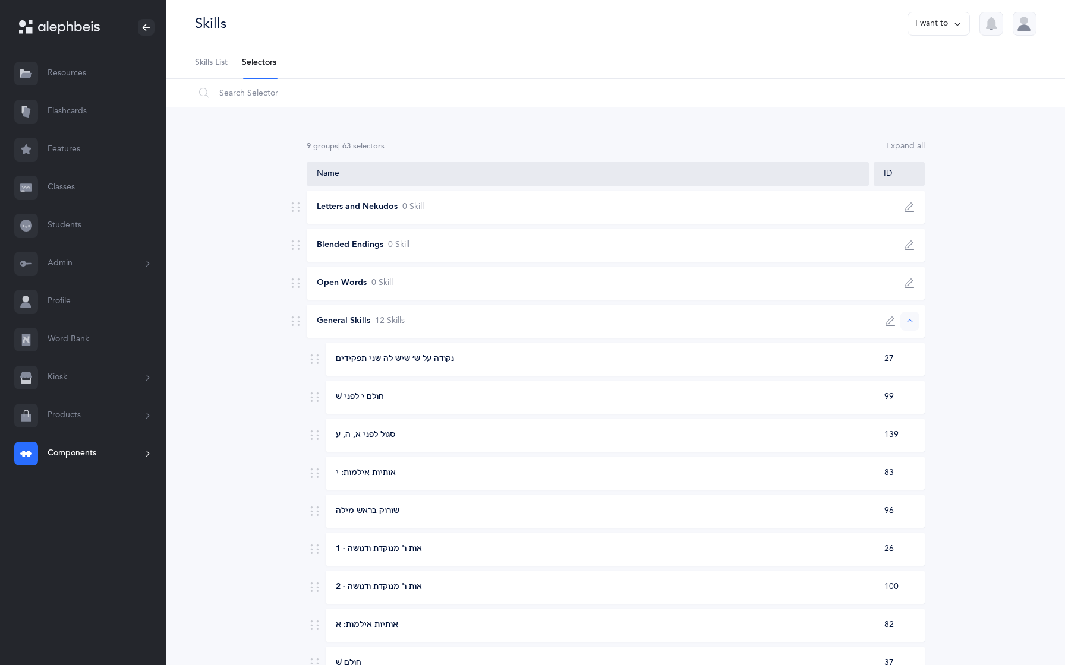
click at [909, 328] on button "button" at bounding box center [909, 321] width 19 height 19
click at [912, 365] on button "button" at bounding box center [909, 359] width 19 height 19
click at [908, 387] on div "Kamatz Rules 7 Skill s" at bounding box center [616, 397] width 618 height 33
click at [907, 430] on button "button" at bounding box center [909, 435] width 19 height 19
click at [907, 431] on icon "button" at bounding box center [910, 436] width 10 height 10
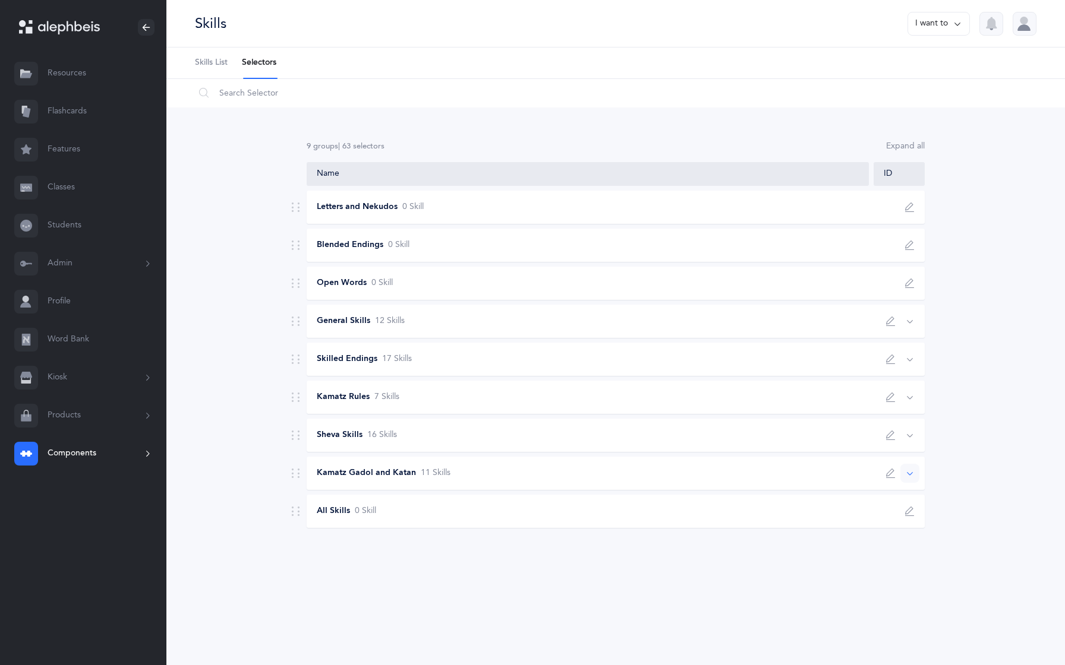
click at [906, 467] on button "button" at bounding box center [909, 473] width 19 height 19
click at [67, 340] on link "Word Bank" at bounding box center [83, 340] width 166 height 38
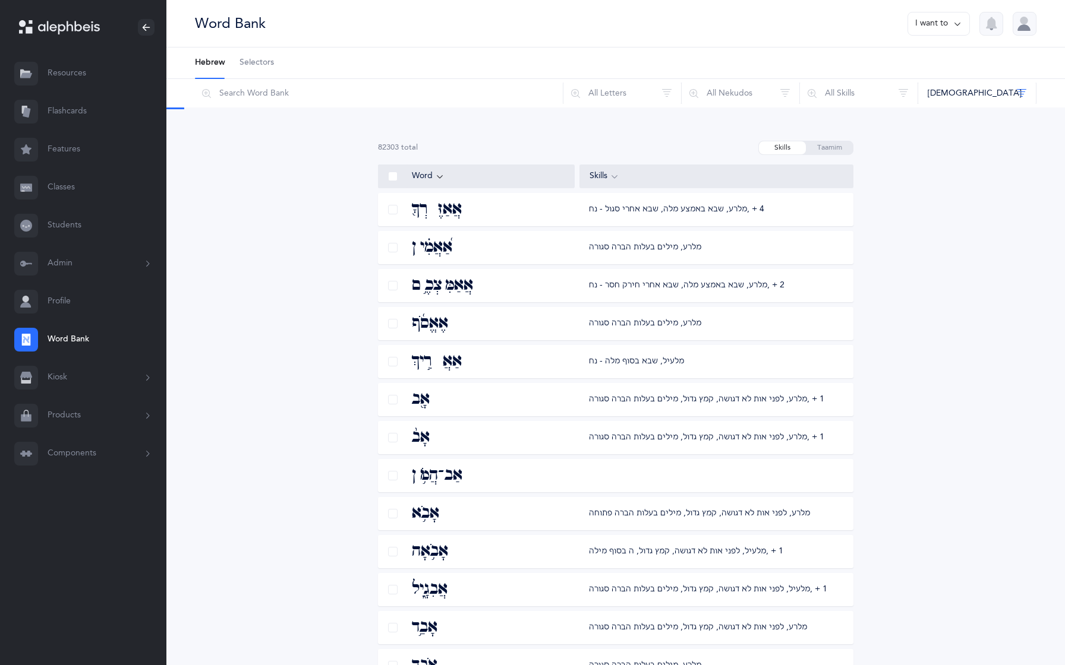
click at [247, 58] on span "Selectors" at bounding box center [256, 63] width 34 height 12
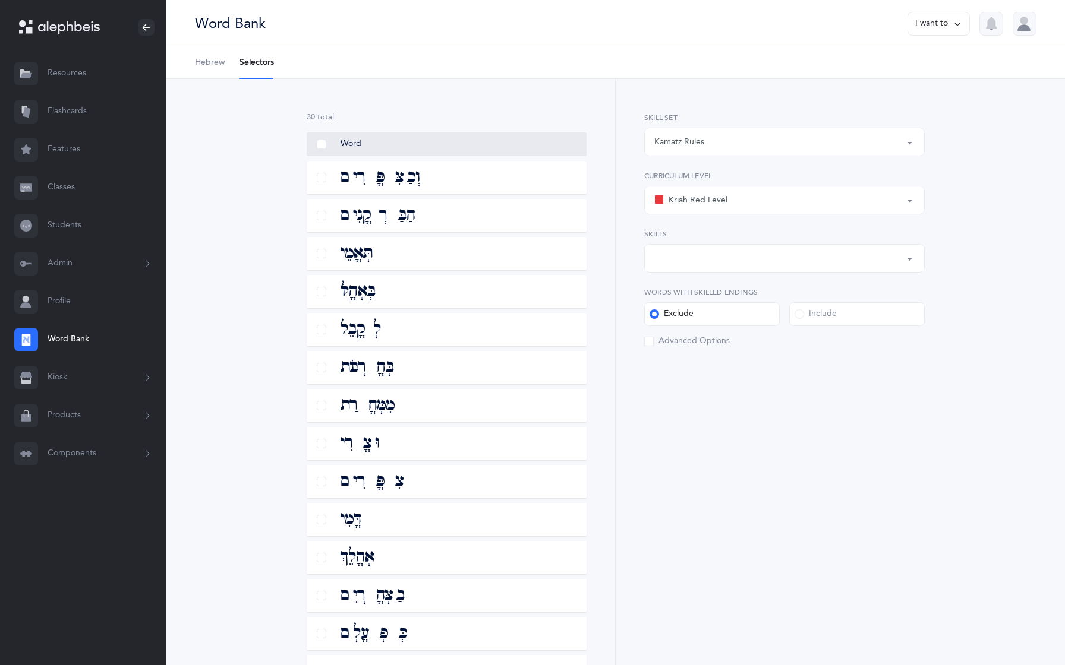
click at [671, 133] on div "Kamatz Rules" at bounding box center [784, 142] width 260 height 20
click at [683, 270] on link "All Skills" at bounding box center [784, 278] width 260 height 24
select select "all-skills"
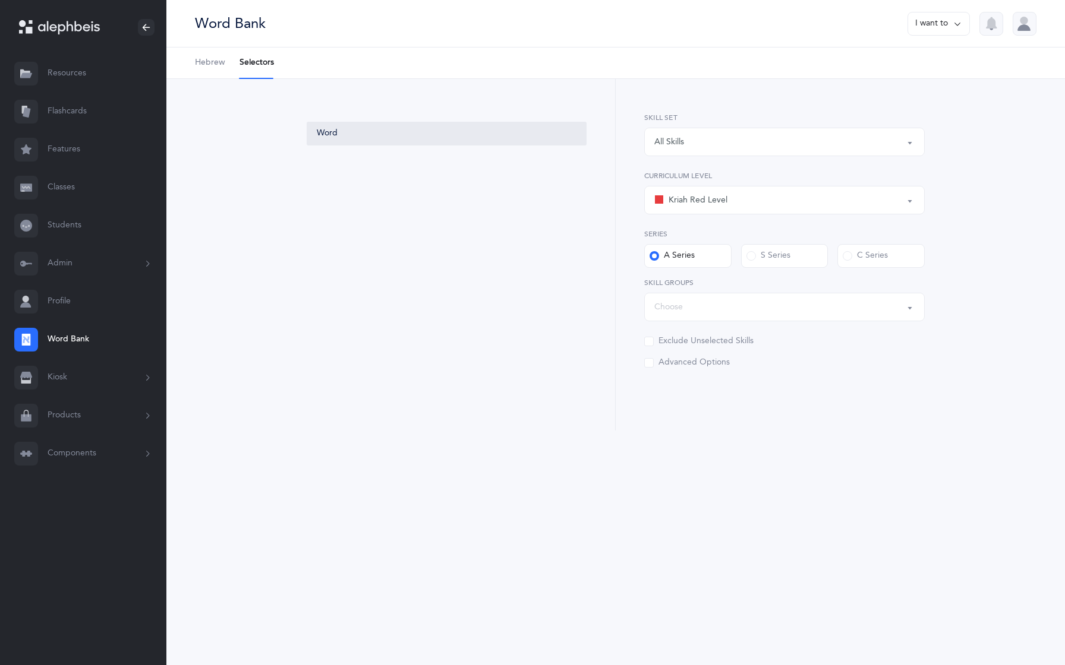
click at [750, 305] on div "Choose" at bounding box center [784, 307] width 260 height 20
click at [680, 339] on link "General Skills" at bounding box center [784, 343] width 260 height 24
select select "General Skills"
select select
click at [683, 370] on span "Skilled Endings" at bounding box center [711, 366] width 57 height 11
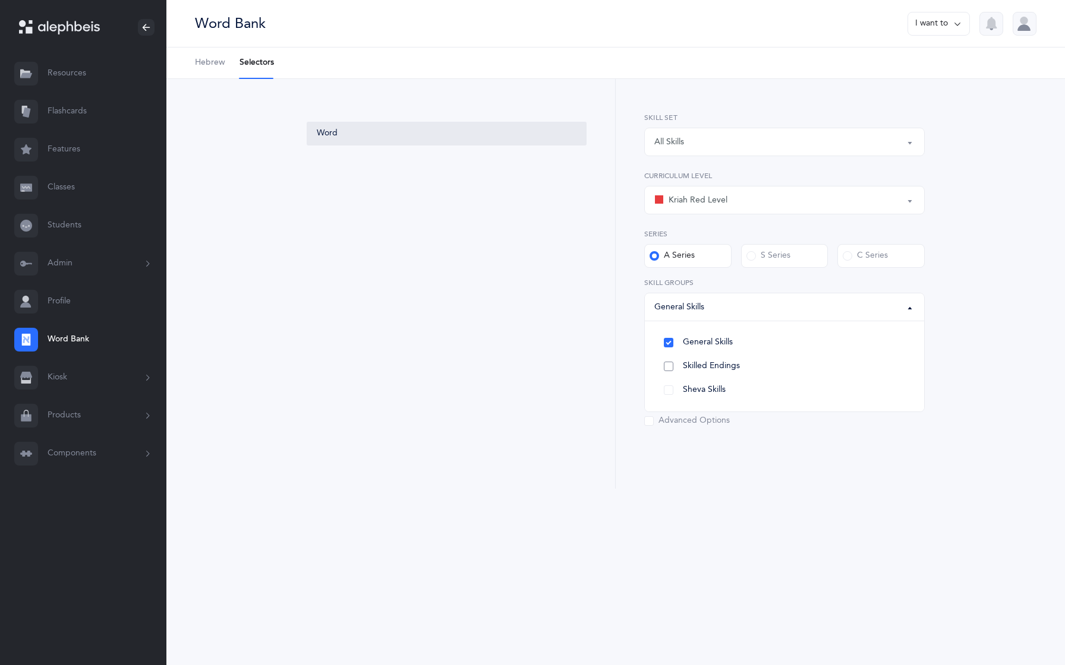
select select
click at [696, 312] on div "General Skills , Skilled Endings" at bounding box center [708, 307] width 109 height 12
click at [683, 367] on div "Choose" at bounding box center [784, 365] width 260 height 20
click at [841, 255] on label "C Series" at bounding box center [880, 256] width 87 height 24
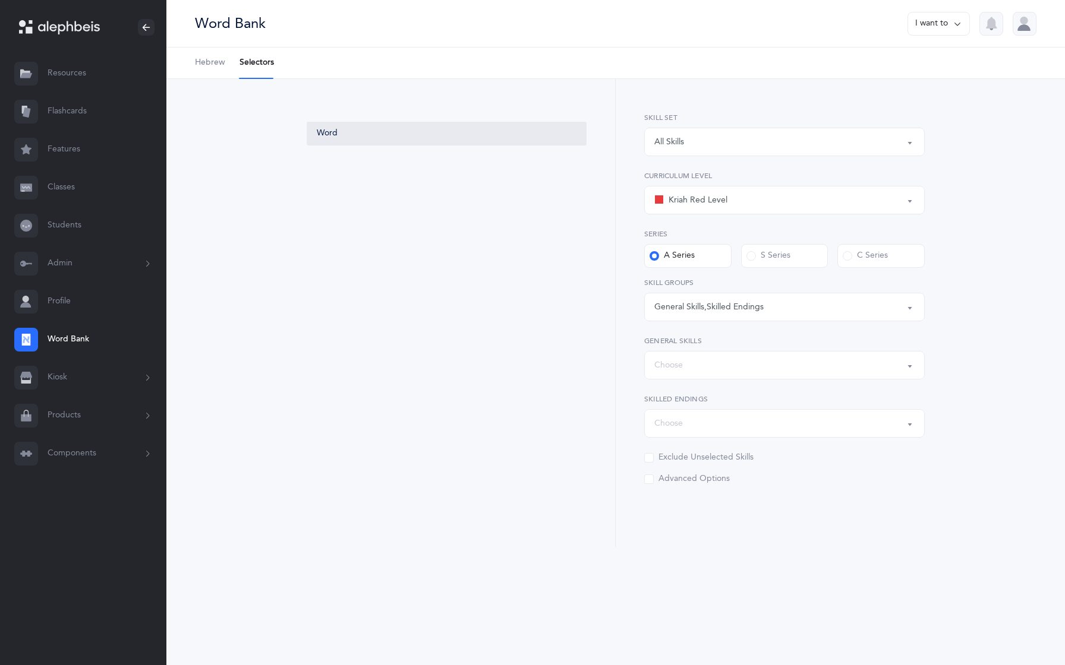
click at [0, 0] on input "C Series" at bounding box center [0, 0] width 0 height 0
select select
click at [776, 258] on div "S Series" at bounding box center [768, 256] width 44 height 12
click at [0, 0] on input "S Series" at bounding box center [0, 0] width 0 height 0
click at [712, 317] on button "Choose" at bounding box center [784, 307] width 280 height 29
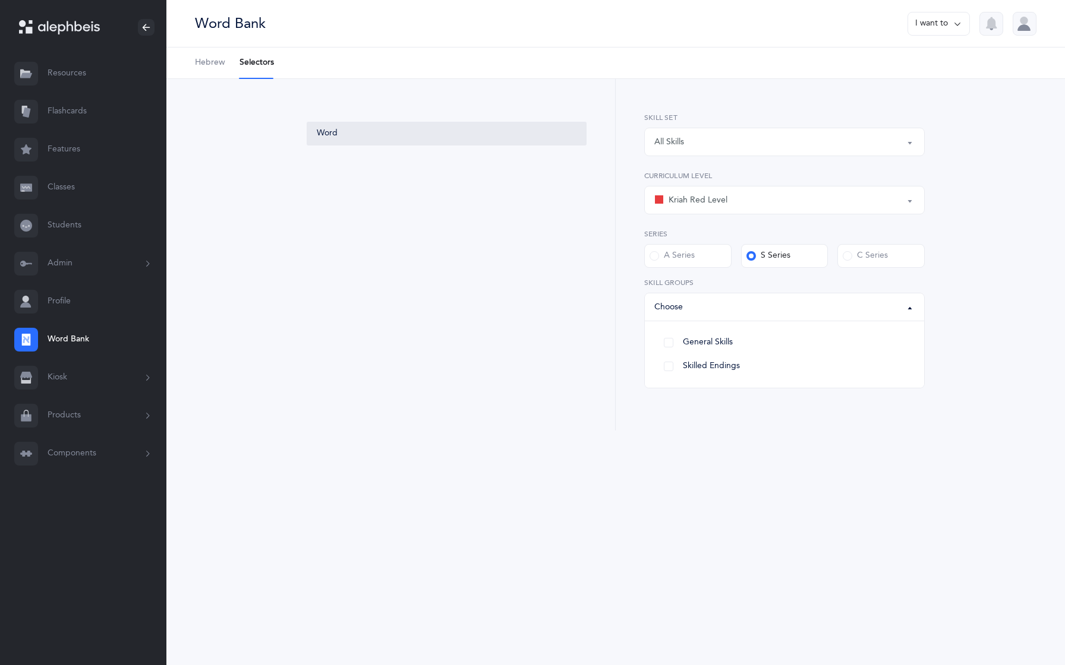
click at [711, 200] on div "Kriah Red Level" at bounding box center [690, 200] width 73 height 14
click at [686, 279] on span "Kriah Yellow Level" at bounding box center [710, 283] width 67 height 11
select select "5"
click at [685, 305] on div "Choose" at bounding box center [784, 307] width 260 height 20
click at [676, 410] on link "Kamatz Gadol and Katan" at bounding box center [784, 414] width 260 height 24
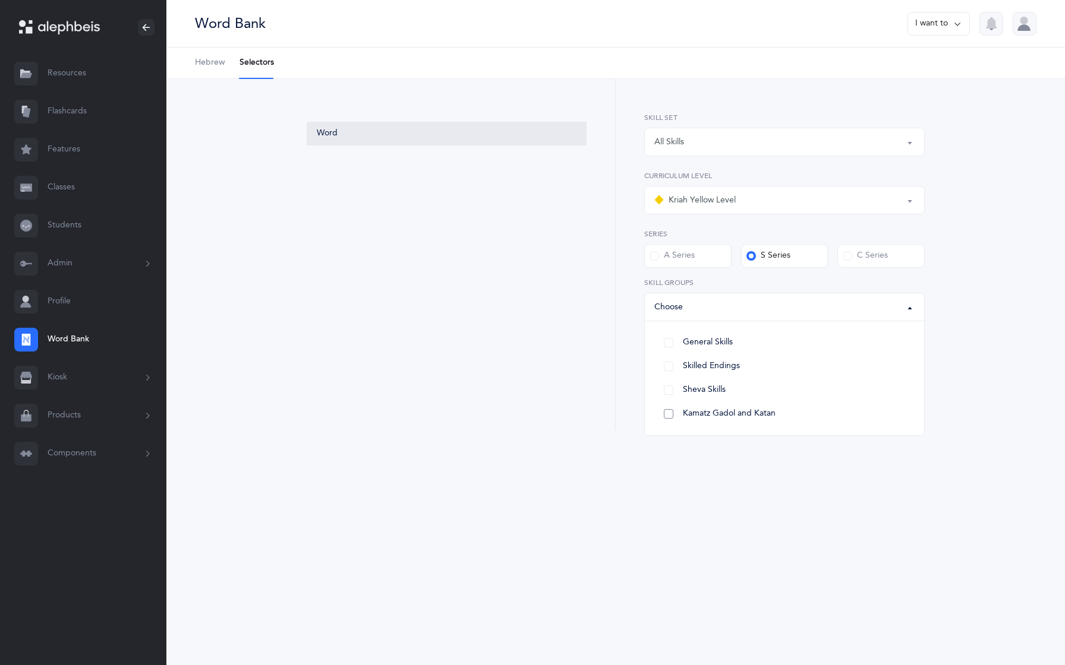
select select "Kamatz Gadol and Katan"
select select
click at [700, 316] on div "Kamatz Gadol and Katan" at bounding box center [784, 307] width 260 height 20
click at [689, 381] on div "Kriah Red Level Kriah Orange Level Kriah Yellow Level Kriah Lime Level Kriah Gr…" at bounding box center [784, 299] width 280 height 257
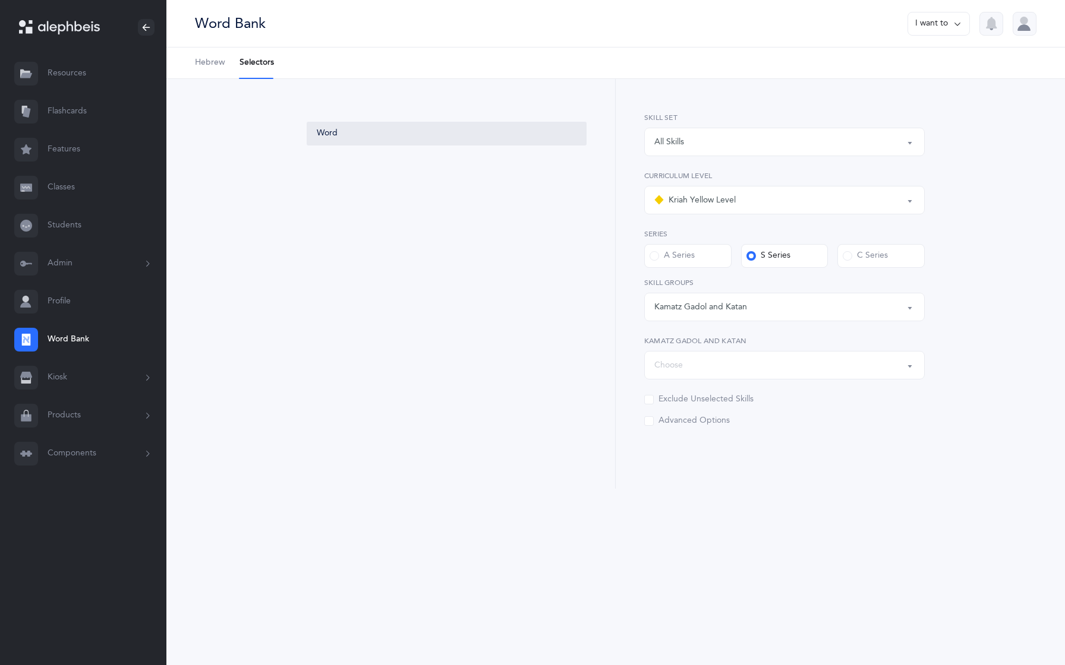
click at [698, 372] on div "Choose" at bounding box center [784, 365] width 260 height 20
click at [691, 368] on div "Choose" at bounding box center [784, 365] width 260 height 20
click at [74, 379] on button "Kiosk" at bounding box center [83, 378] width 166 height 38
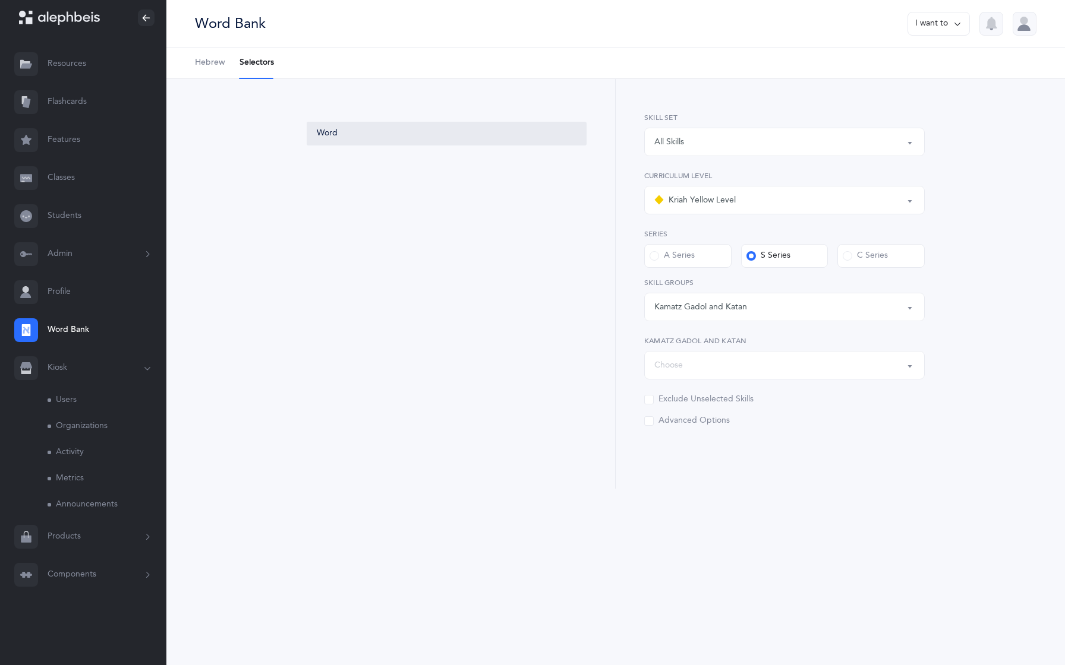
click at [690, 315] on div "Kamatz Gadol and Katan" at bounding box center [784, 307] width 260 height 20
drag, startPoint x: 778, startPoint y: 415, endPoint x: 703, endPoint y: 408, distance: 75.2
click at [703, 408] on link "Kamatz Gadol and Katan" at bounding box center [784, 414] width 260 height 24
select select "Kamatz Gadol and Katan"
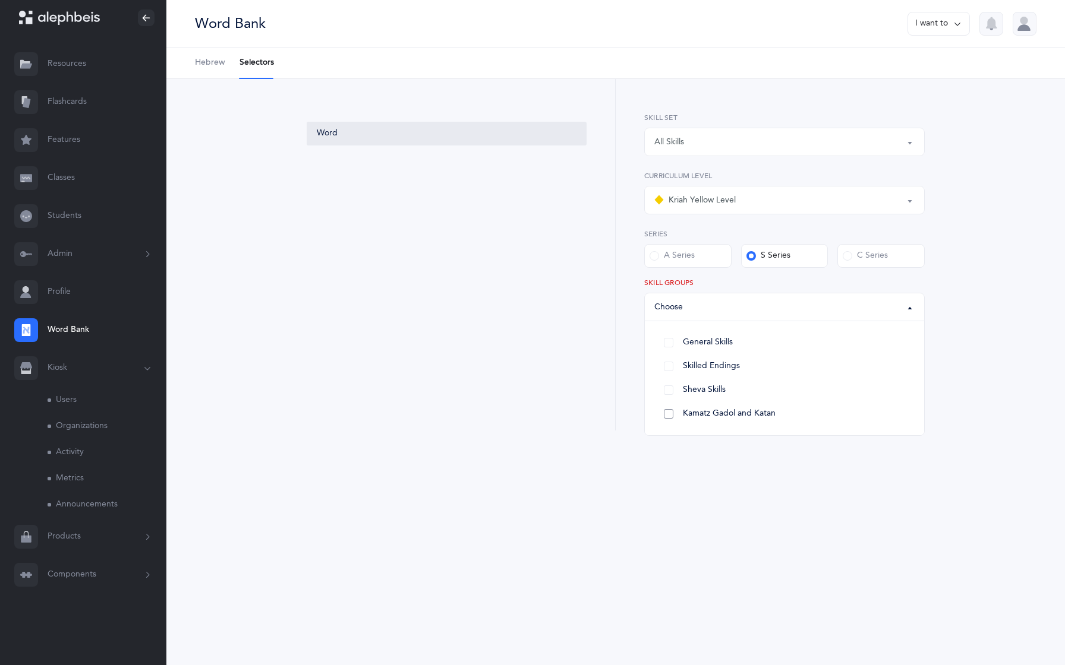
select select
click at [706, 301] on div "Kamatz Gadol and Katan" at bounding box center [700, 307] width 93 height 12
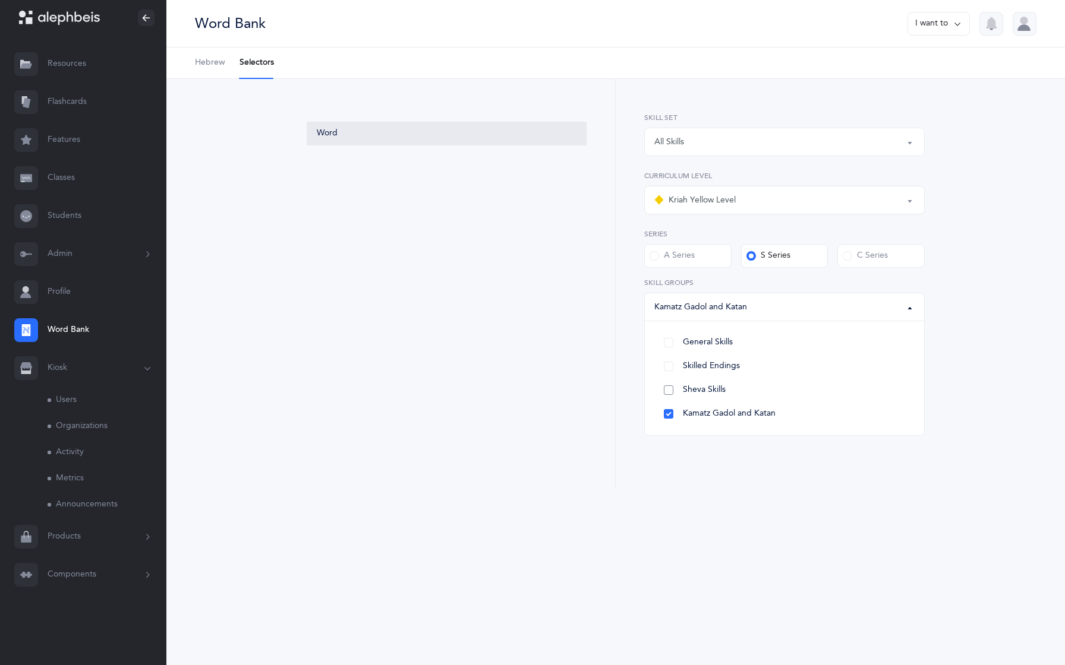
click at [687, 390] on span "Sheva Skills" at bounding box center [704, 390] width 43 height 11
select select "Sheva Skills"
select select
click at [687, 390] on span "Sheva Skills" at bounding box center [704, 390] width 43 height 11
click at [668, 365] on link "Skilled Endings" at bounding box center [784, 367] width 260 height 24
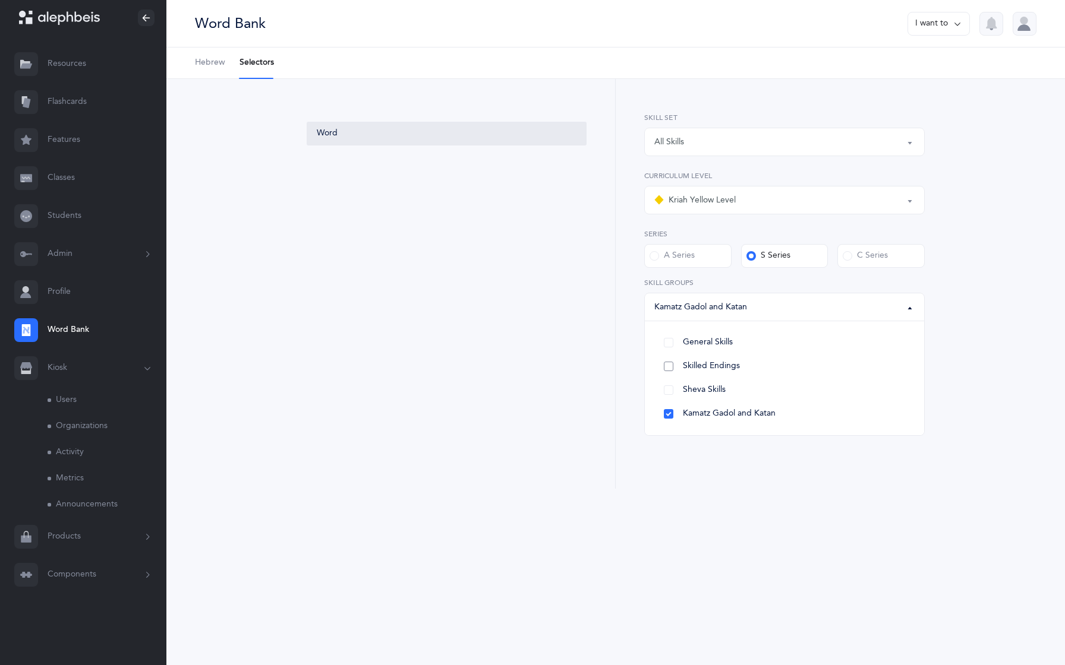
select select "Skilled Endings"
select select
click at [668, 389] on link "Sheva Skills" at bounding box center [784, 390] width 260 height 24
select select
click at [669, 340] on link "General Skills" at bounding box center [784, 343] width 260 height 24
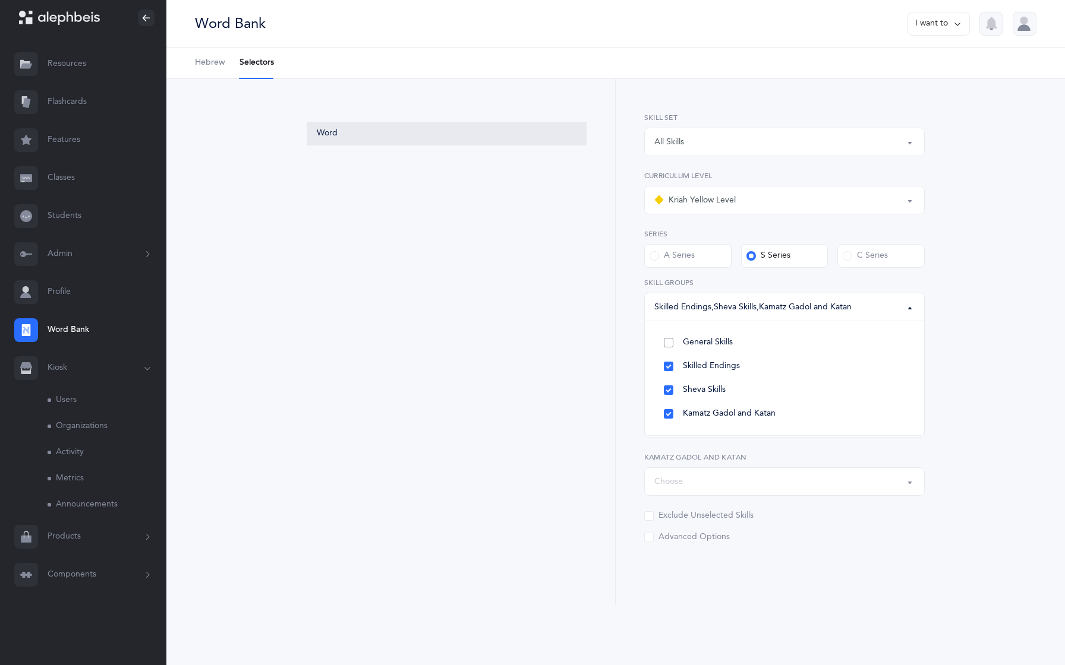
select select "General Skills"
click at [678, 312] on div "General Skills , Skilled Endings , Sheva Skills , Kamatz Gadol and Katan" at bounding box center [779, 307] width 250 height 12
click at [682, 359] on div "Choose" at bounding box center [668, 365] width 29 height 12
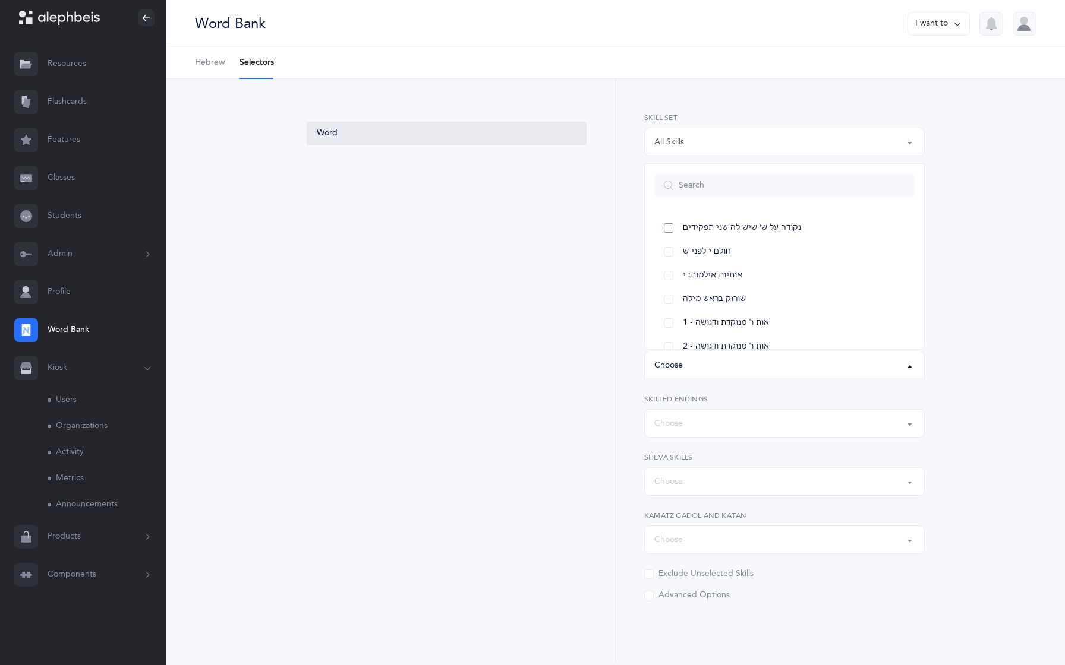
click at [681, 238] on link "נקודה על ש׳ שיש לה שני תפקידים" at bounding box center [784, 228] width 260 height 24
select select "27"
click at [679, 254] on link "חולם י לפני שׁ" at bounding box center [784, 252] width 260 height 24
click at [678, 270] on link "אותיות אילמות: י" at bounding box center [784, 276] width 260 height 24
click at [678, 271] on link "אותיות אילמות: י" at bounding box center [784, 276] width 260 height 24
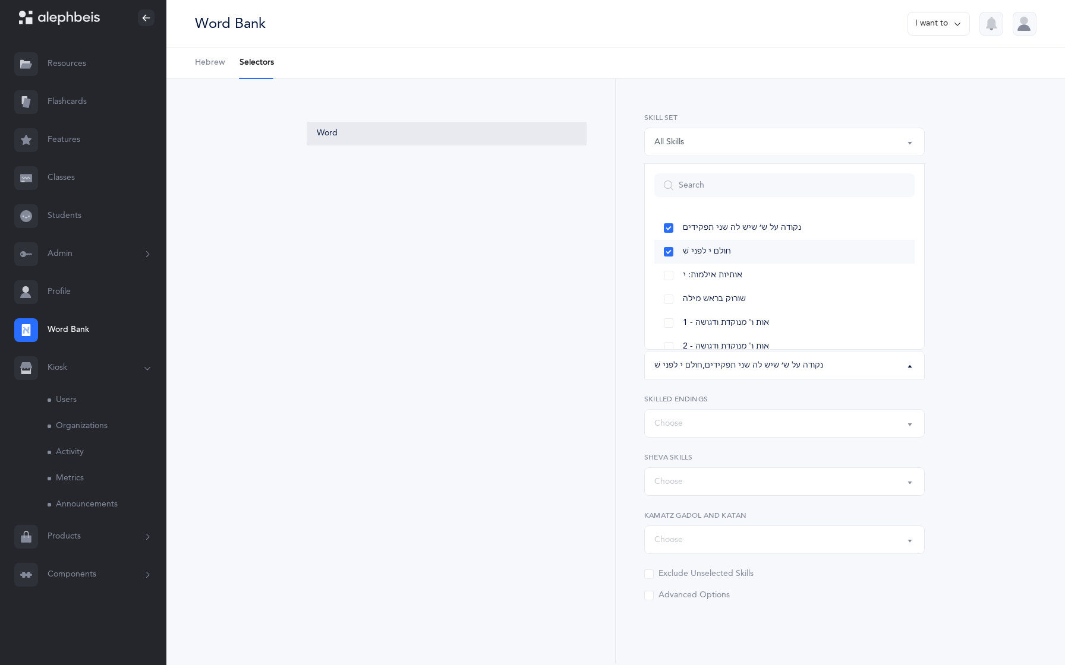
click at [678, 257] on link "חולם י לפני שׁ" at bounding box center [784, 252] width 260 height 24
click at [678, 235] on link "נקודה על ש׳ שיש לה שני תפקידים" at bounding box center [784, 228] width 260 height 24
click at [678, 234] on link "נקודה על ש׳ שיש לה שני תפקידים" at bounding box center [784, 228] width 260 height 24
select select "27"
click at [676, 253] on link "חולם י לפני שׁ" at bounding box center [784, 252] width 260 height 24
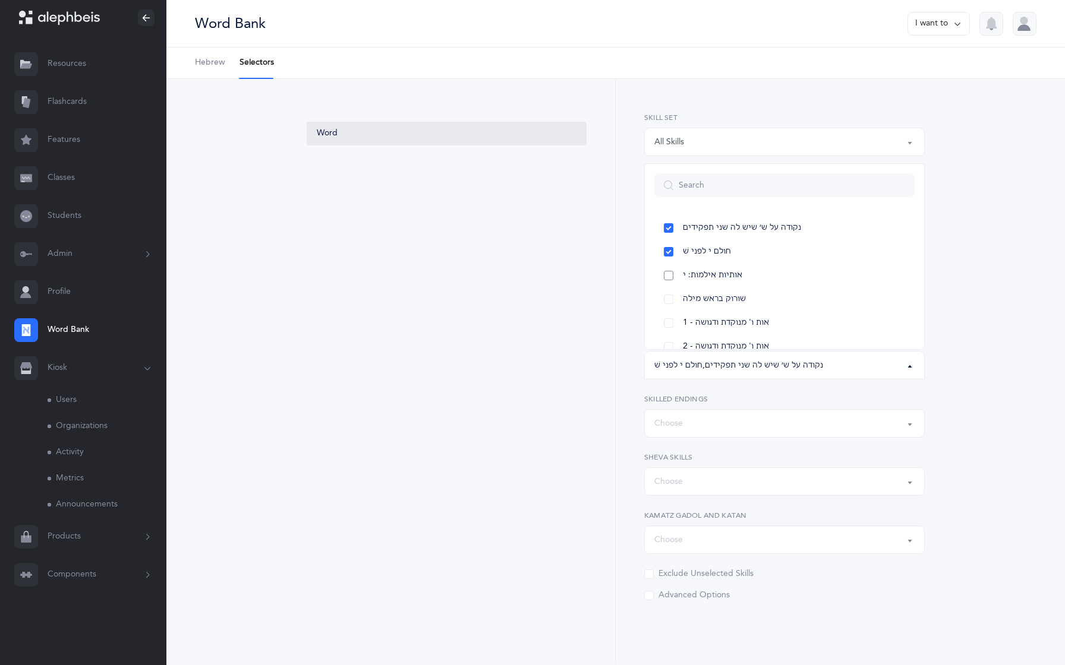
click at [673, 274] on link "אותיות אילמות: י" at bounding box center [784, 276] width 260 height 24
click at [673, 292] on link "שורוק בראש מילה" at bounding box center [784, 300] width 260 height 24
click at [667, 326] on link "1 - אות ו' מנוקדת ודגושה" at bounding box center [784, 323] width 260 height 24
click at [667, 346] on link "2 - אות ו' מנוקדת ודגושה" at bounding box center [784, 347] width 260 height 24
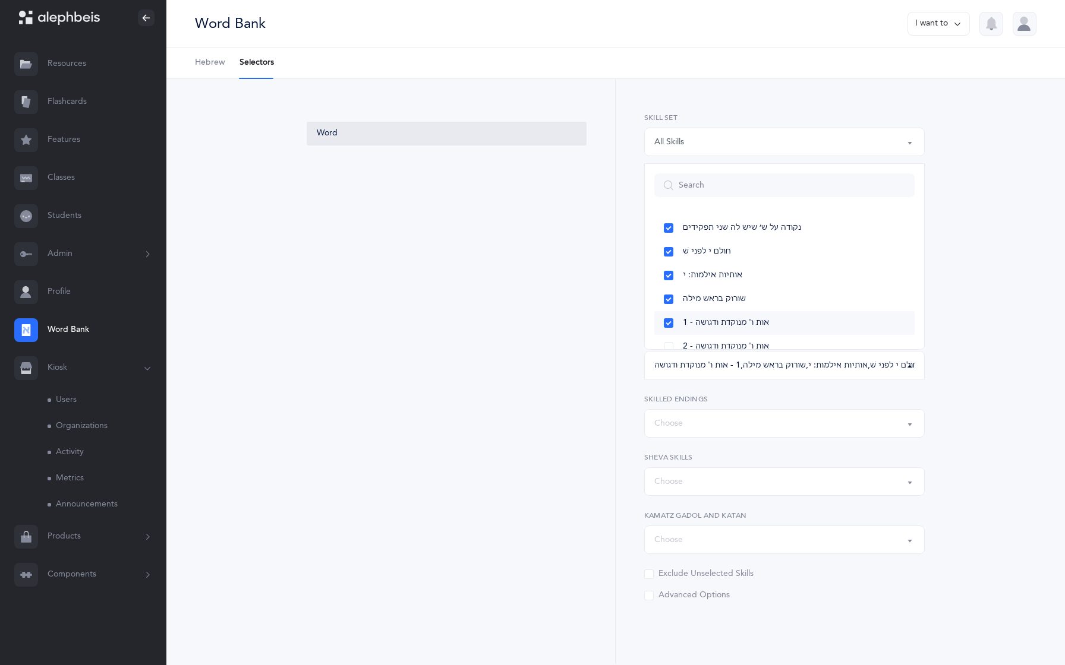
click at [665, 318] on link "1 - אות ו' מנוקדת ודגושה" at bounding box center [784, 323] width 260 height 24
click at [667, 299] on link "שורוק בראש מילה" at bounding box center [784, 300] width 260 height 24
click at [667, 277] on link "אותיות אילמות: י" at bounding box center [784, 276] width 260 height 24
click at [668, 254] on link "חולם י לפני שׁ" at bounding box center [784, 252] width 260 height 24
click at [671, 231] on link "נקודה על ש׳ שיש לה שני תפקידים" at bounding box center [784, 228] width 260 height 24
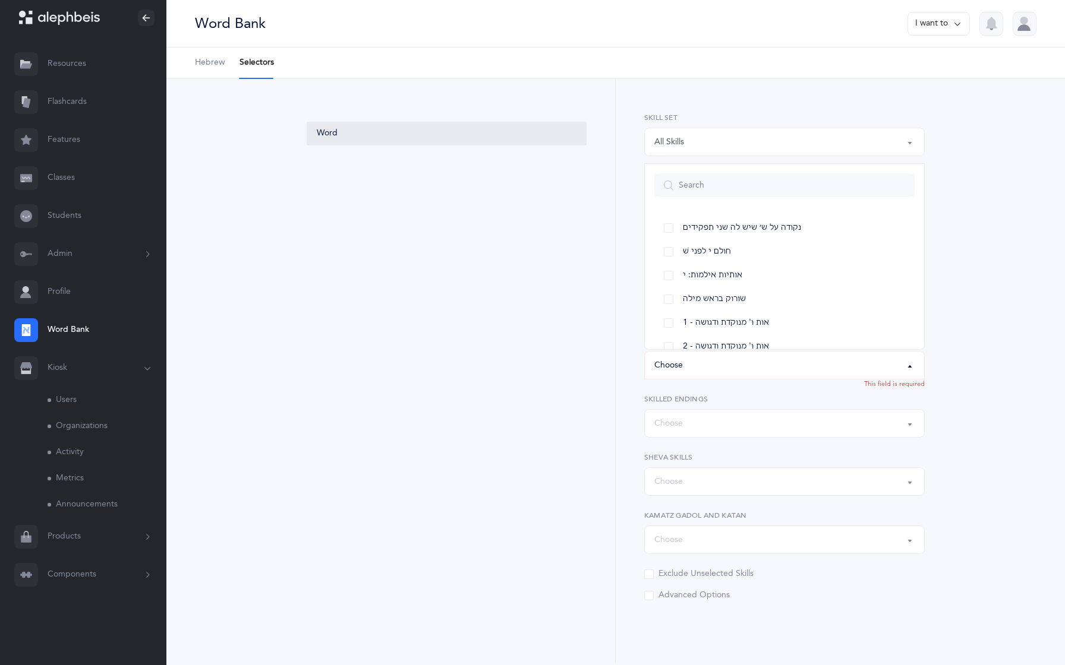
click at [723, 368] on div "Choose" at bounding box center [784, 365] width 260 height 20
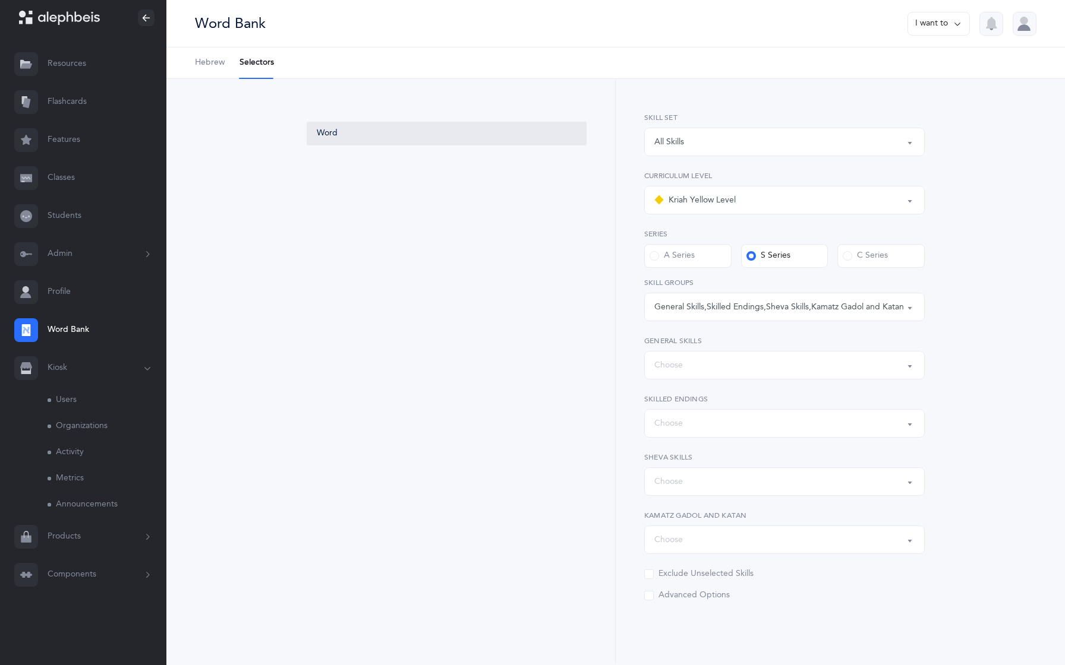
click at [723, 368] on div "Choose" at bounding box center [784, 365] width 260 height 20
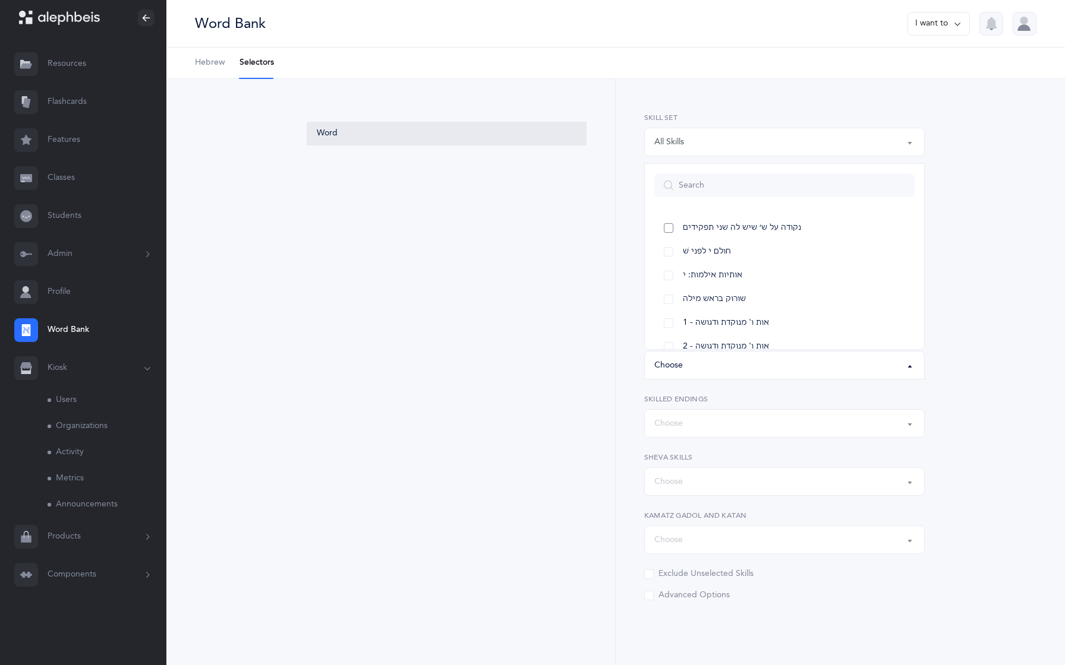
click at [681, 228] on link "נקודה על ש׳ שיש לה שני תפקידים" at bounding box center [784, 228] width 260 height 24
select select "27"
click at [670, 248] on link "חולם י לפני שׁ" at bounding box center [784, 252] width 260 height 24
click at [676, 356] on div "נקודה על ש׳ שיש לה שני תפקידים , חולם י לפני שׁ" at bounding box center [784, 365] width 260 height 20
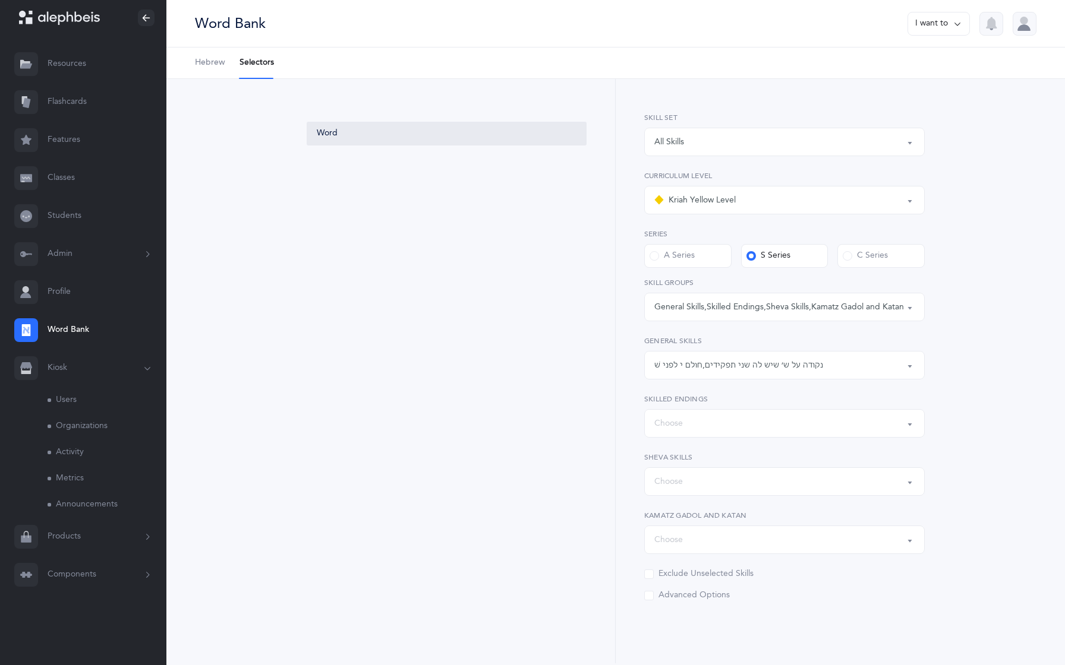
click at [681, 426] on div "Choose" at bounding box center [668, 424] width 29 height 12
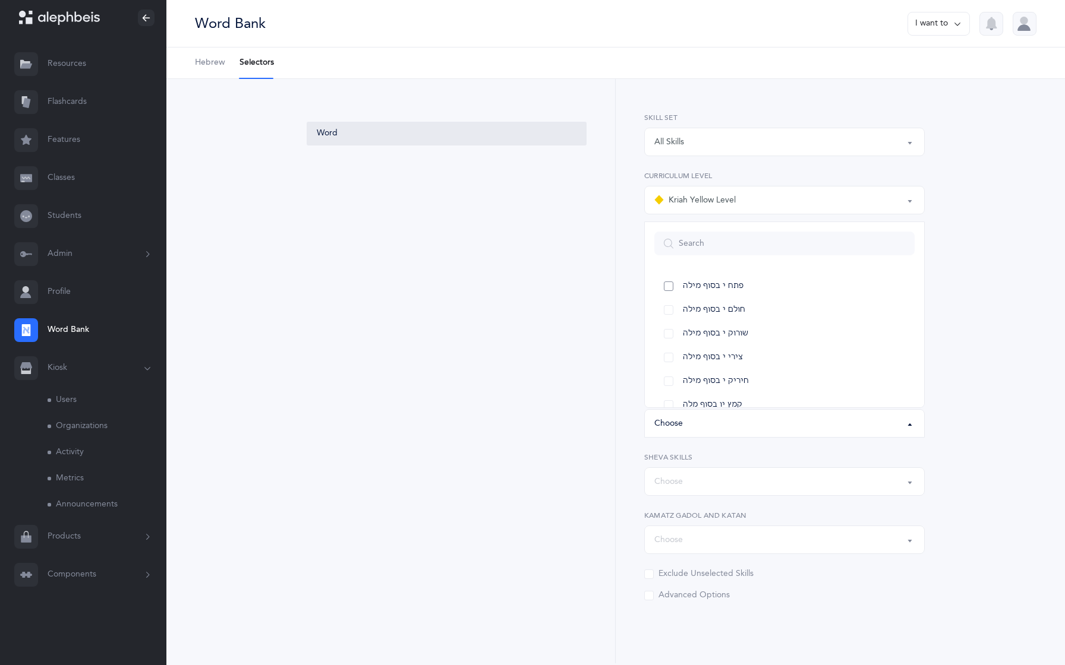
click at [667, 289] on link "פתח י בסוף מילה" at bounding box center [784, 286] width 260 height 24
select select "20"
click at [668, 310] on link "חולם י בסוף מילה" at bounding box center [784, 310] width 260 height 24
click at [684, 426] on div "פתח י בסוף מילה , חולם י בסוף מילה" at bounding box center [716, 424] width 125 height 12
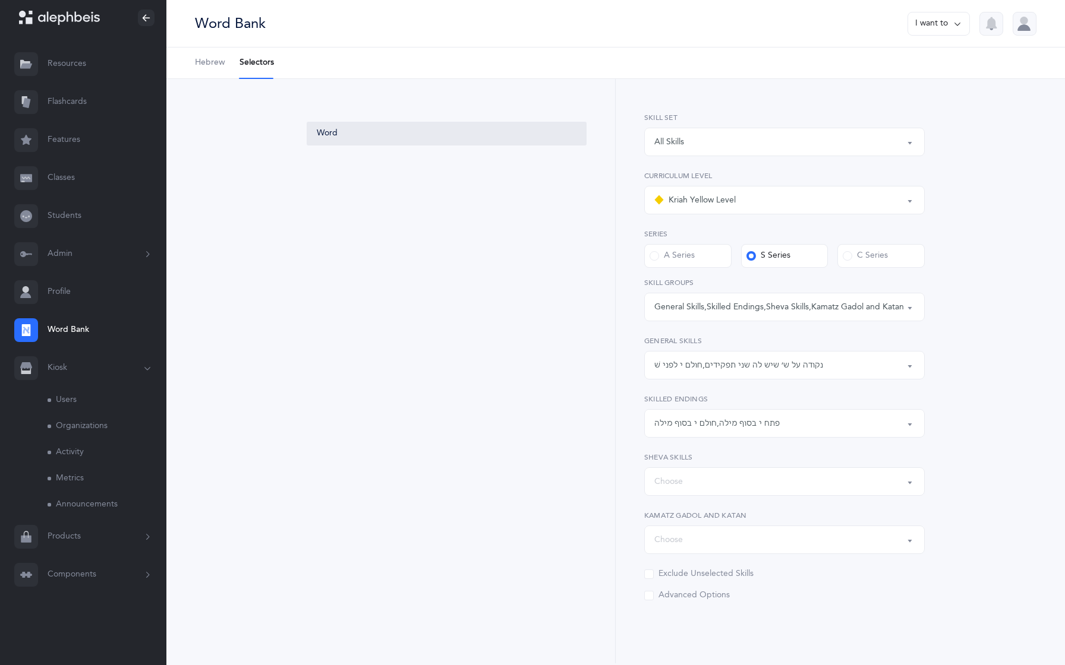
click at [706, 260] on label "A Series" at bounding box center [687, 256] width 87 height 24
click at [0, 0] on input "A Series" at bounding box center [0, 0] width 0 height 0
click at [894, 263] on label "C Series" at bounding box center [880, 256] width 87 height 24
click at [0, 0] on input "C Series" at bounding box center [0, 0] width 0 height 0
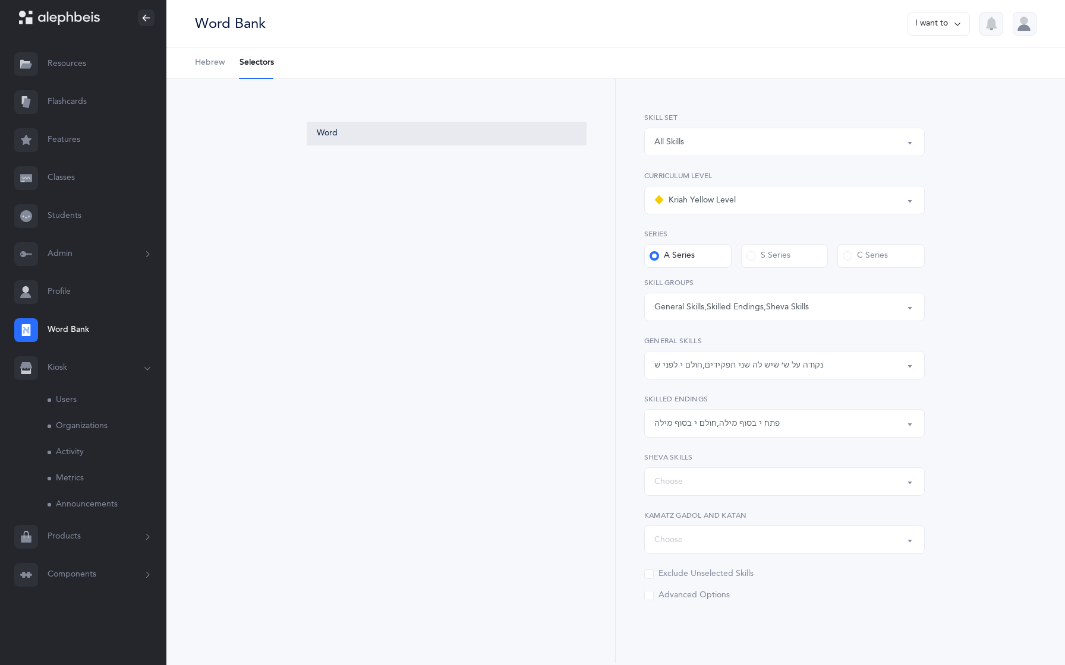
scroll to position [0, 0]
click at [725, 308] on div "Choose" at bounding box center [784, 307] width 260 height 20
click at [705, 344] on span "Kamatz Rules" at bounding box center [708, 342] width 50 height 11
select select "Kamatz Rules"
click at [710, 311] on div "Kamatz Rules" at bounding box center [784, 307] width 260 height 20
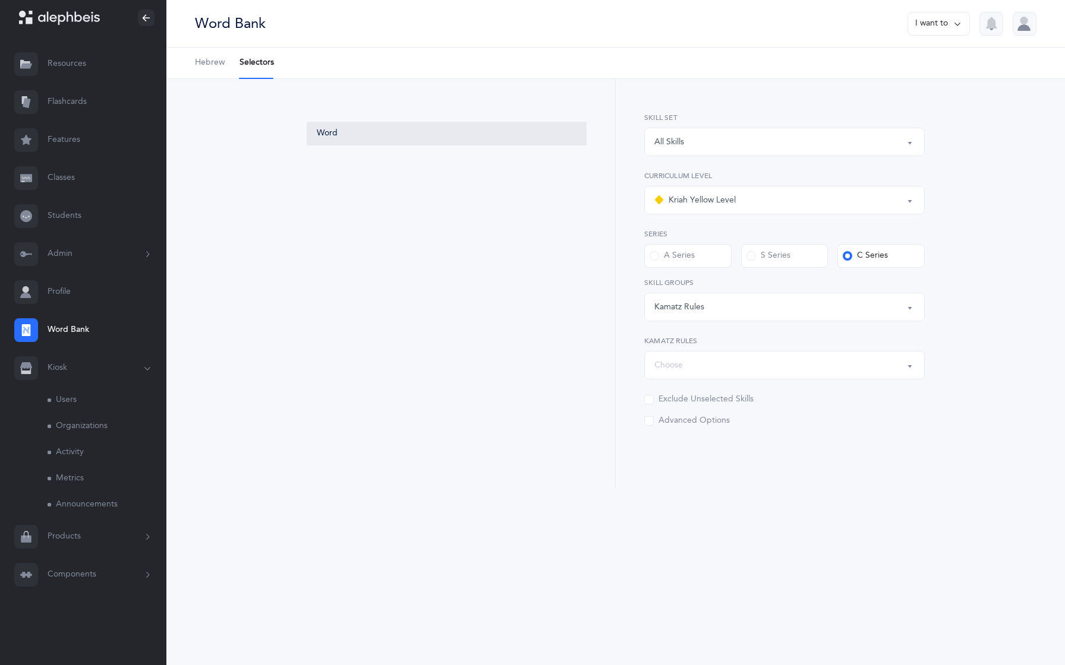
click at [685, 364] on div "Choose" at bounding box center [784, 365] width 260 height 20
click at [680, 404] on link "Kamatz before a Chataf" at bounding box center [784, 401] width 260 height 24
select select "143"
click at [680, 427] on link "Kamatz before a Yud" at bounding box center [784, 425] width 260 height 24
click at [680, 449] on link "Kamatz before a Dagesh" at bounding box center [784, 449] width 260 height 24
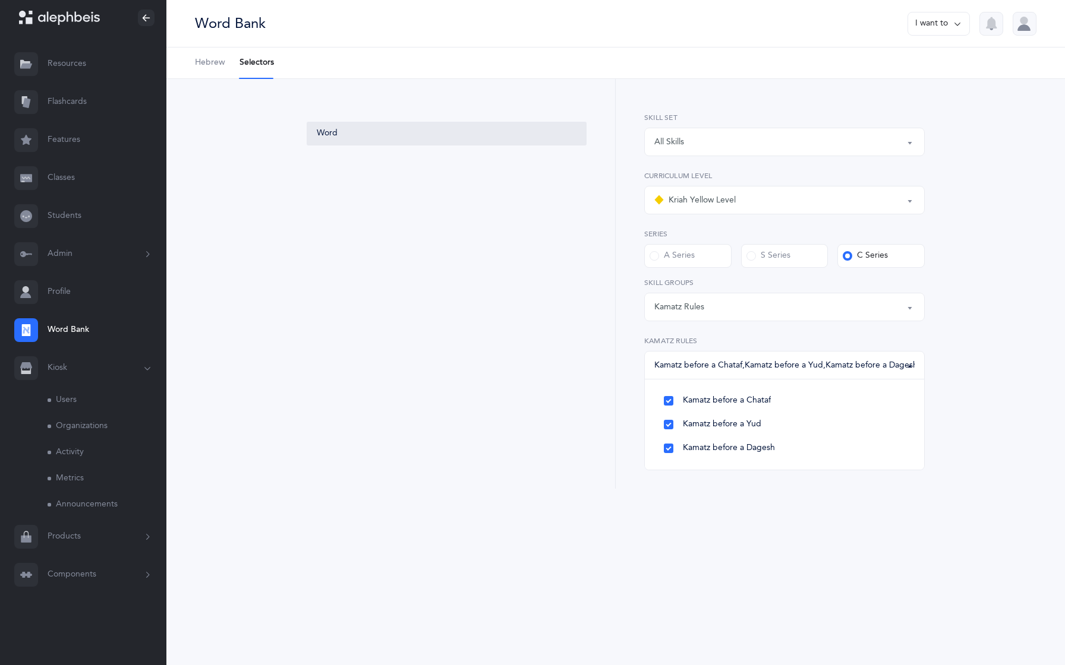
click at [702, 371] on div "Kamatz before a Chataf , Kamatz before a Yud , Kamatz before a Dagesh" at bounding box center [784, 365] width 260 height 20
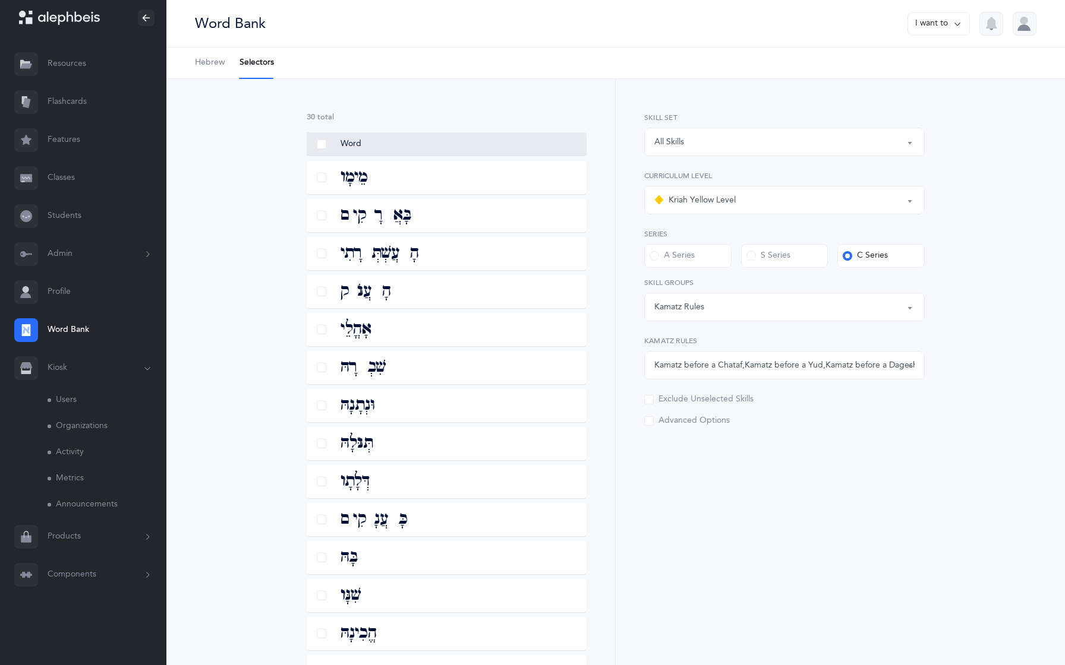
click at [48, 369] on button "Kiosk" at bounding box center [83, 368] width 166 height 38
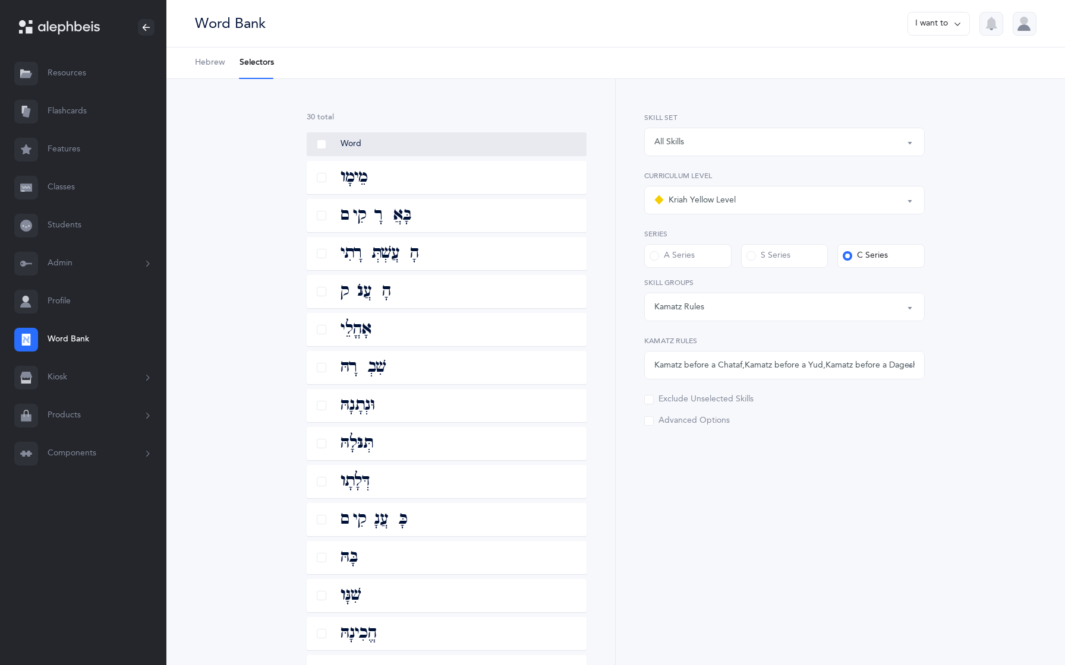
click at [48, 369] on button "Kiosk" at bounding box center [83, 378] width 166 height 38
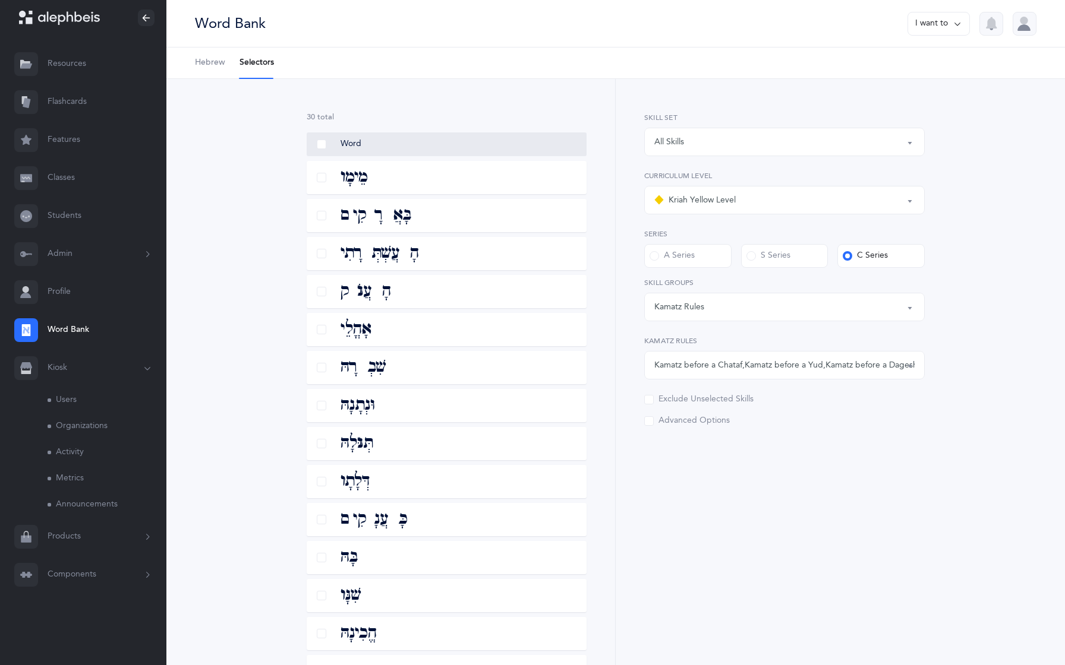
click at [61, 394] on link "Users" at bounding box center [107, 400] width 119 height 26
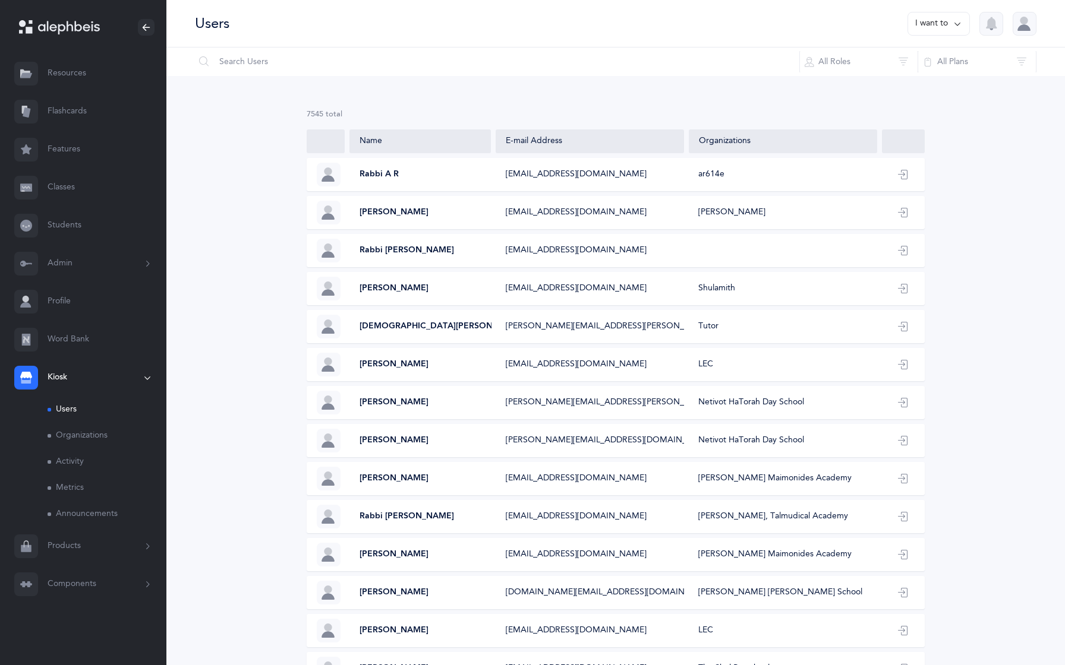
click at [59, 372] on button "Kiosk" at bounding box center [83, 378] width 166 height 38
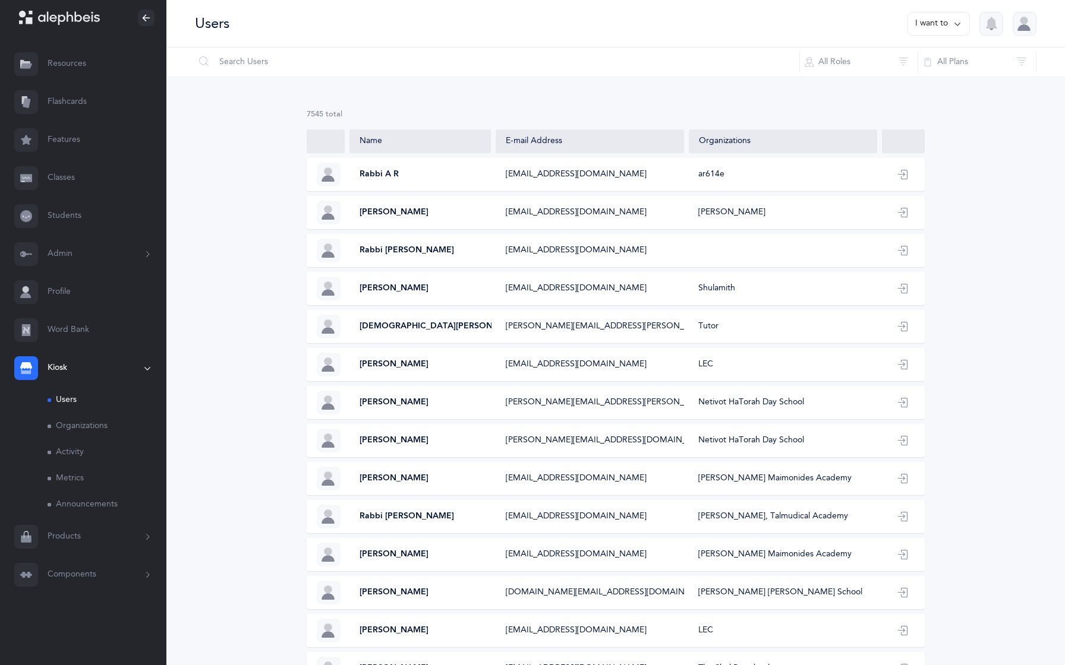
click at [59, 372] on button "Kiosk" at bounding box center [83, 368] width 166 height 38
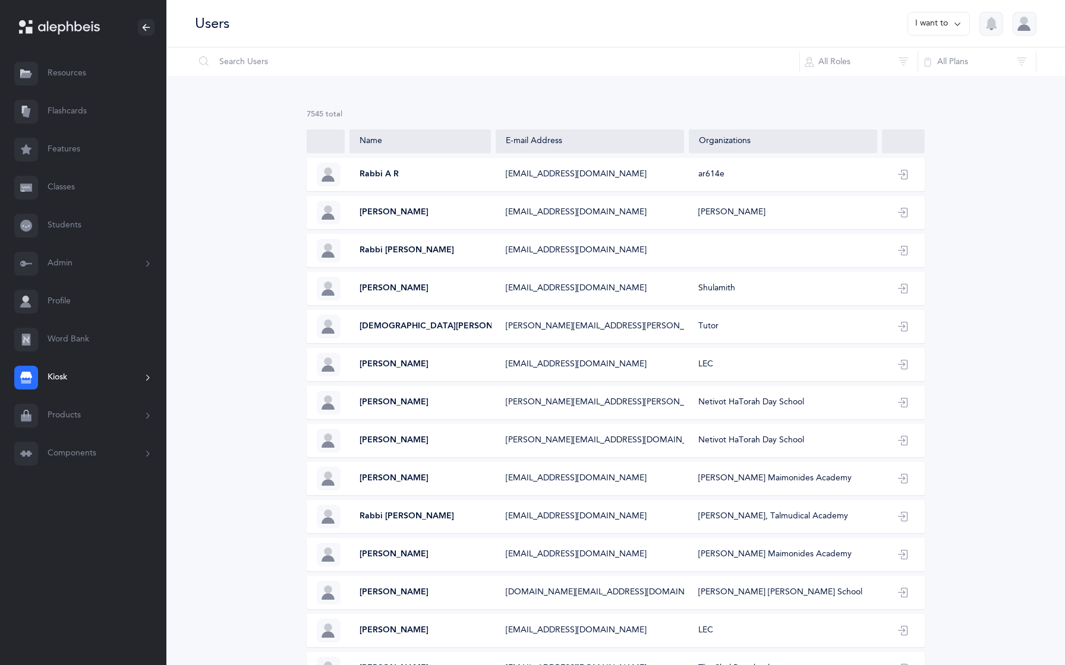
click at [52, 418] on button "Products" at bounding box center [83, 416] width 166 height 38
click at [64, 461] on button "Components" at bounding box center [83, 454] width 166 height 38
click at [65, 453] on link "Attributes" at bounding box center [107, 450] width 119 height 26
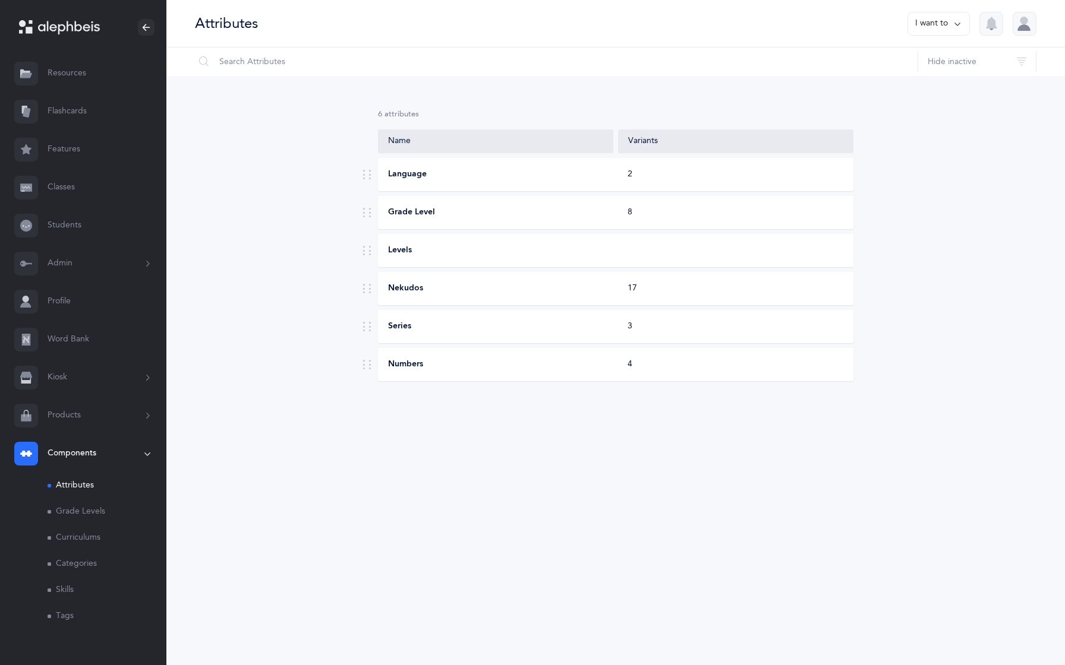
click at [74, 456] on button "Components" at bounding box center [83, 454] width 166 height 38
click at [83, 414] on button "Products" at bounding box center [83, 416] width 166 height 38
click at [83, 413] on button "Products" at bounding box center [83, 416] width 166 height 38
click at [93, 367] on button "Kiosk" at bounding box center [83, 378] width 166 height 38
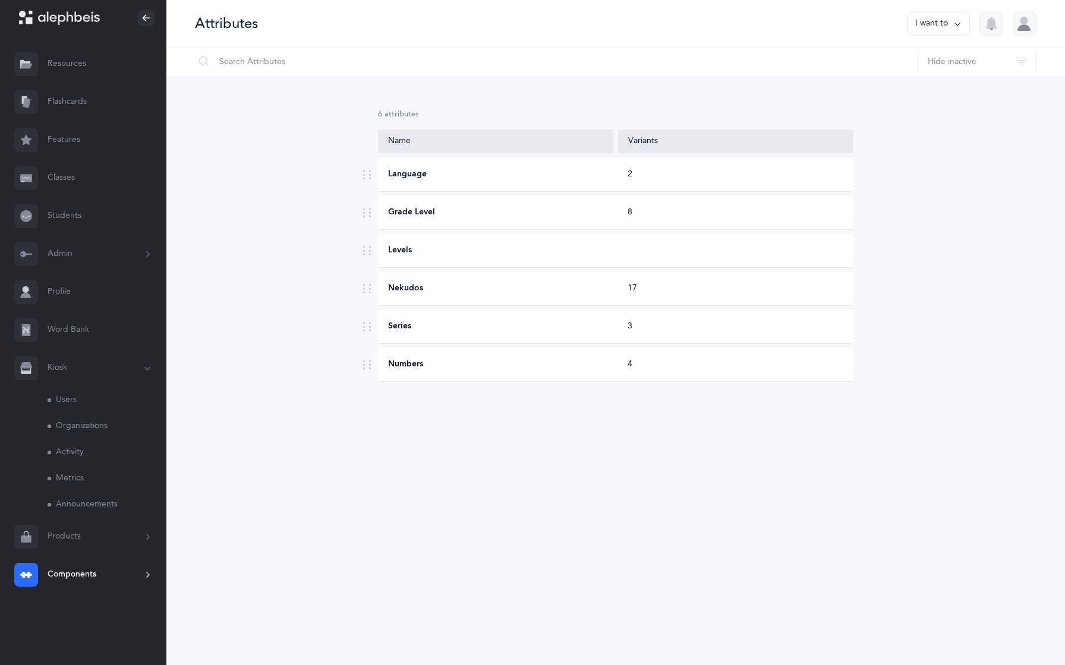
click at [93, 367] on button "Kiosk" at bounding box center [83, 368] width 166 height 38
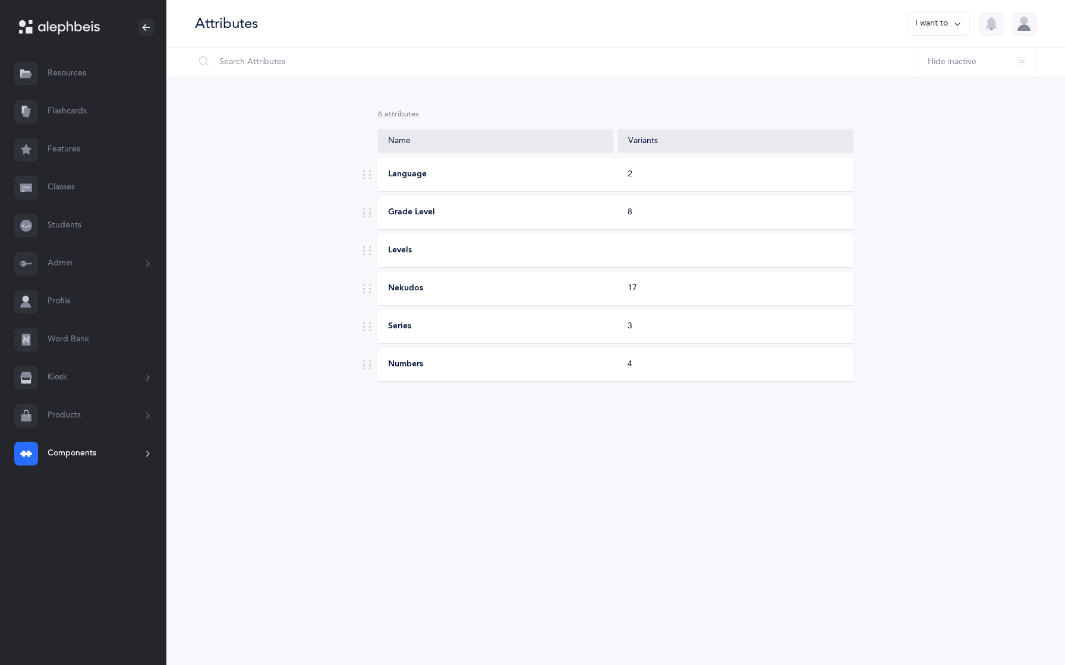
scroll to position [0, 0]
click at [106, 257] on button "Admin" at bounding box center [83, 264] width 166 height 38
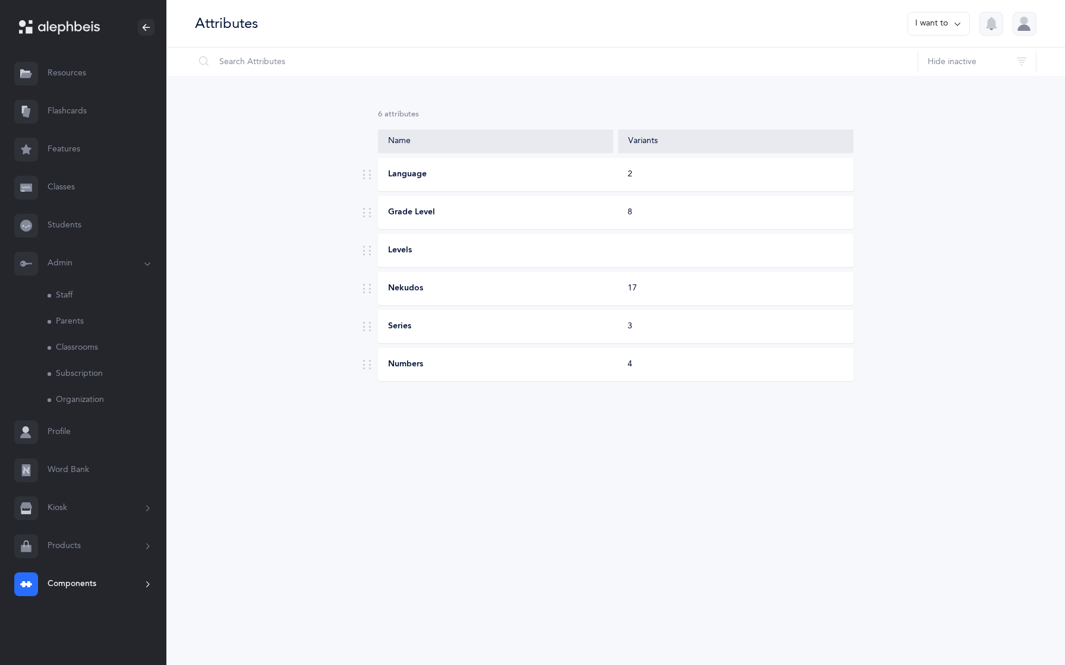
scroll to position [10, 0]
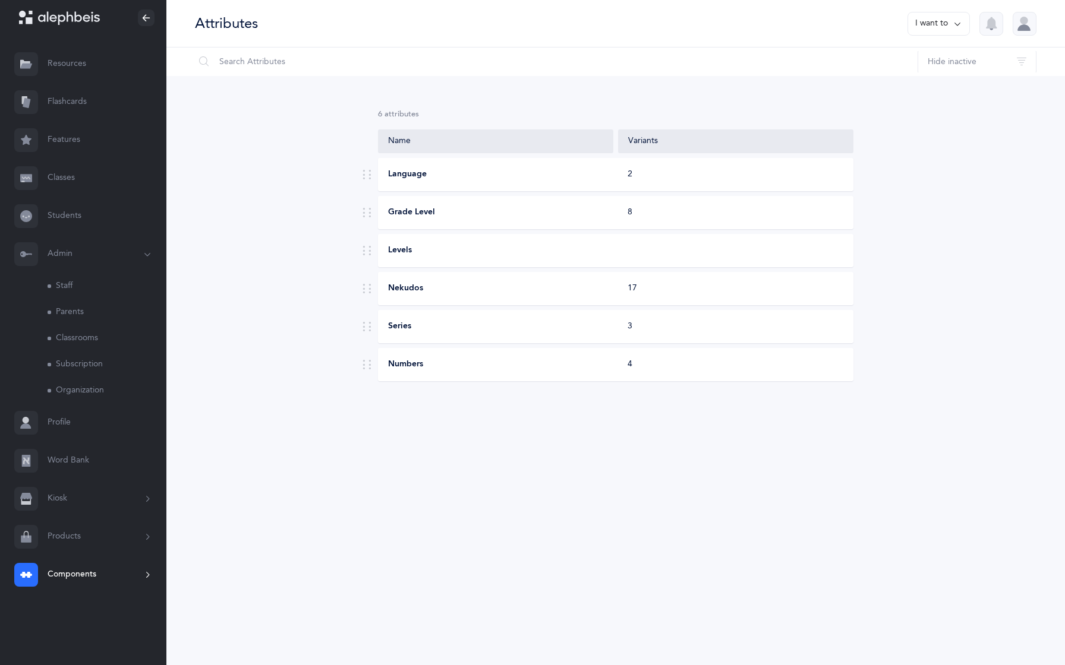
click at [106, 256] on button "Admin" at bounding box center [83, 254] width 166 height 38
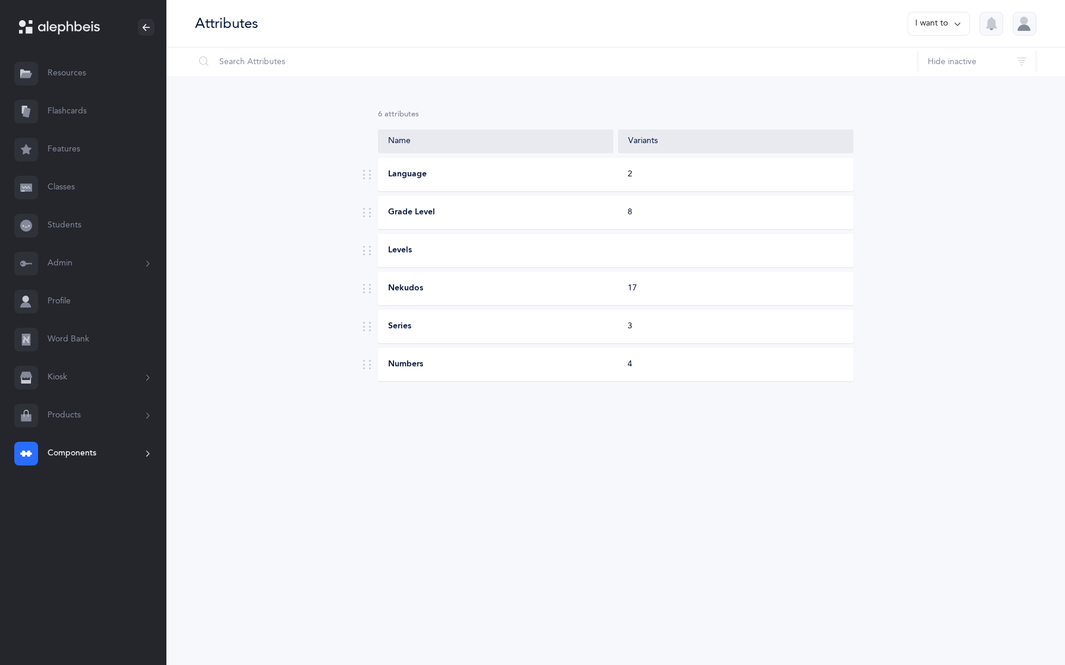
click at [106, 256] on button "Admin" at bounding box center [83, 264] width 166 height 38
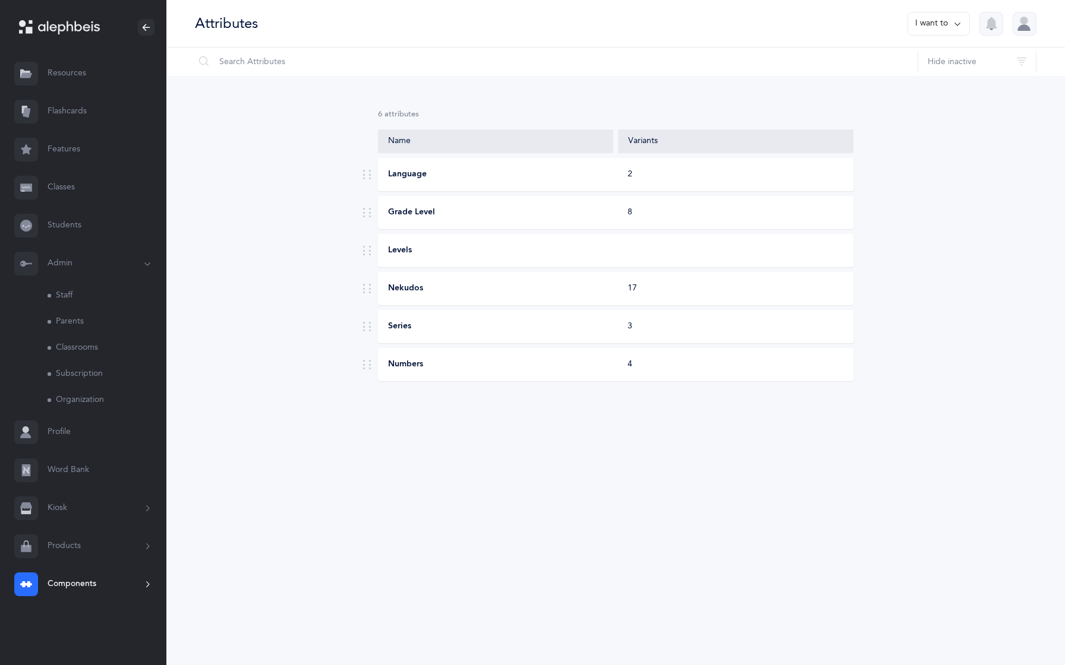
scroll to position [10, 0]
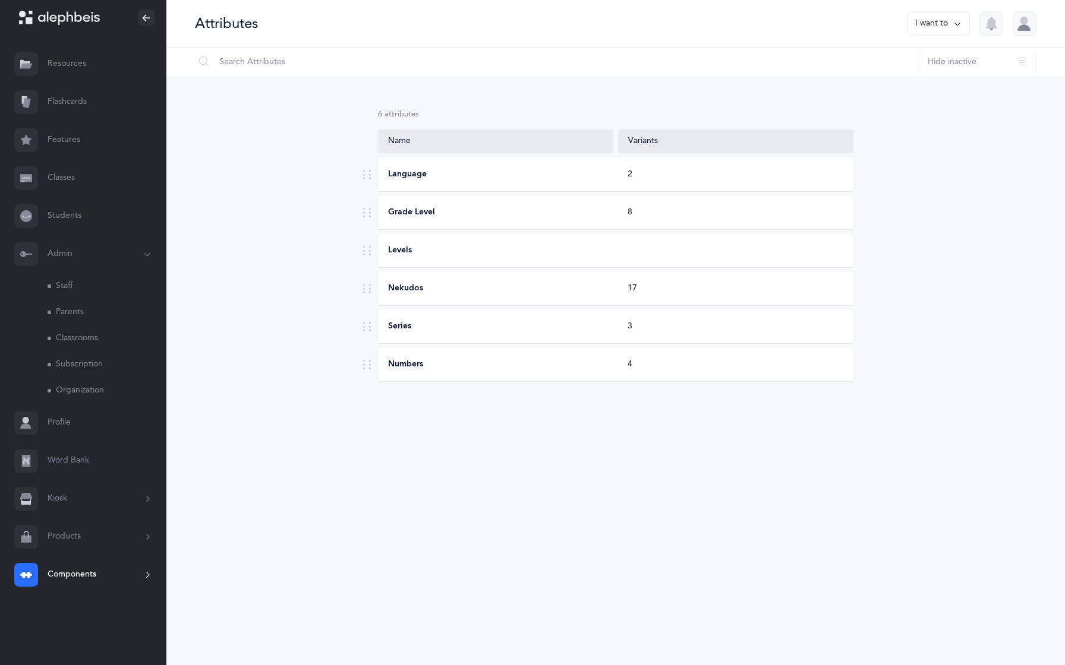
click at [106, 256] on button "Admin" at bounding box center [83, 254] width 166 height 38
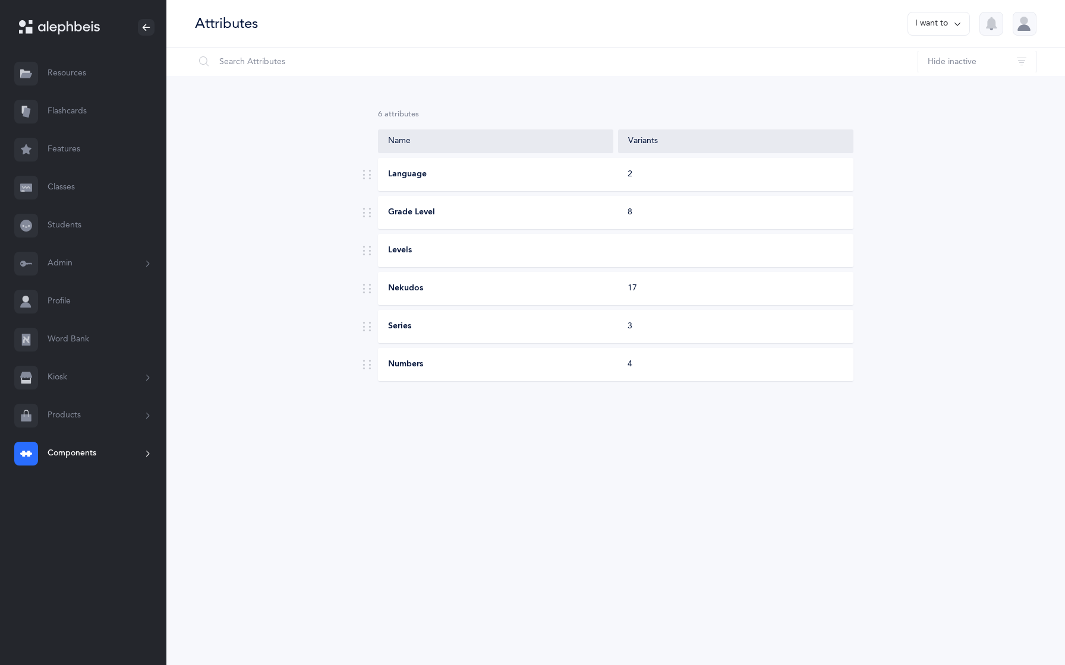
click at [74, 383] on button "Kiosk" at bounding box center [83, 378] width 166 height 38
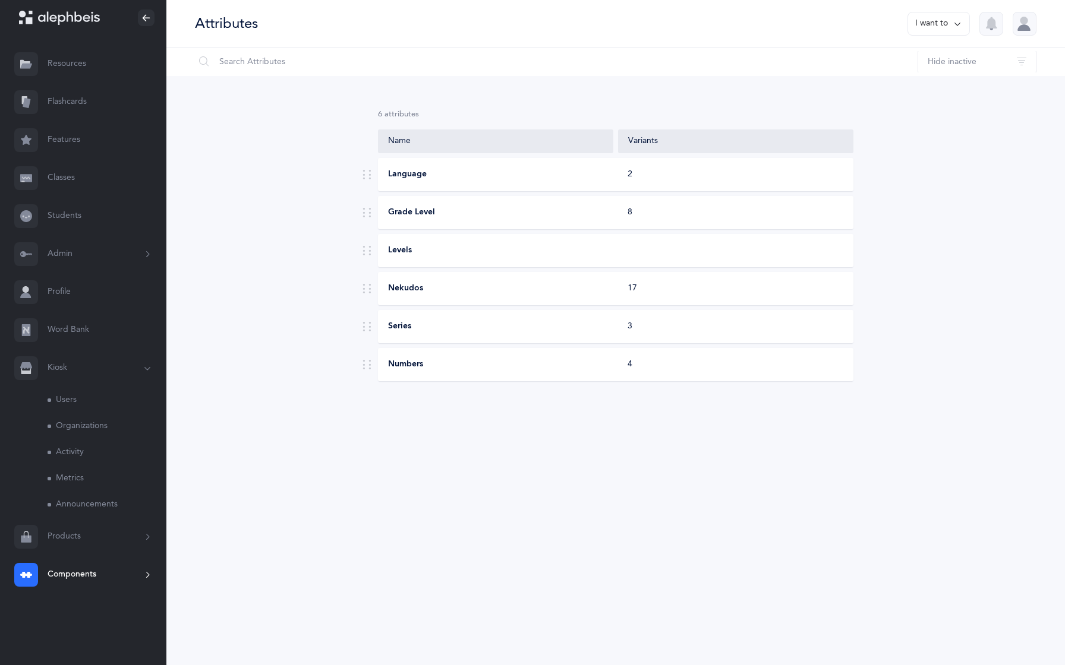
click at [65, 399] on link "Users" at bounding box center [107, 400] width 119 height 26
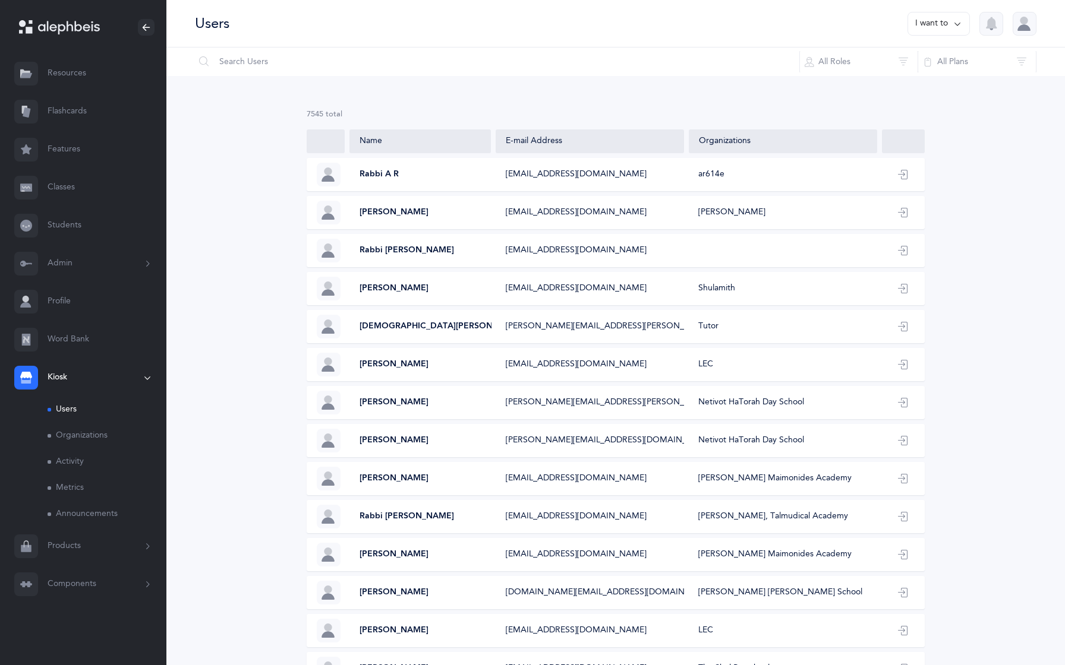
click at [68, 65] on link "Resources" at bounding box center [83, 74] width 166 height 38
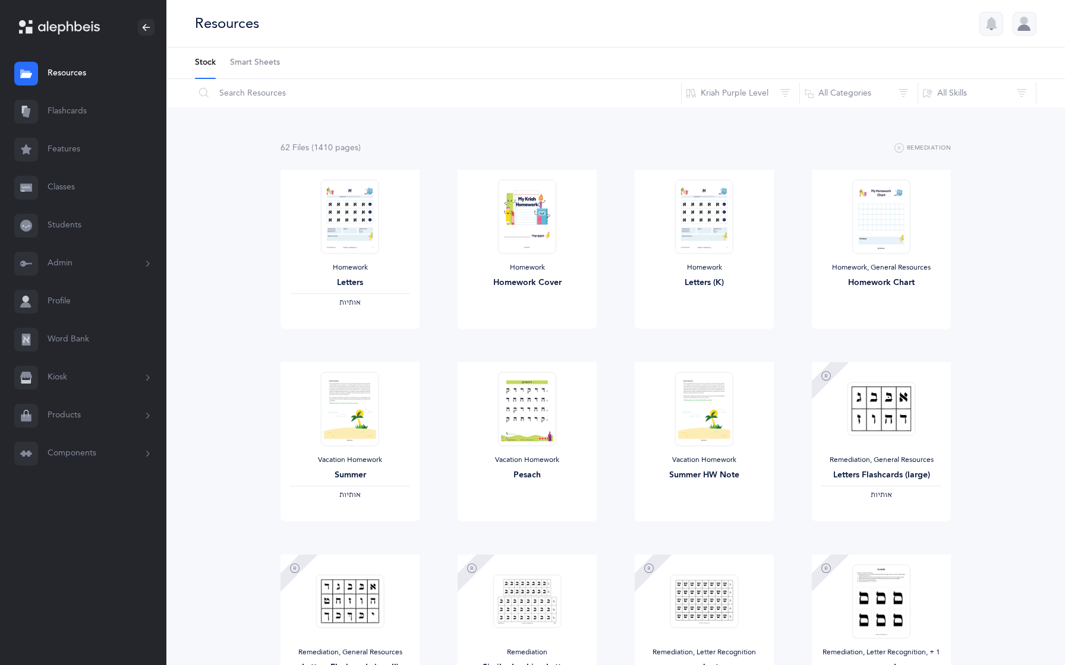
click at [245, 58] on span "Smart Sheets" at bounding box center [255, 63] width 50 height 12
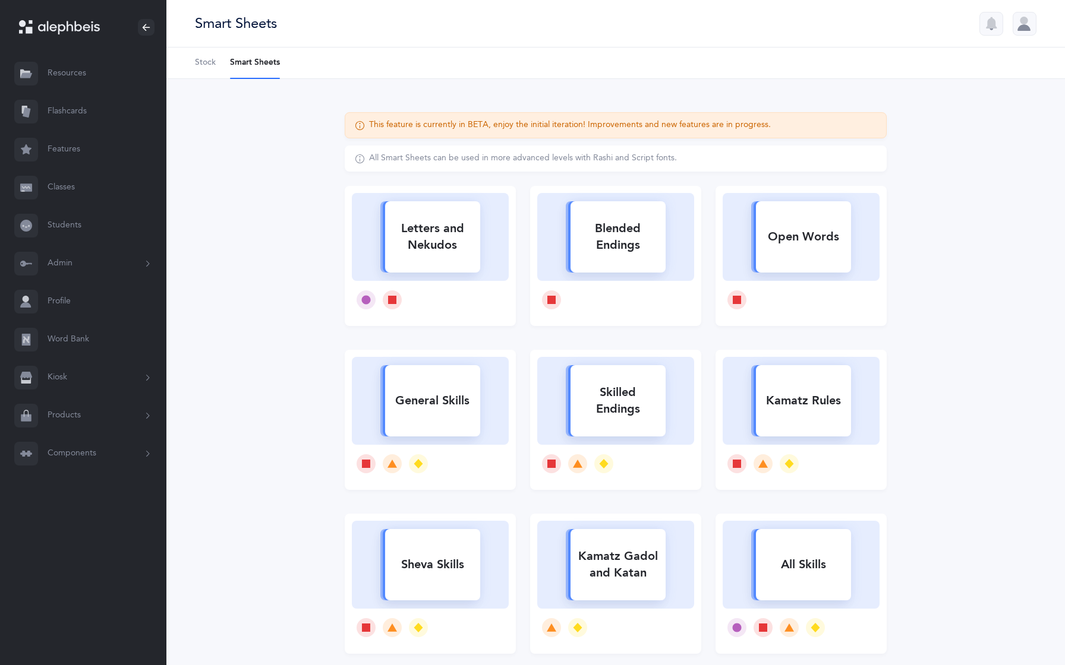
click at [108, 117] on link "Flashcards" at bounding box center [83, 112] width 166 height 38
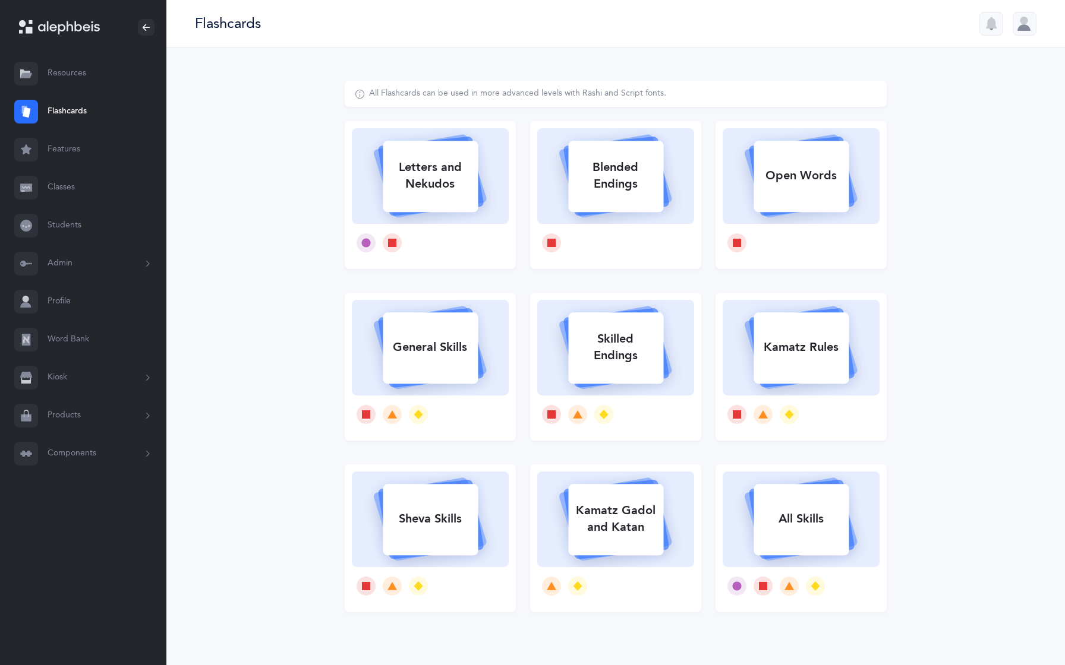
click at [602, 533] on div "Kamatz Gadol and Katan" at bounding box center [615, 519] width 95 height 48
select select "single"
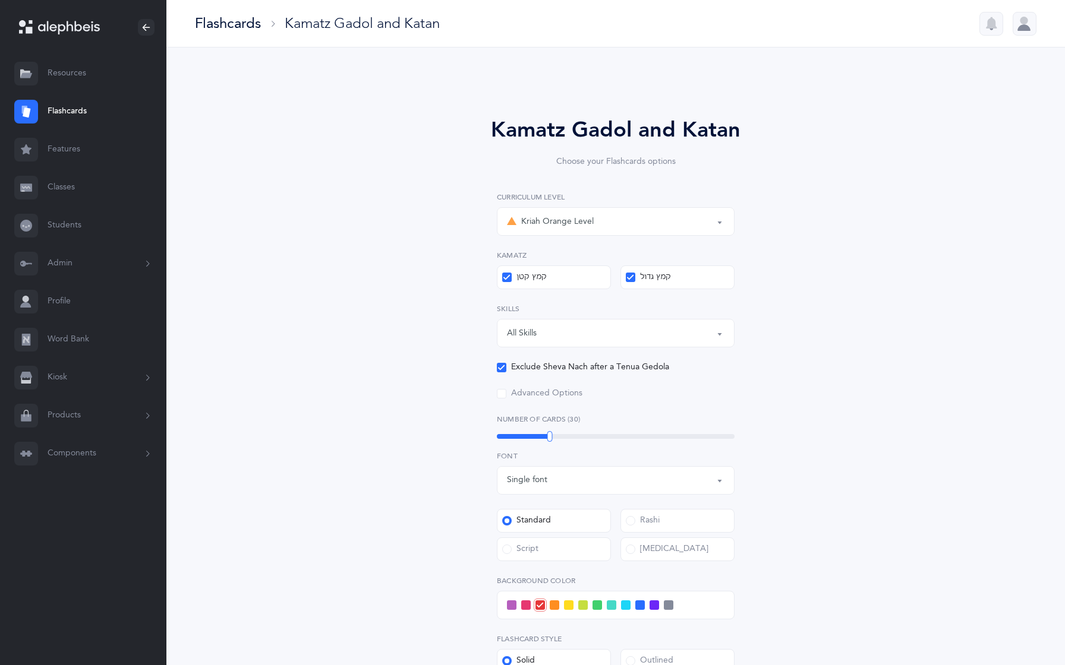
click at [43, 153] on link "Features" at bounding box center [83, 150] width 166 height 38
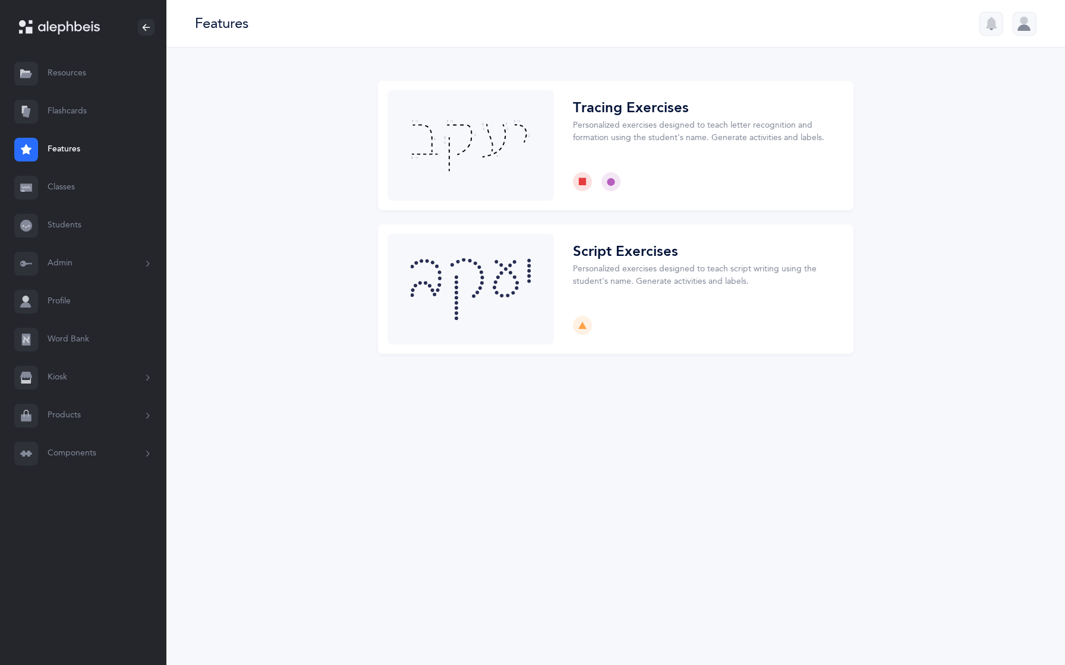
click at [66, 198] on link "Classes" at bounding box center [83, 188] width 166 height 38
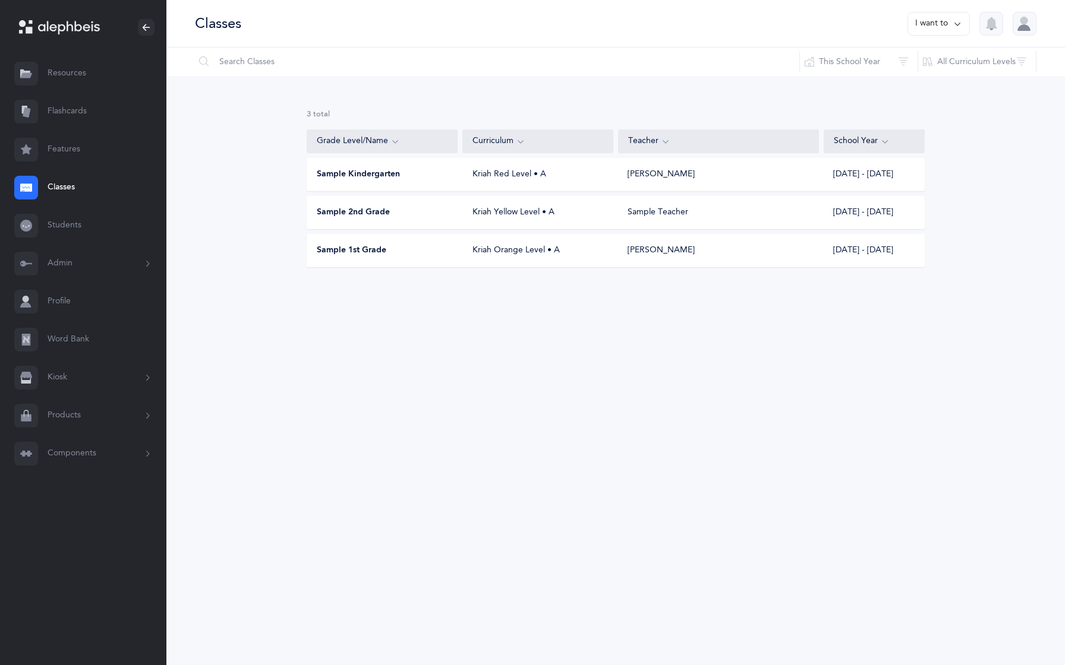
click at [113, 238] on link "Students" at bounding box center [83, 226] width 166 height 38
